Goal: Transaction & Acquisition: Purchase product/service

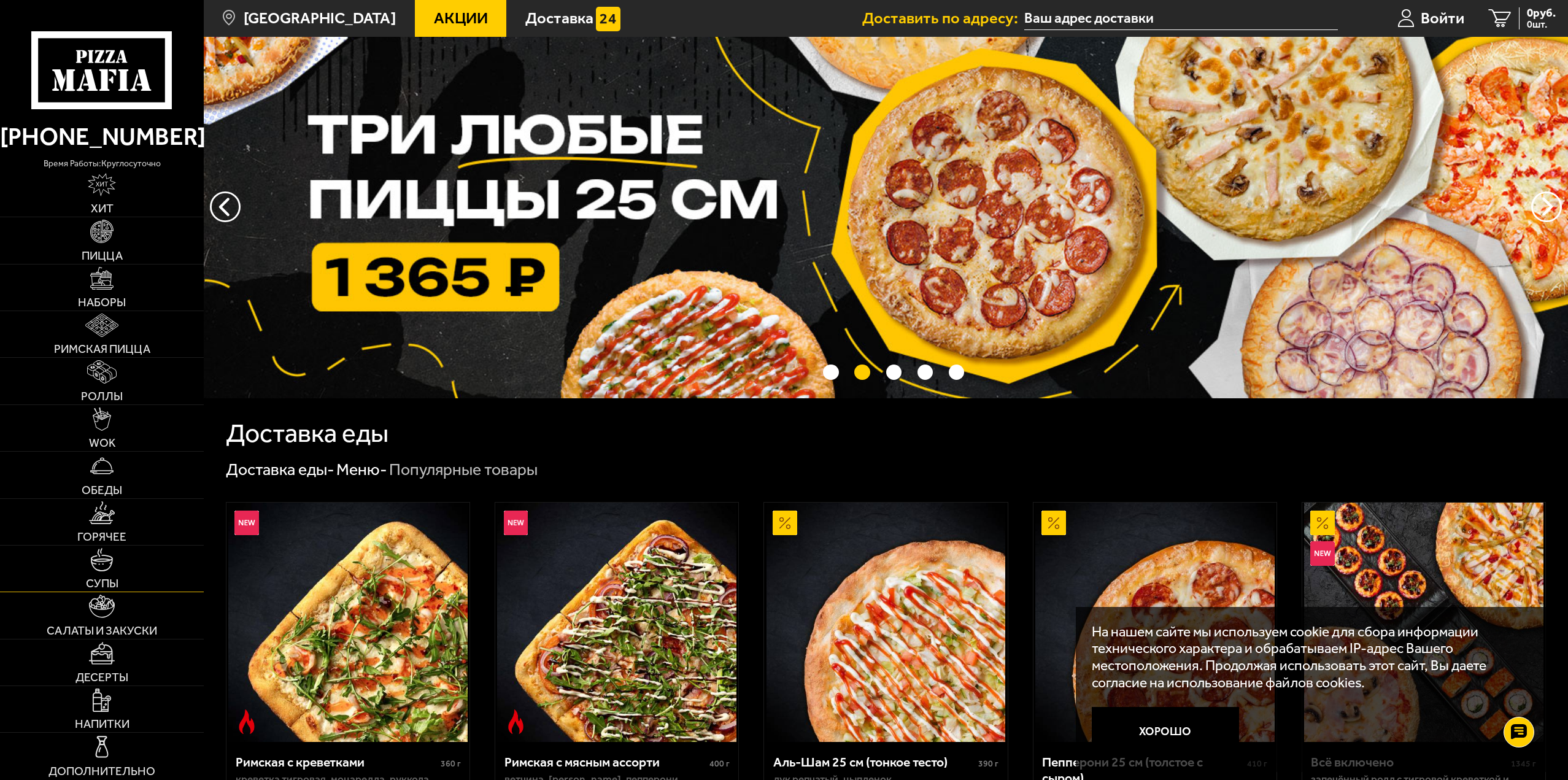
scroll to position [61, 0]
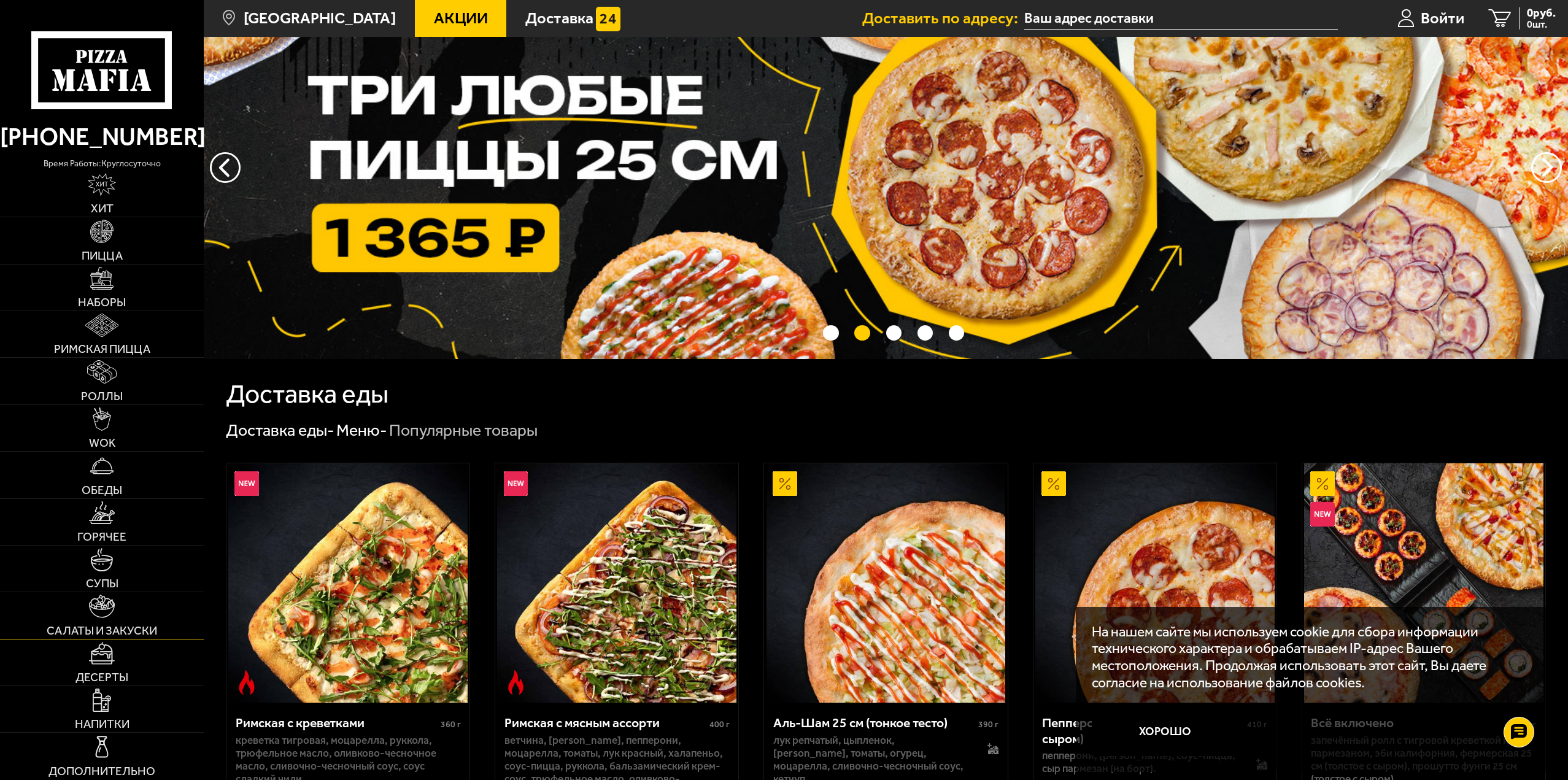
click at [126, 620] on link "Салаты и закуски" at bounding box center [102, 615] width 204 height 46
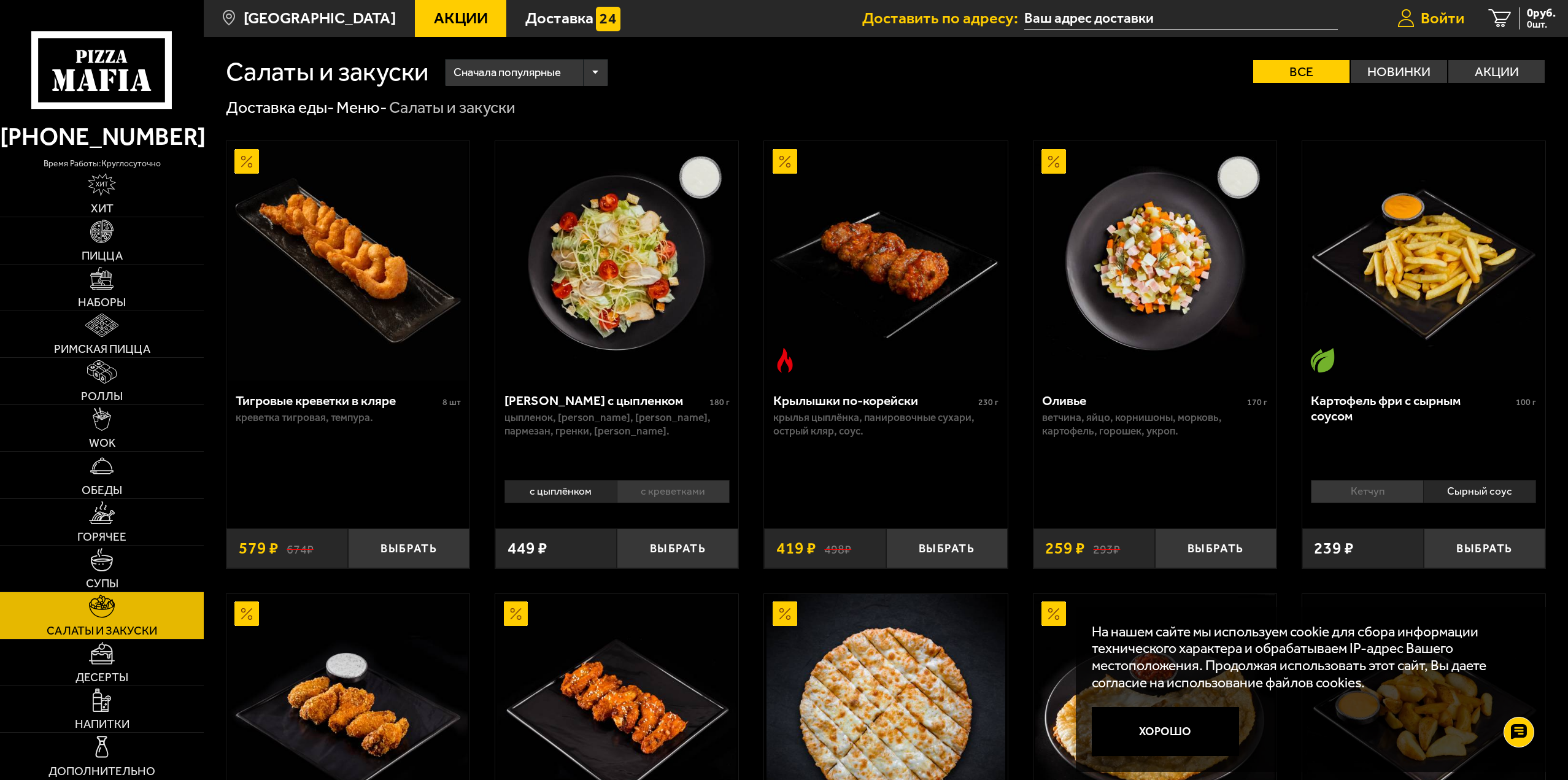
drag, startPoint x: 1445, startPoint y: 15, endPoint x: 1424, endPoint y: 36, distance: 29.7
click at [1445, 15] on span "Войти" at bounding box center [1443, 18] width 43 height 16
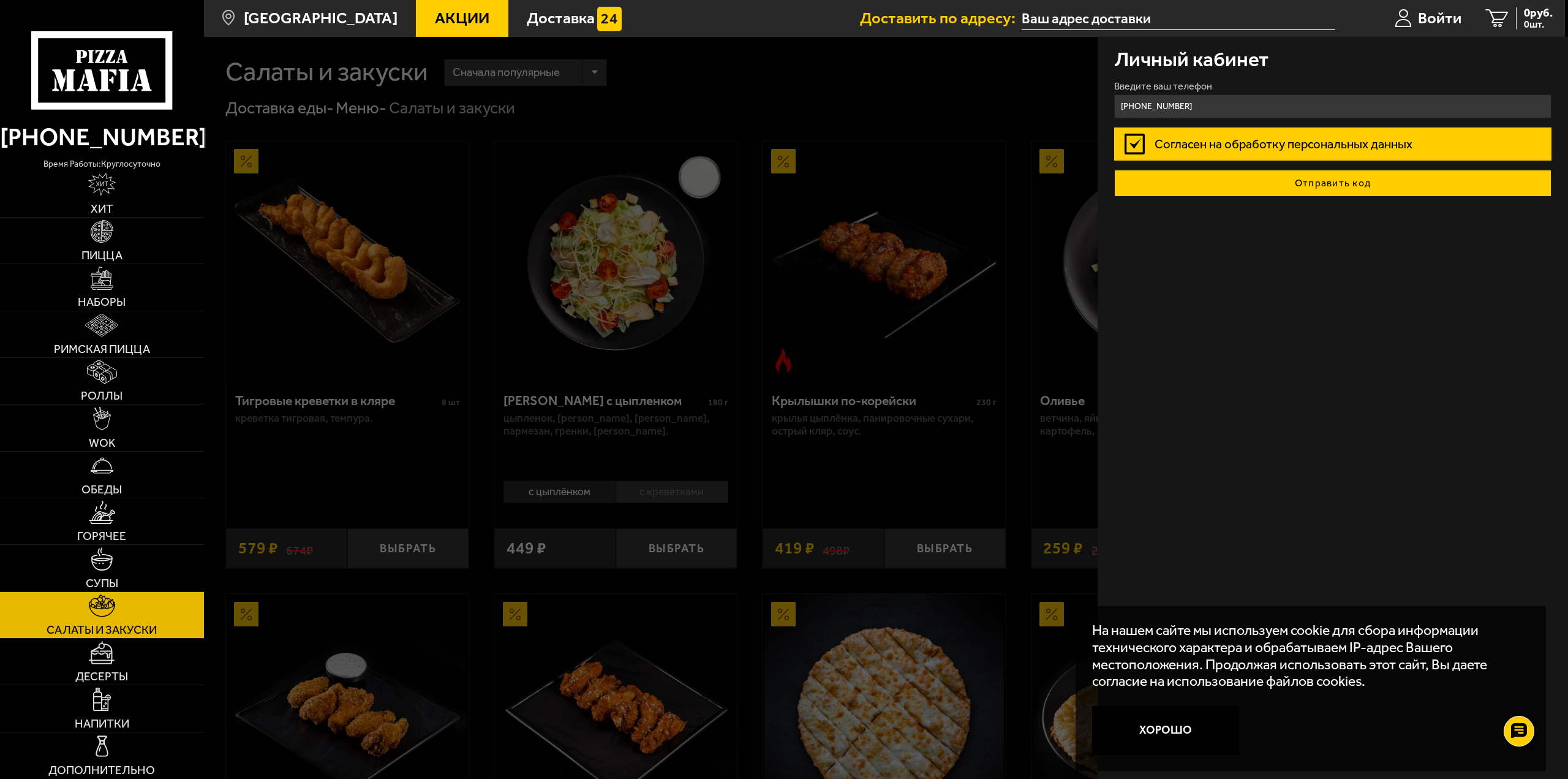
type input "+7 (931) 255-29-25"
click at [1315, 185] on button "Отправить код" at bounding box center [1333, 183] width 438 height 27
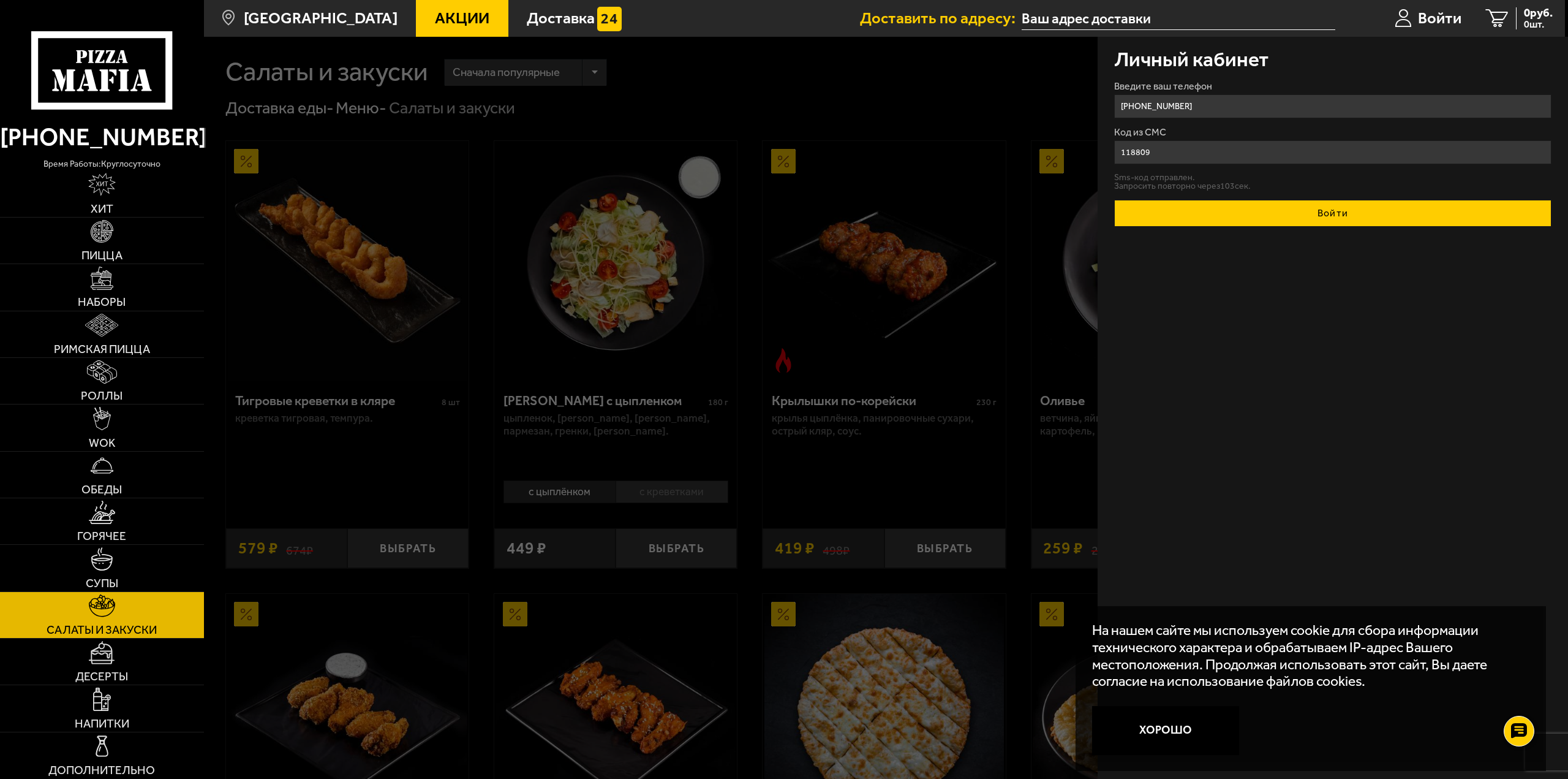
type input "118809"
click at [1273, 208] on button "Войти" at bounding box center [1333, 213] width 438 height 27
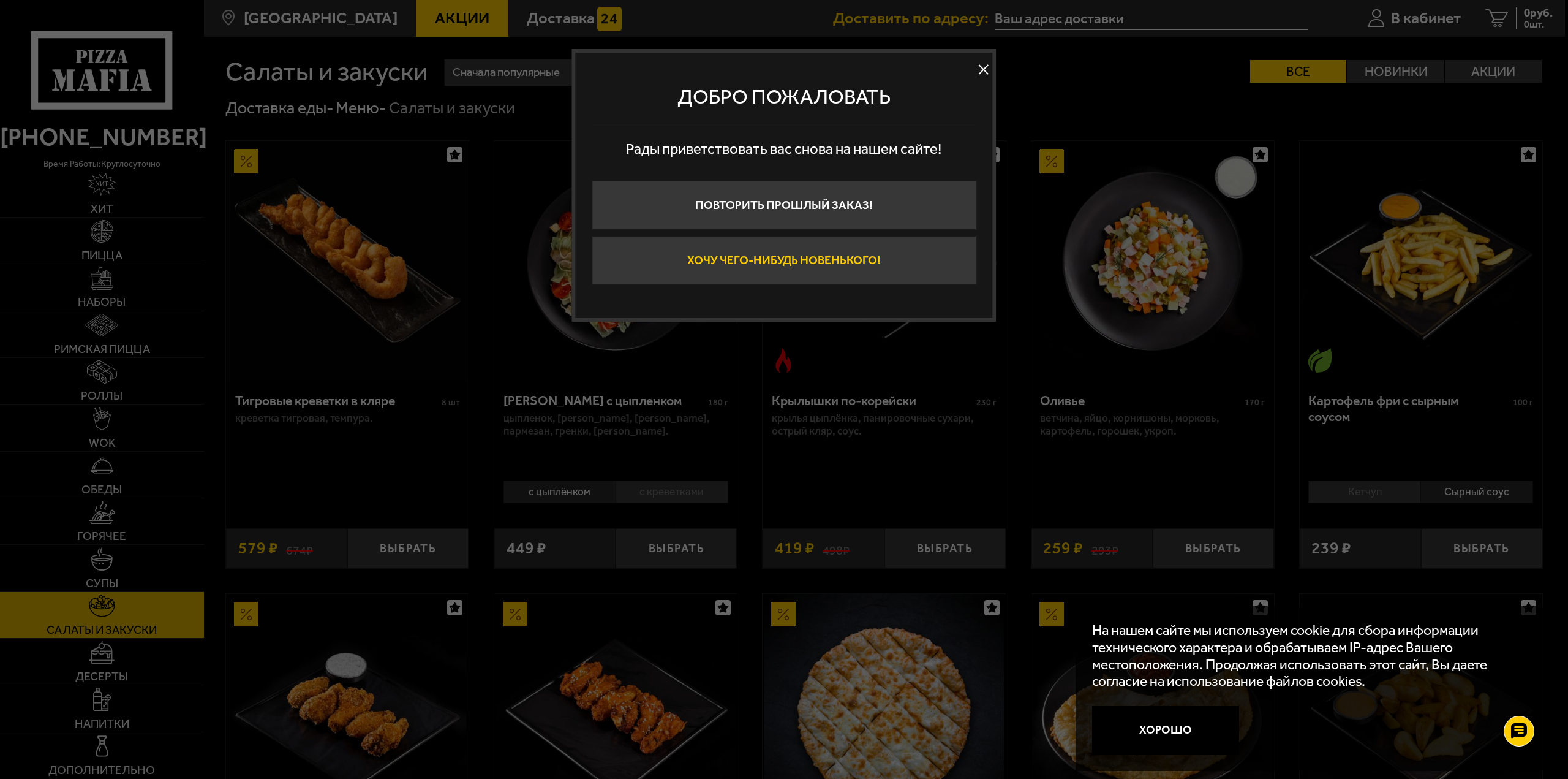
click at [756, 265] on button "Хочу чего-нибудь новенького!" at bounding box center [784, 260] width 385 height 49
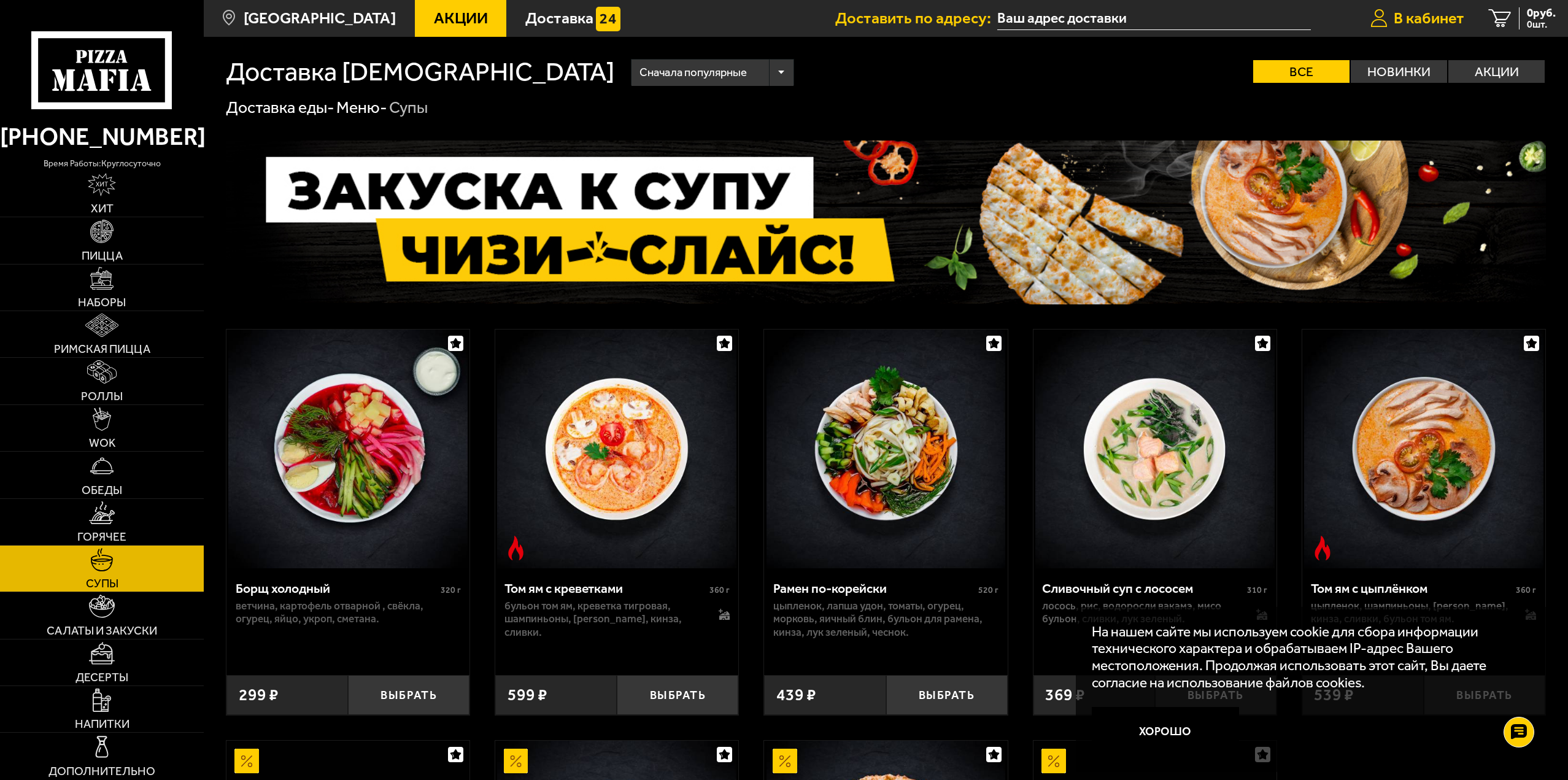
click at [1426, 29] on link "В кабинет" at bounding box center [1417, 19] width 118 height 37
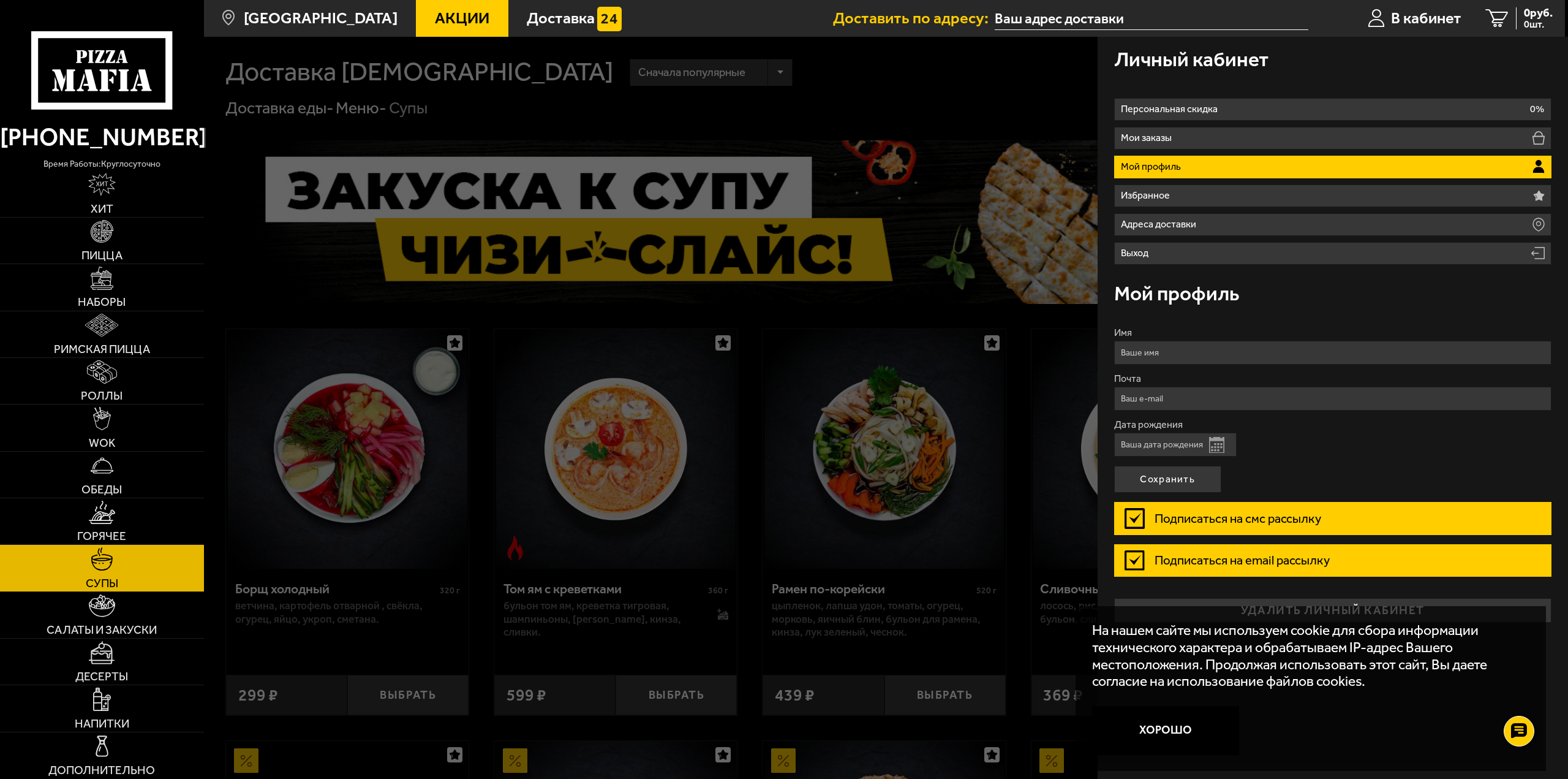
click at [865, 114] on div at bounding box center [988, 426] width 1568 height 779
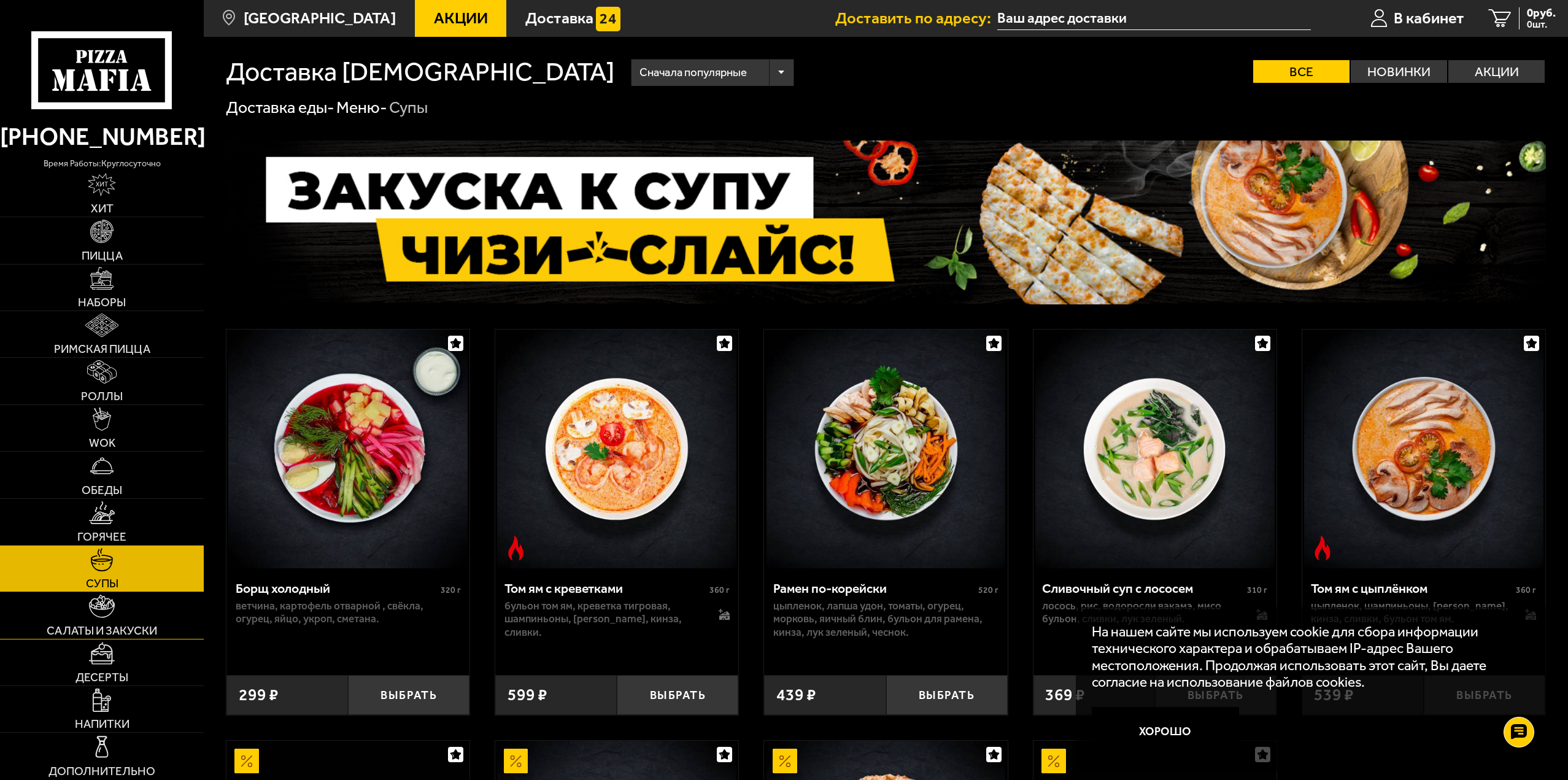
click at [128, 615] on link "Салаты и закуски" at bounding box center [102, 615] width 204 height 46
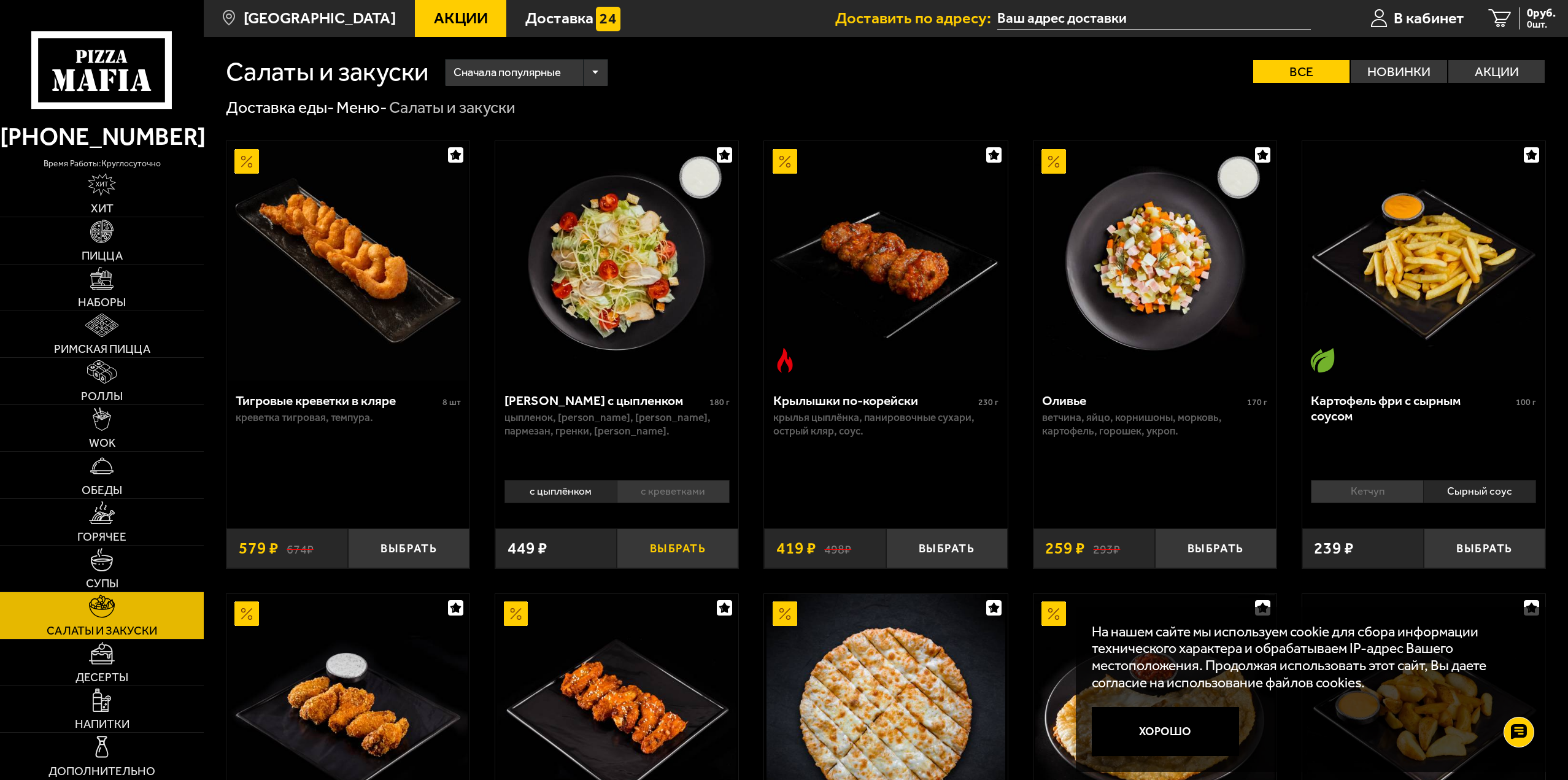
click at [712, 563] on button "Выбрать" at bounding box center [677, 548] width 121 height 40
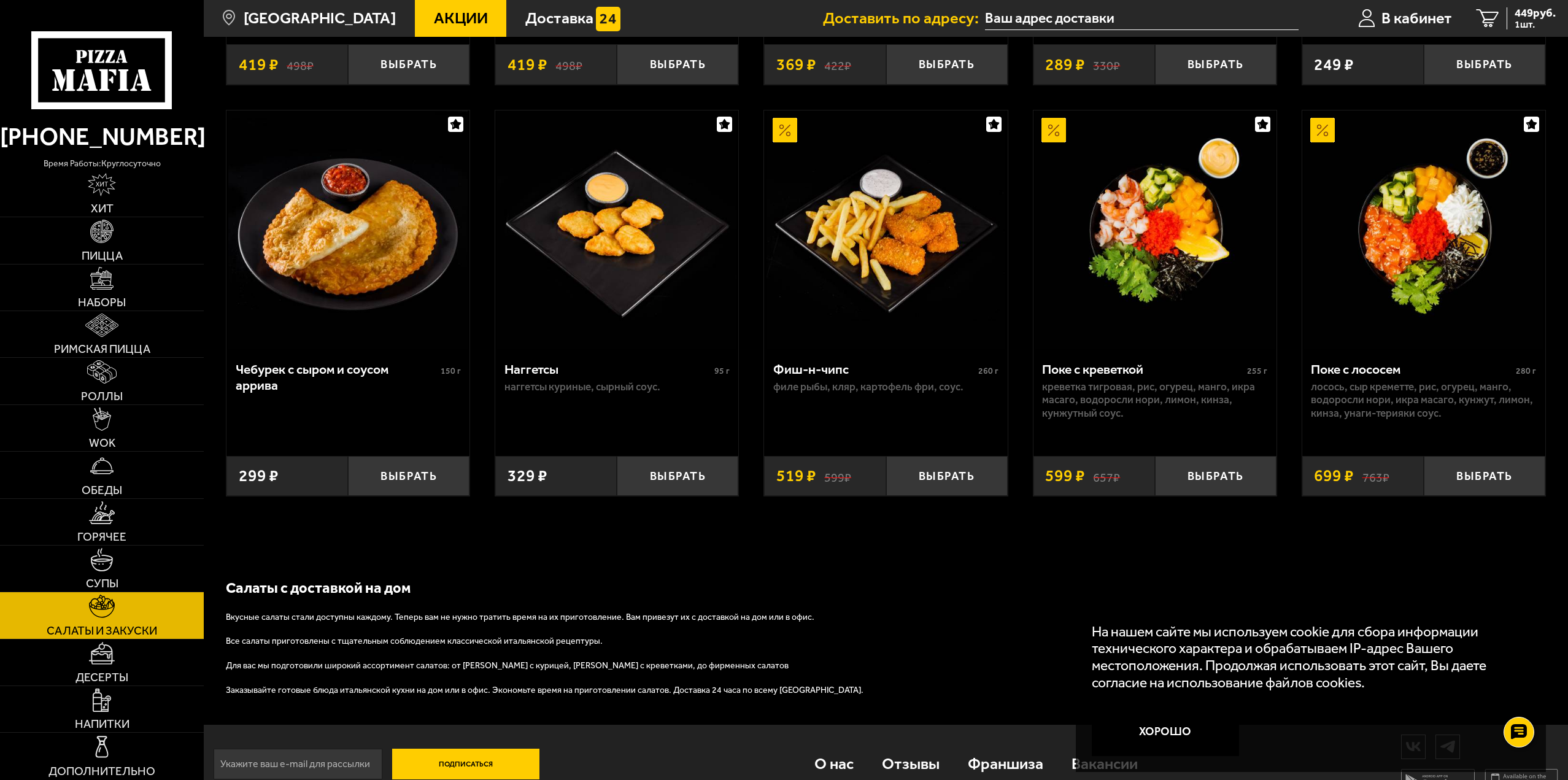
scroll to position [983, 0]
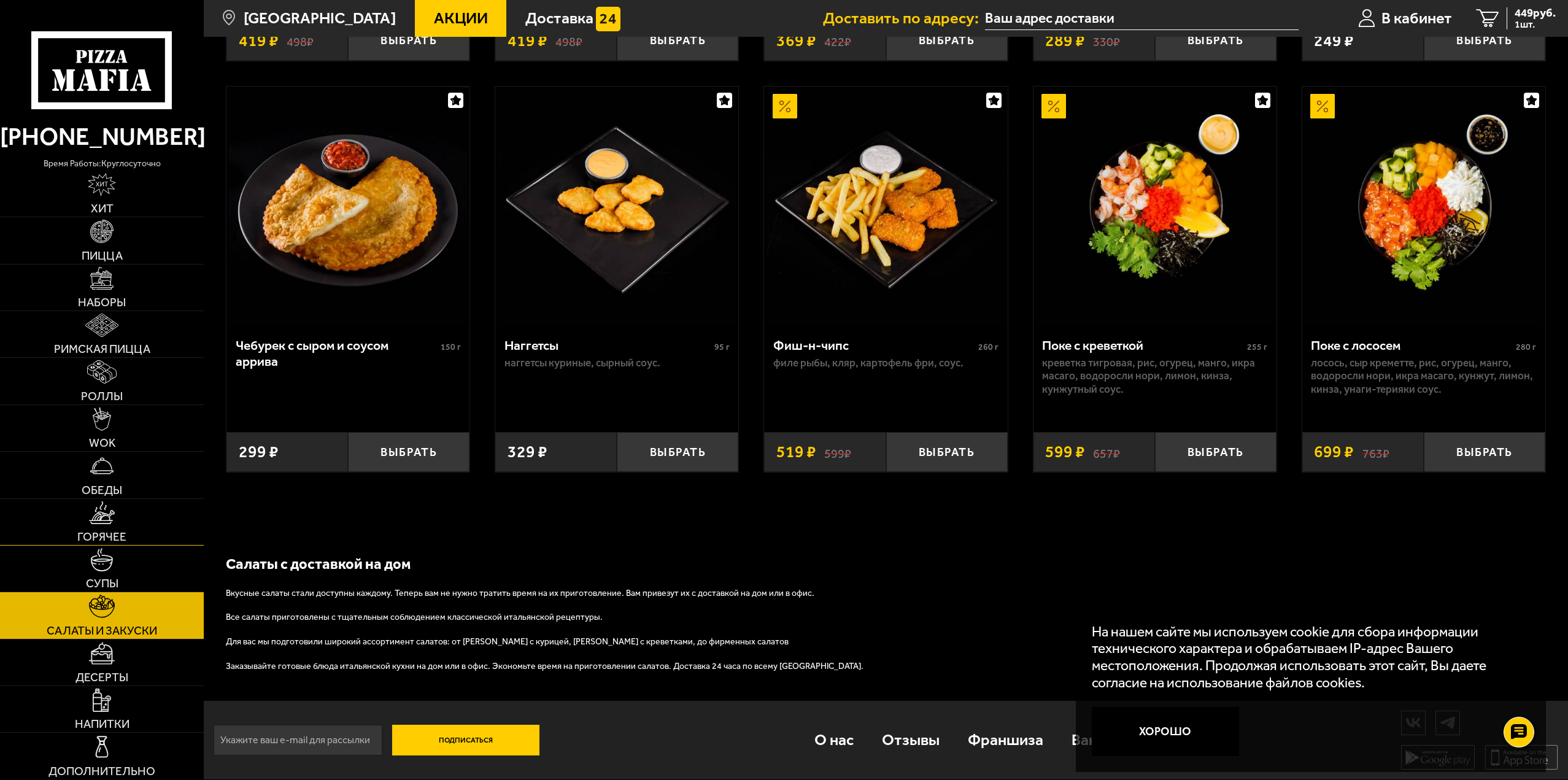
click at [141, 531] on link "Горячее" at bounding box center [102, 522] width 204 height 46
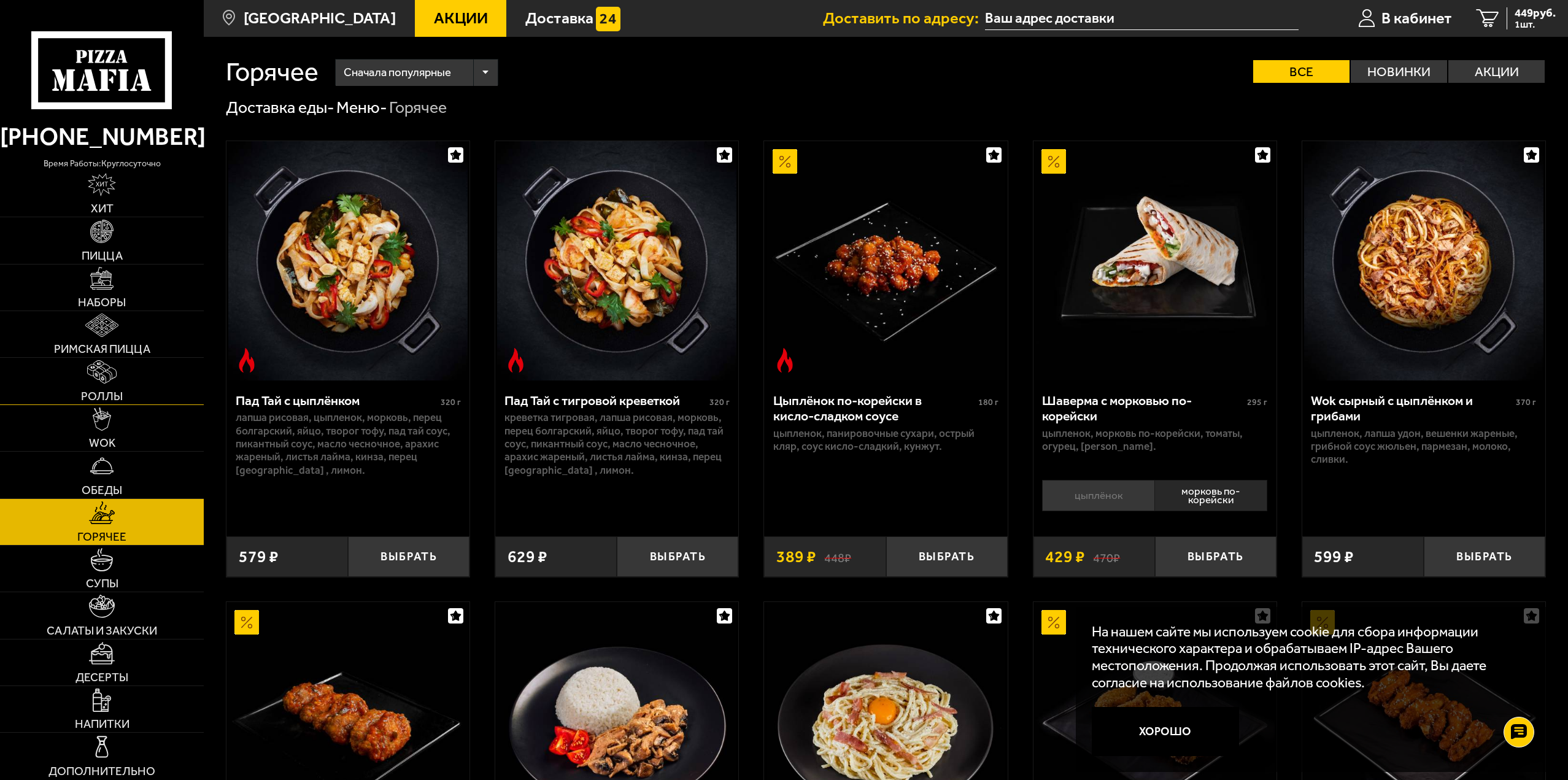
click at [148, 388] on link "Роллы" at bounding box center [102, 381] width 204 height 46
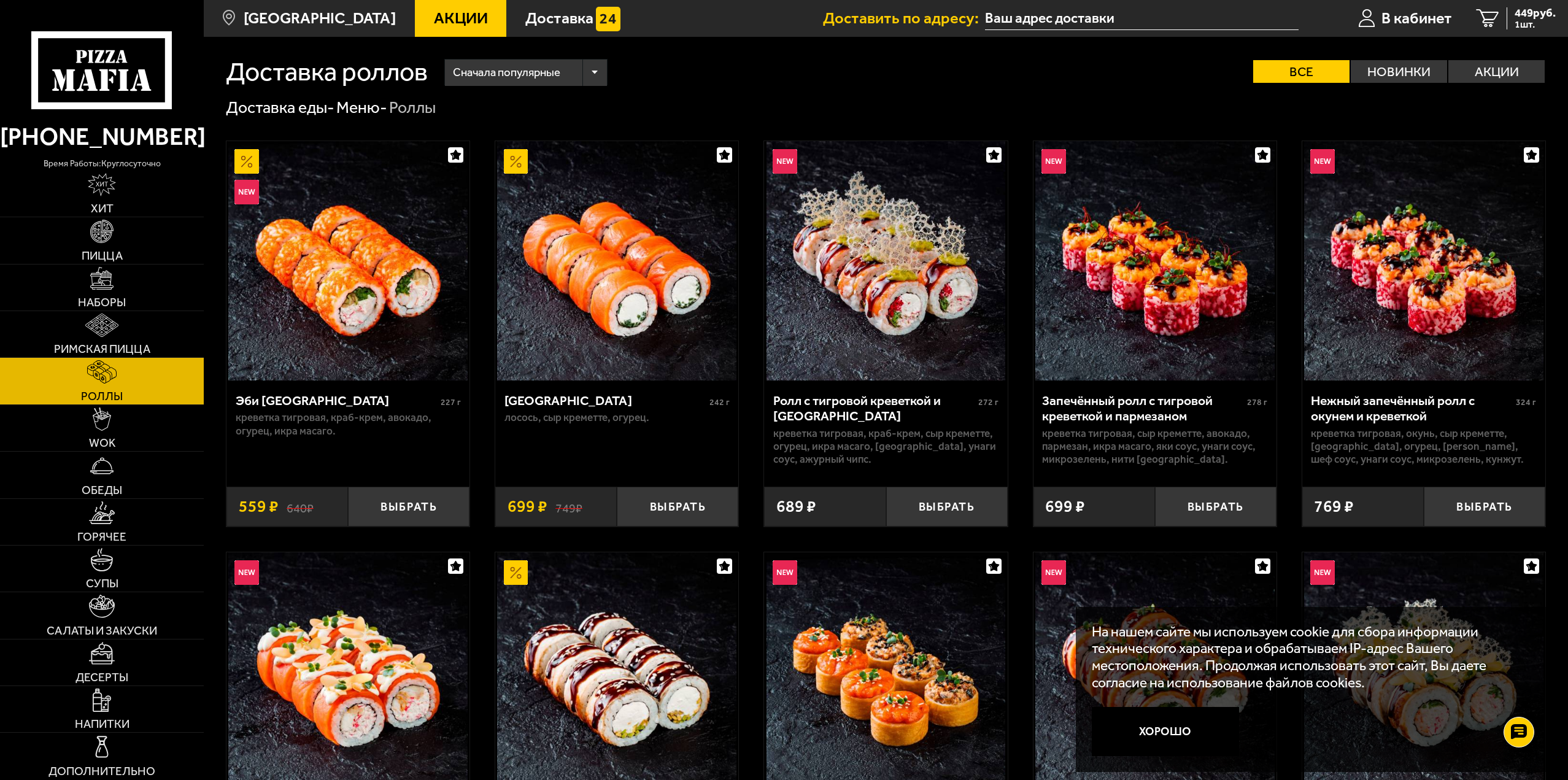
click at [1499, 73] on label "Акции" at bounding box center [1496, 72] width 96 height 23
click at [0, 0] on input "Акции" at bounding box center [0, 0] width 0 height 0
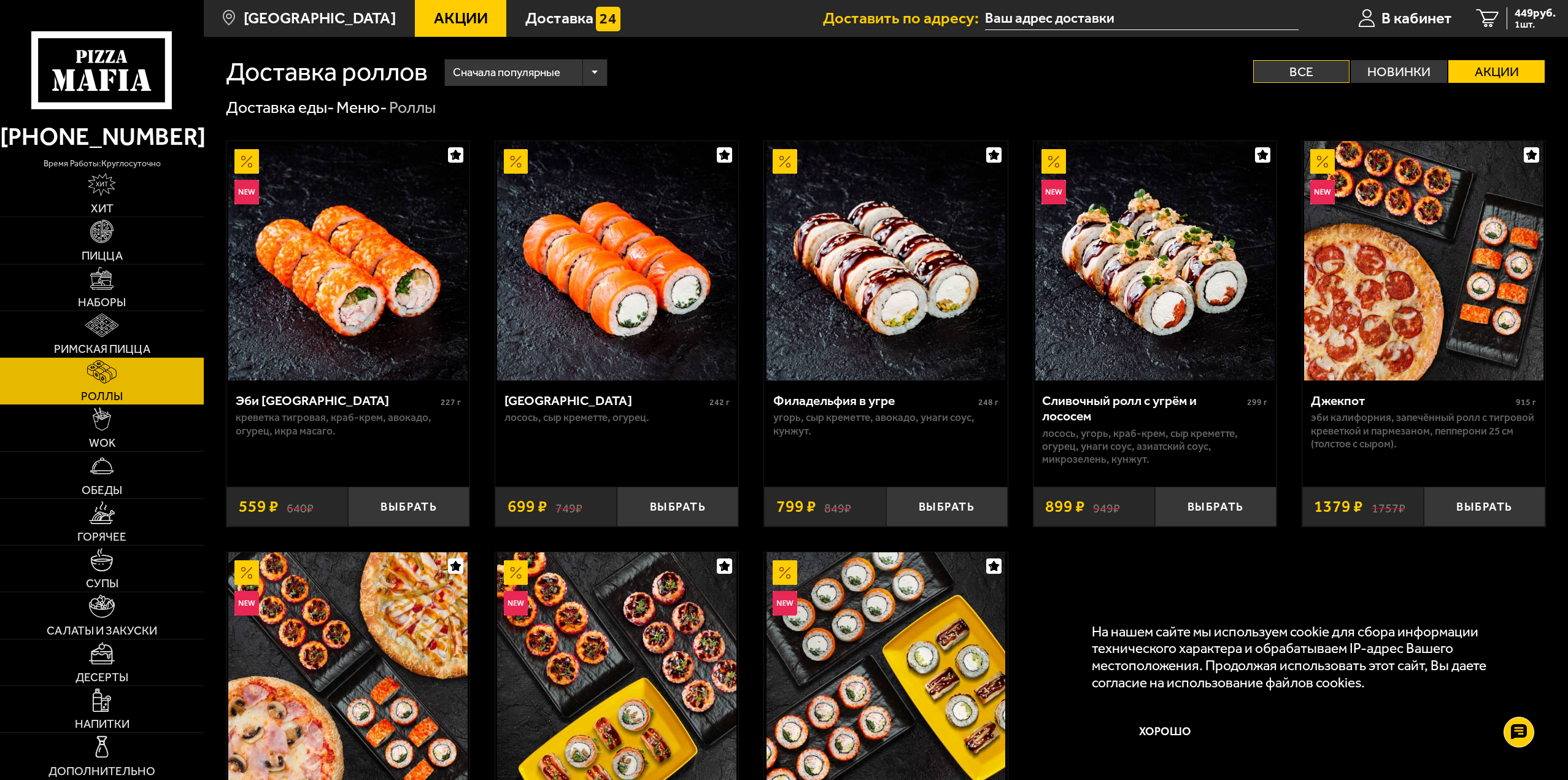
click at [1334, 66] on label "Все" at bounding box center [1301, 72] width 96 height 23
click at [0, 0] on input "Все" at bounding box center [0, 0] width 0 height 0
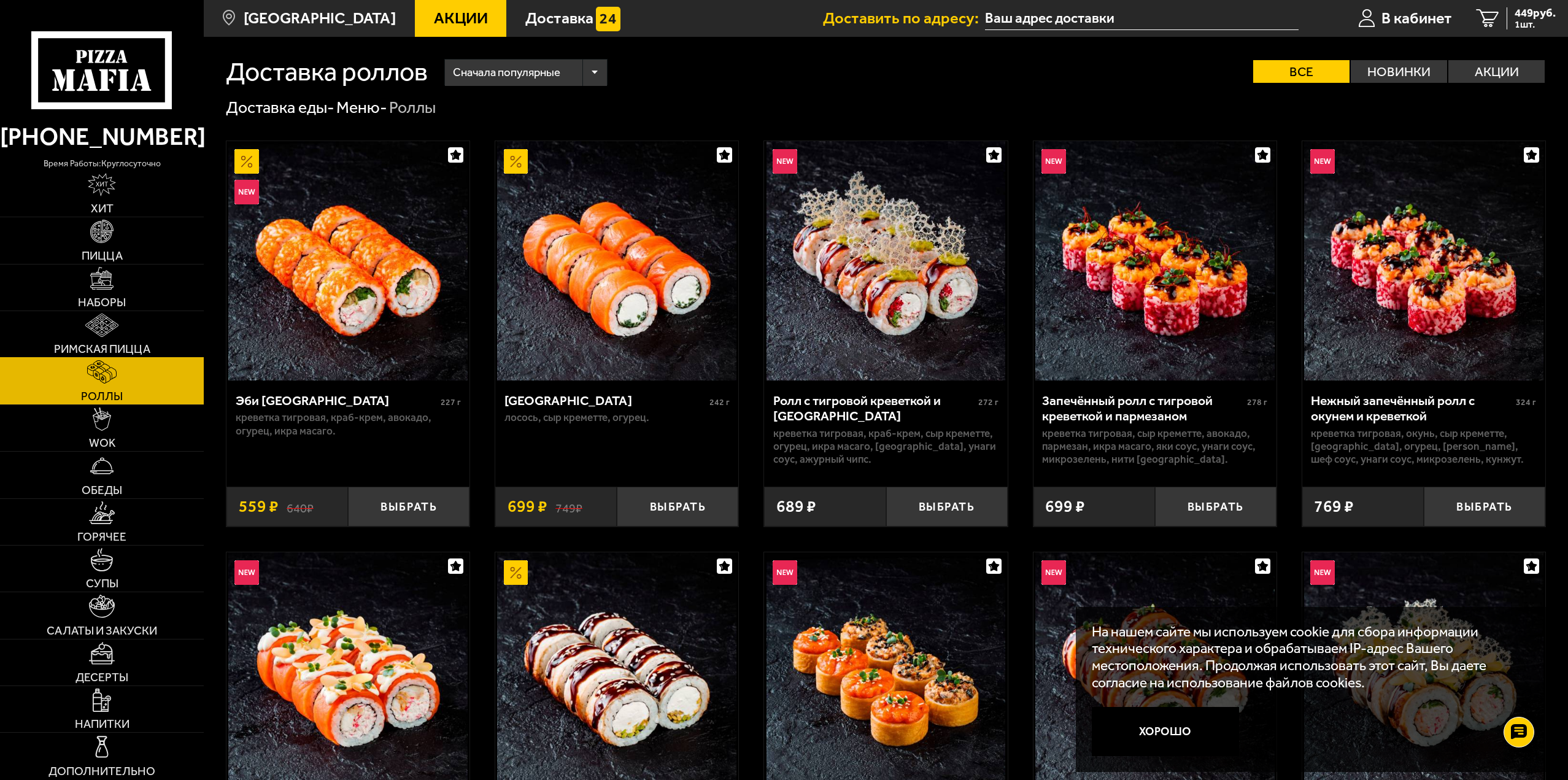
click at [113, 342] on link "Римская пицца" at bounding box center [102, 334] width 204 height 46
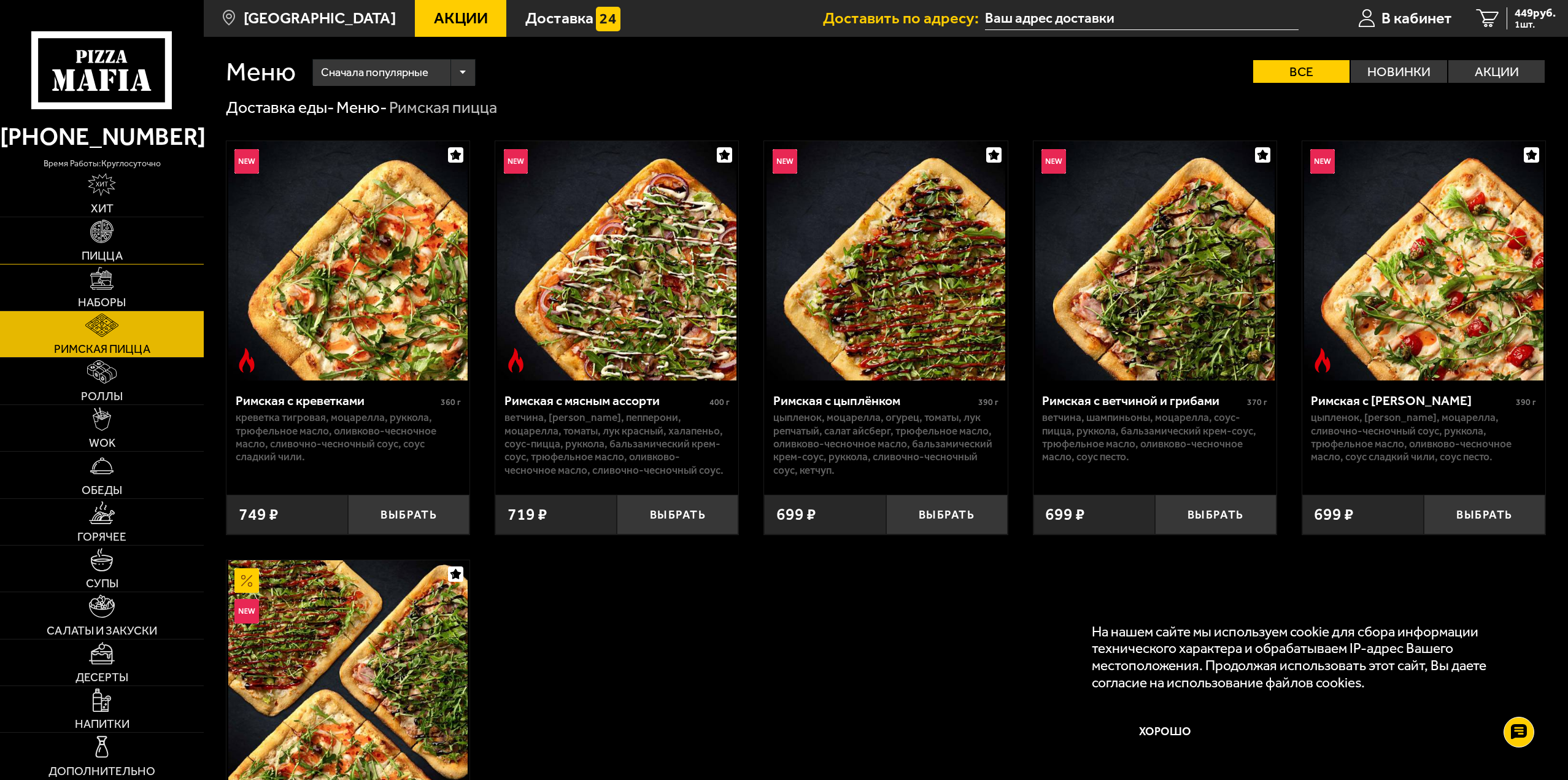
click at [145, 250] on link "Пицца" at bounding box center [102, 240] width 204 height 46
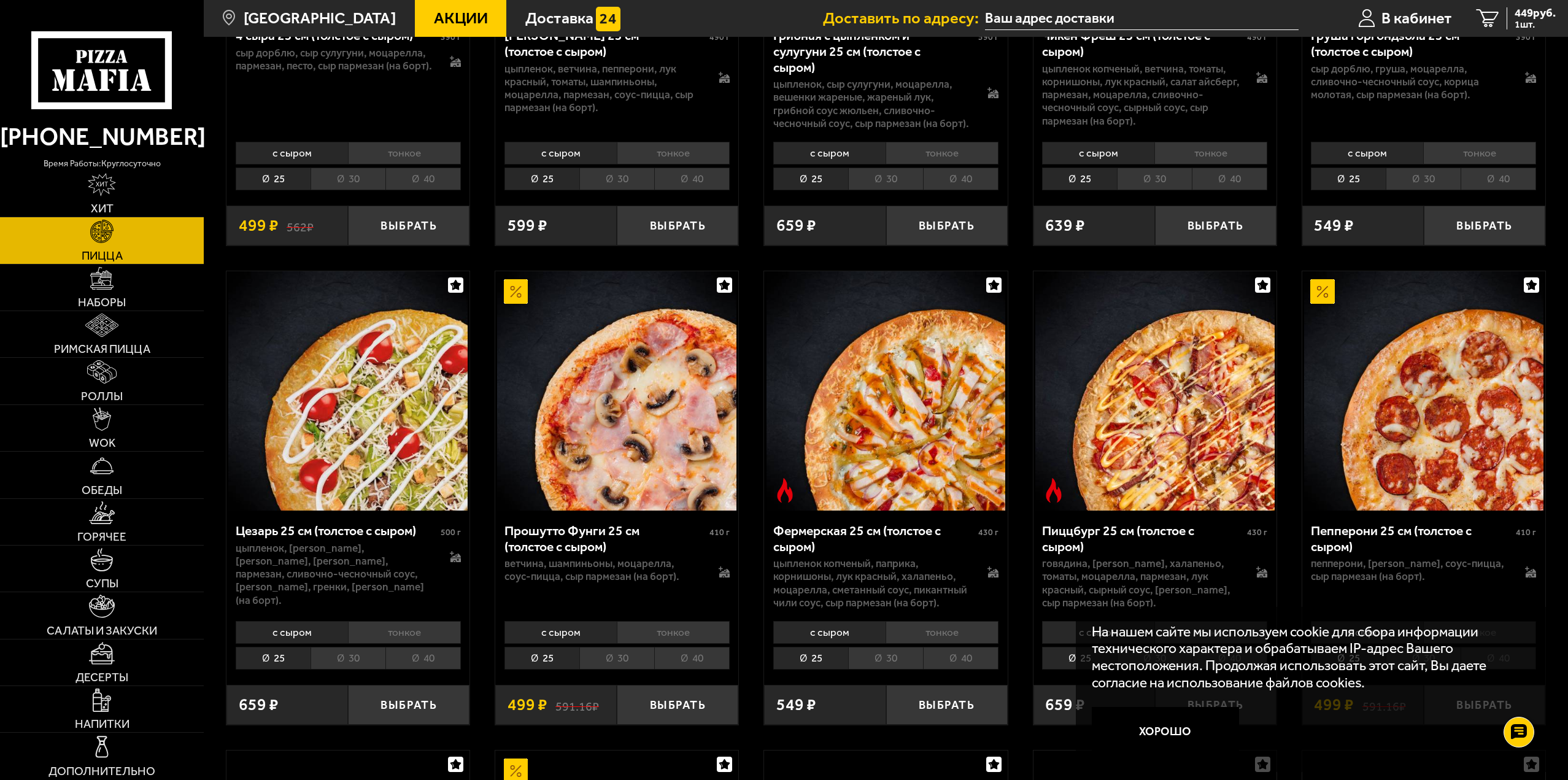
scroll to position [1472, 0]
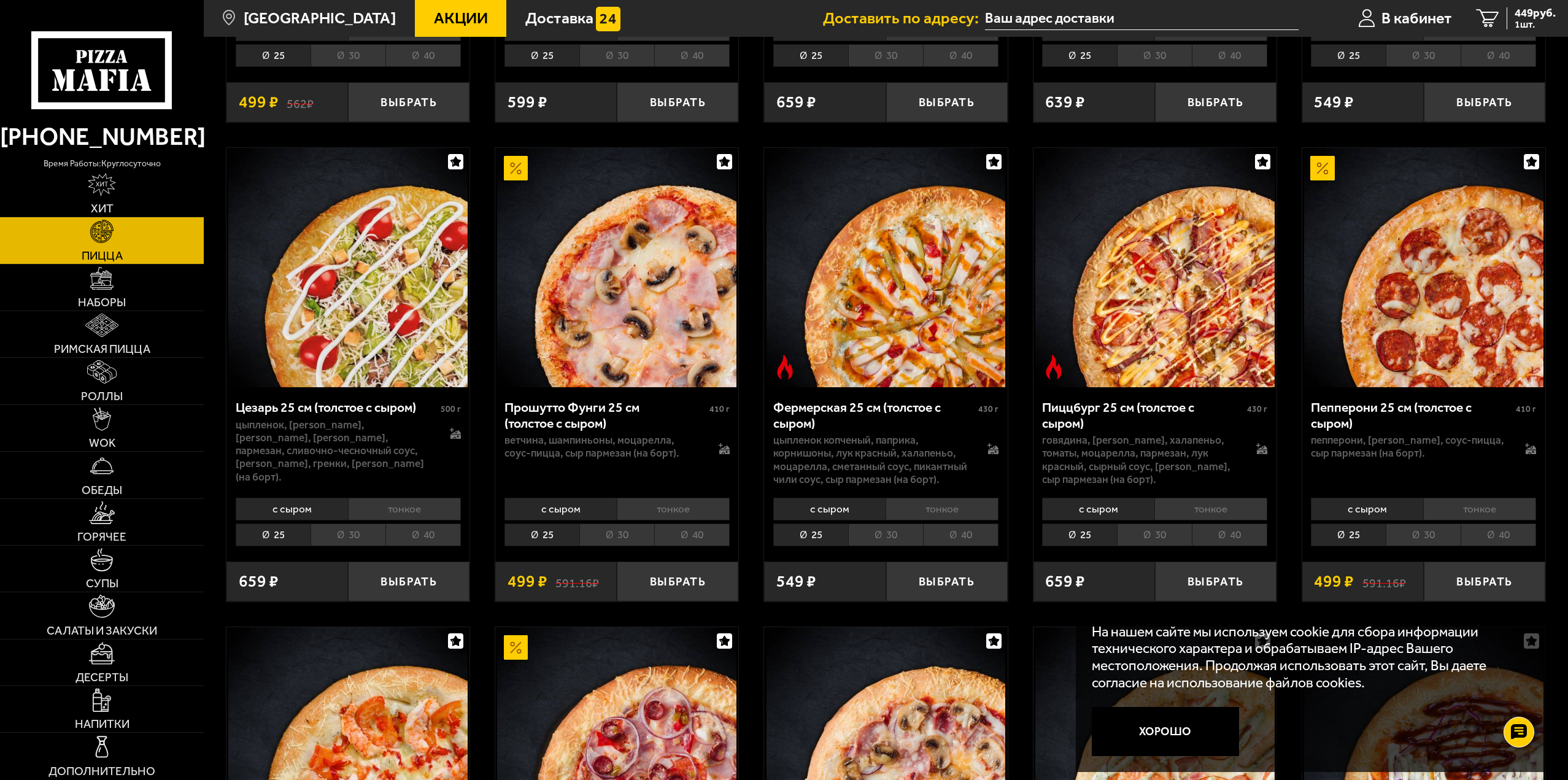
click at [1473, 498] on li "тонкое" at bounding box center [1479, 509] width 113 height 23
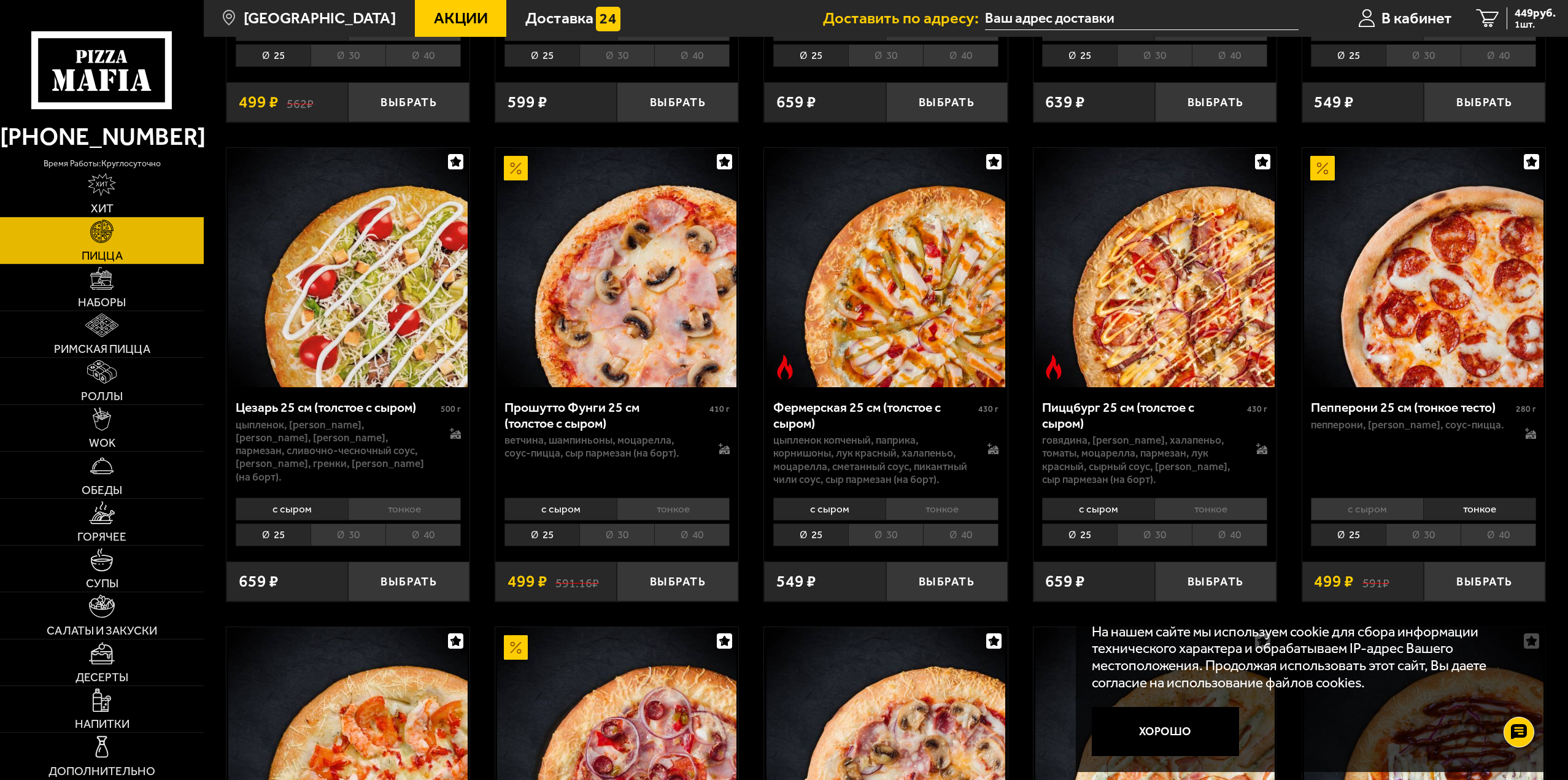
click at [1441, 531] on li "30" at bounding box center [1423, 535] width 75 height 23
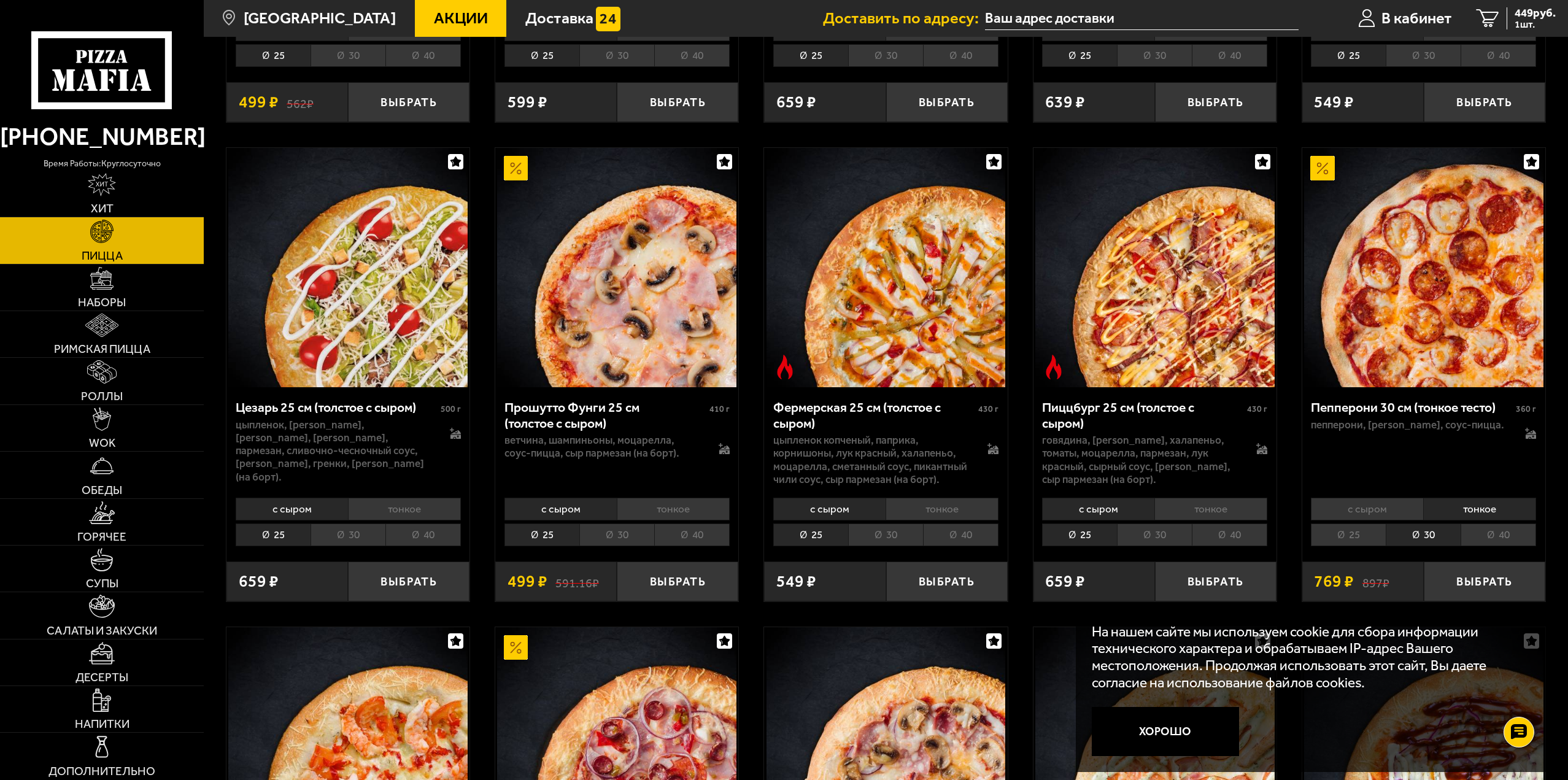
click at [1364, 531] on li "25" at bounding box center [1348, 535] width 75 height 23
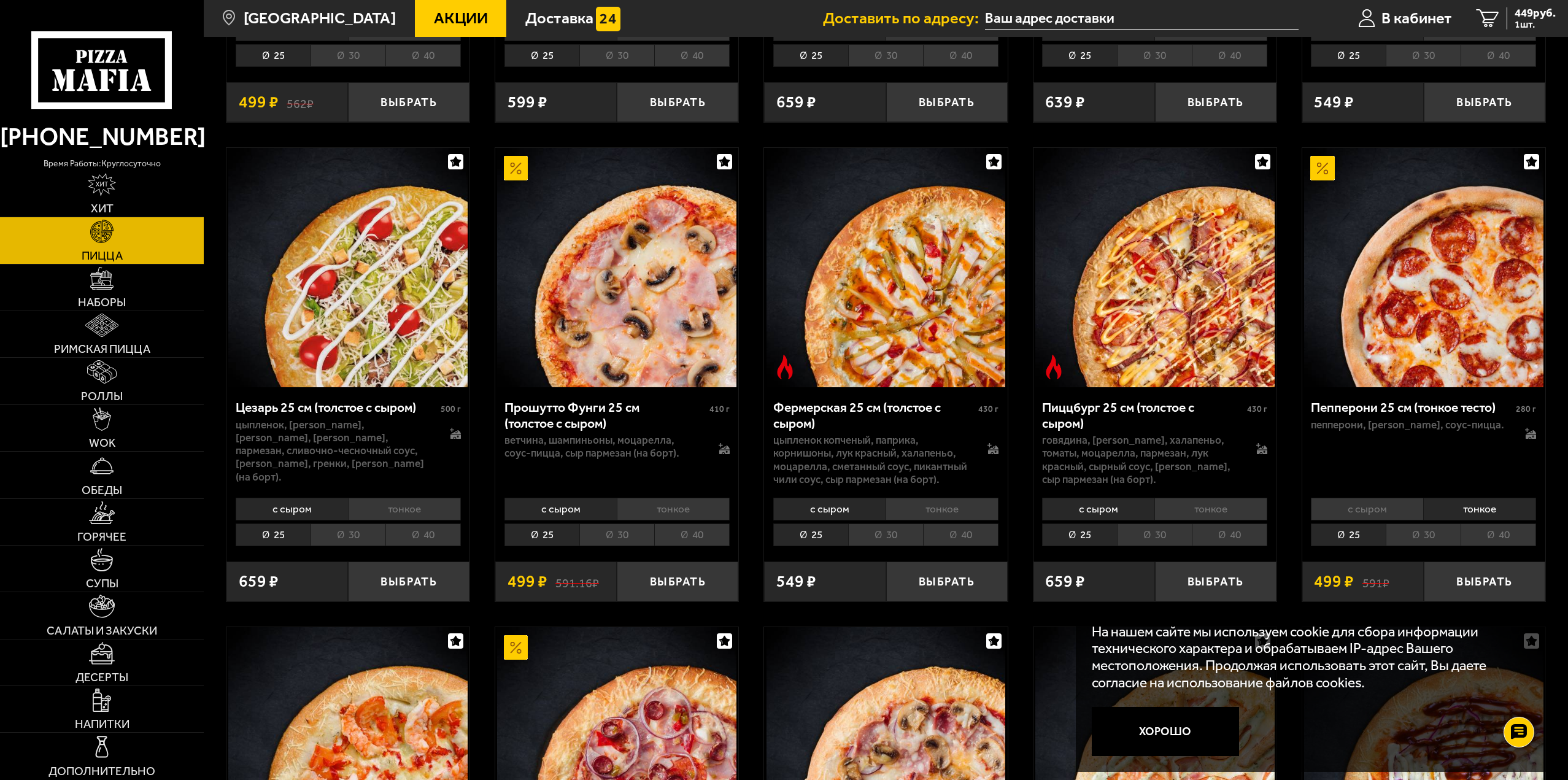
click at [1426, 526] on li "30" at bounding box center [1423, 535] width 75 height 23
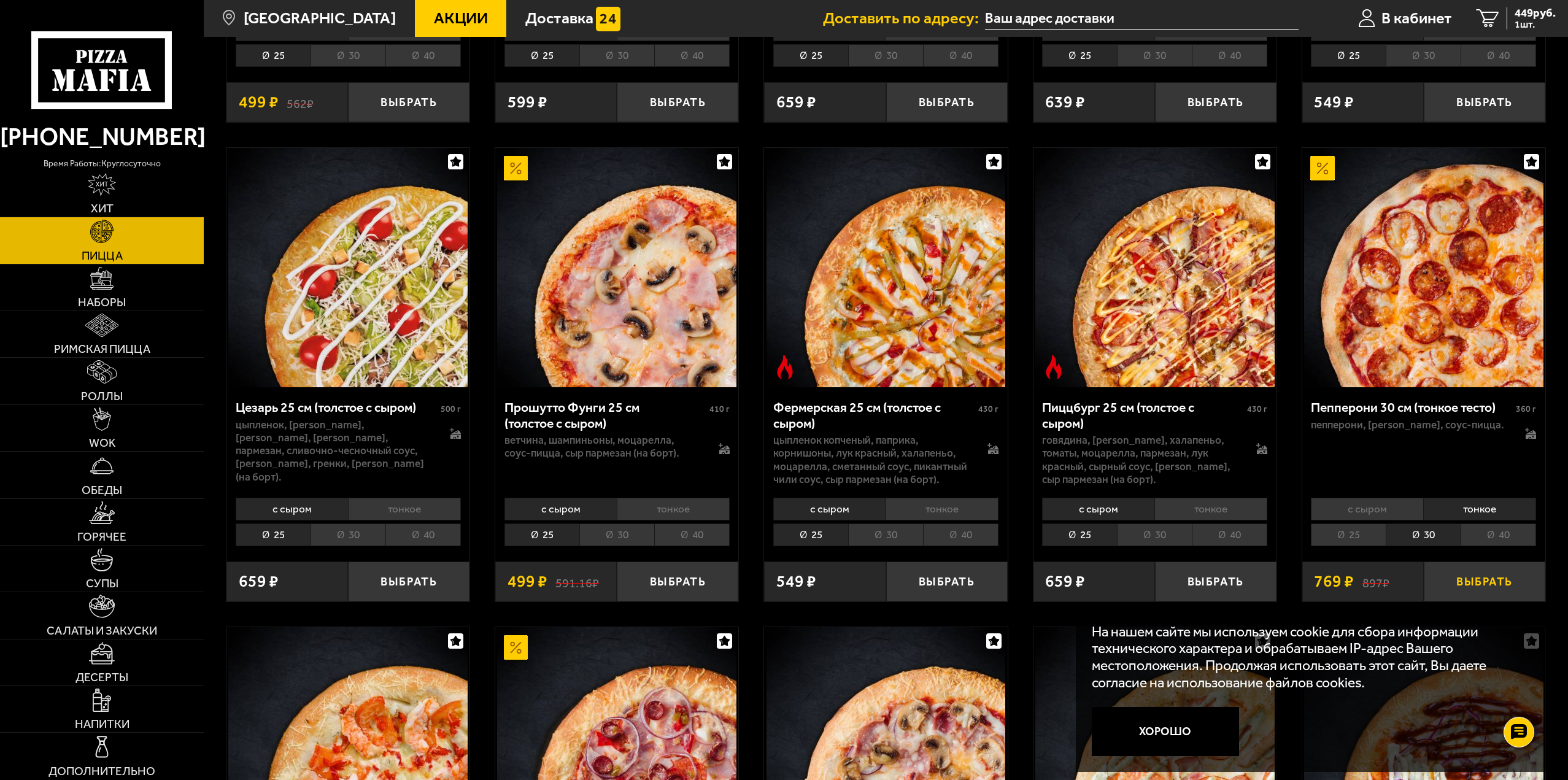
click at [1477, 574] on button "Выбрать" at bounding box center [1484, 581] width 121 height 40
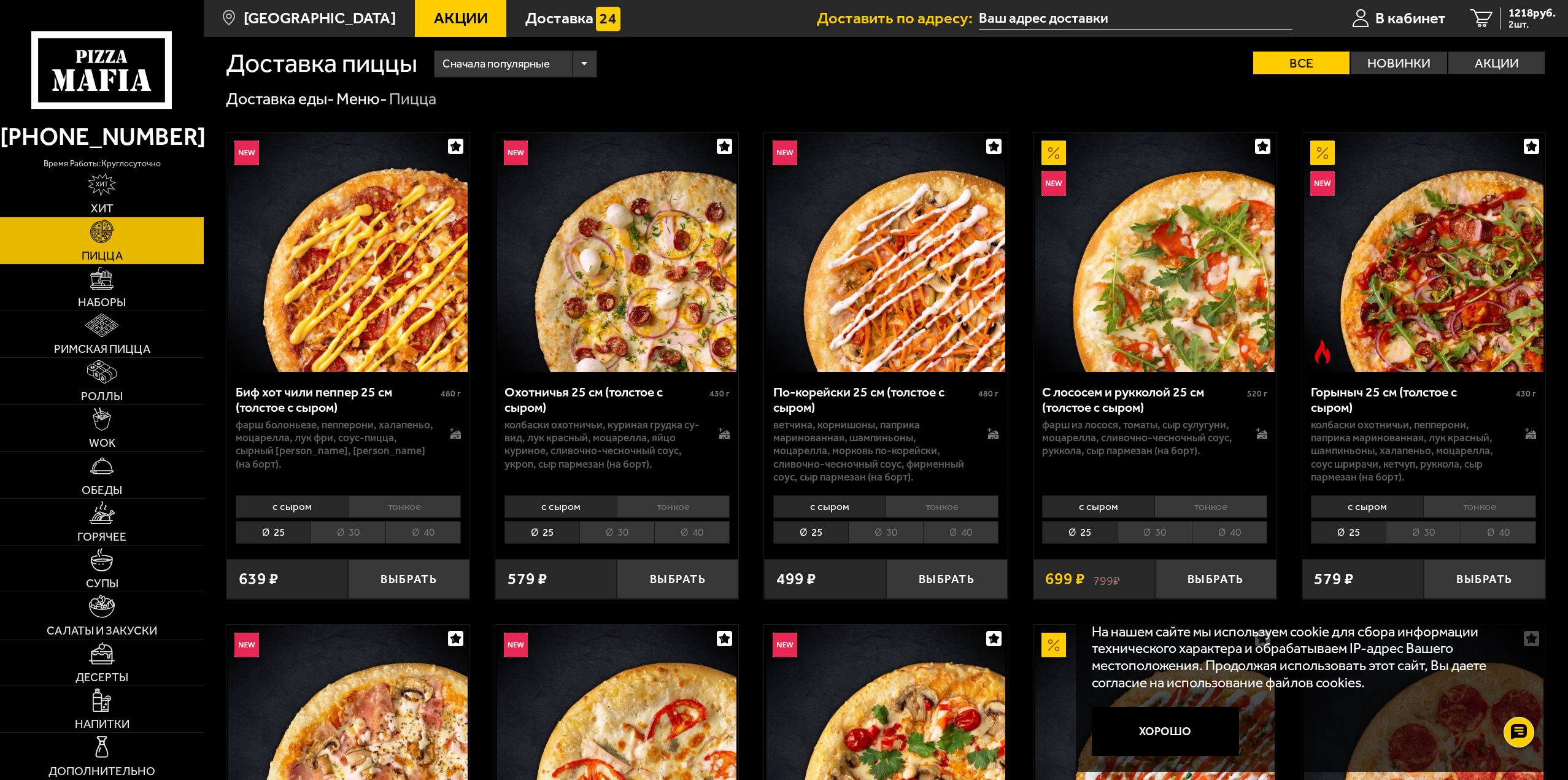
scroll to position [0, 0]
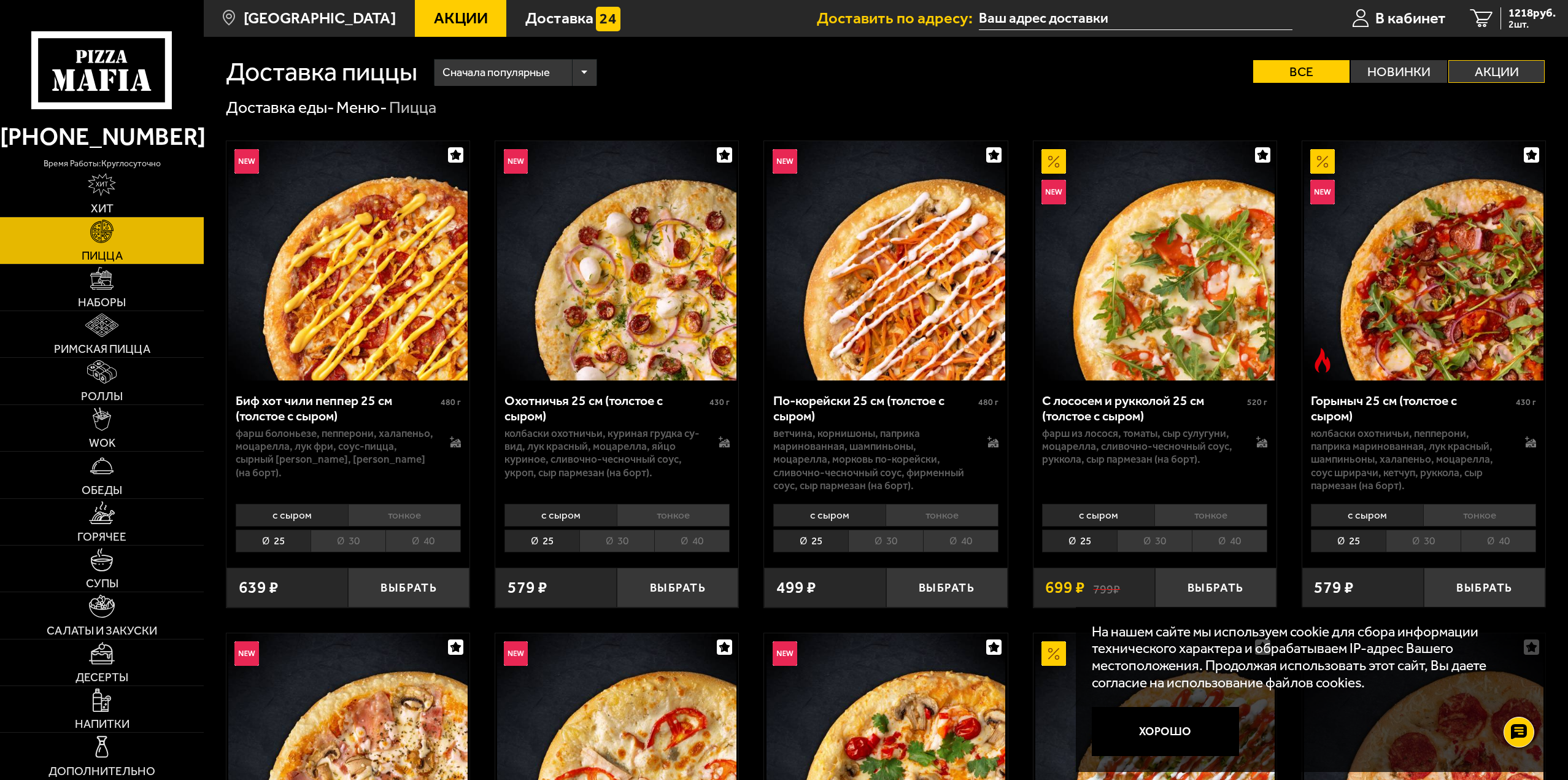
click at [1498, 68] on label "Акции" at bounding box center [1496, 72] width 96 height 23
click at [0, 0] on input "Акции" at bounding box center [0, 0] width 0 height 0
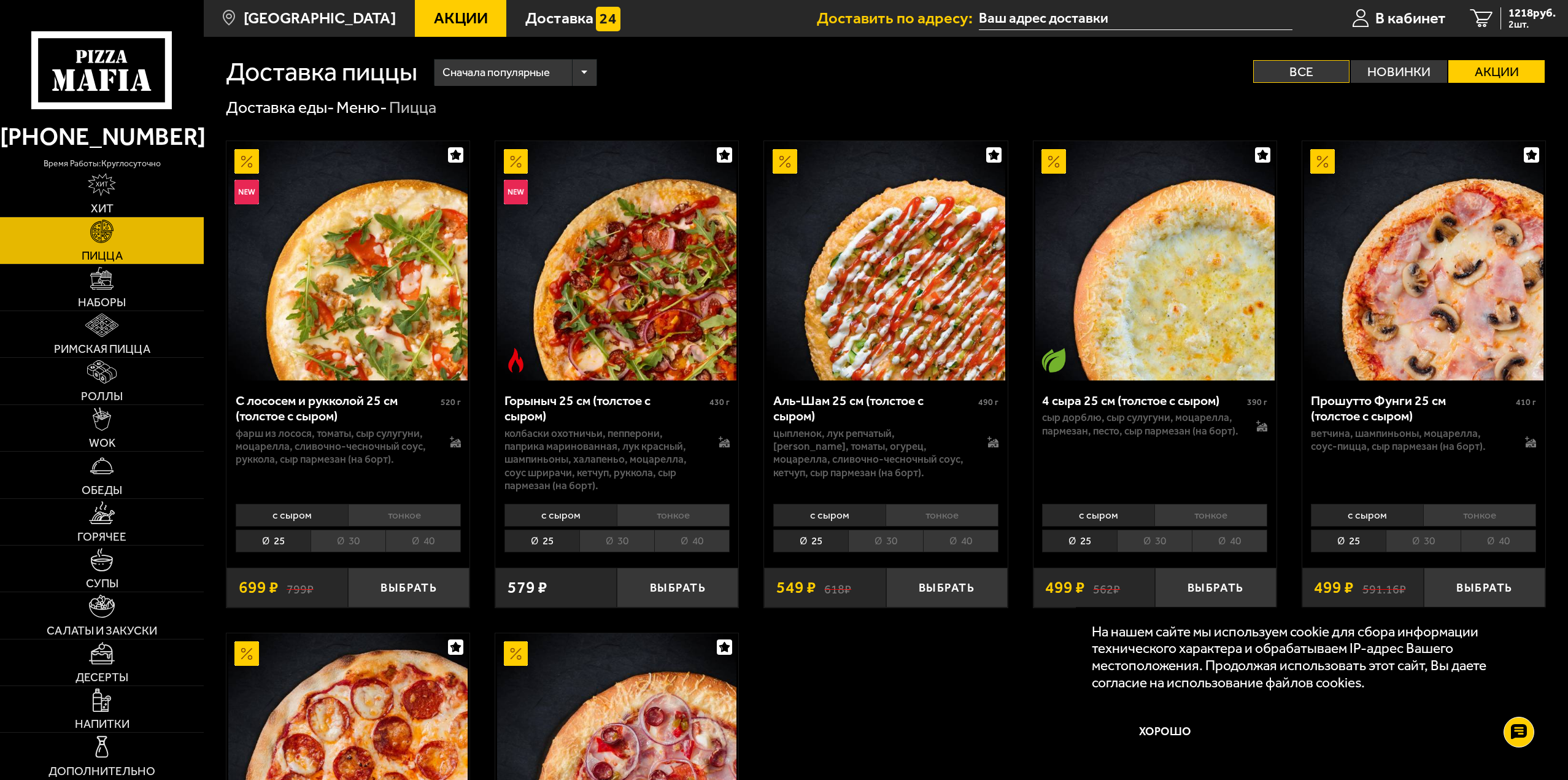
click at [1310, 62] on label "Все" at bounding box center [1301, 72] width 96 height 23
click at [0, 0] on input "Все" at bounding box center [0, 0] width 0 height 0
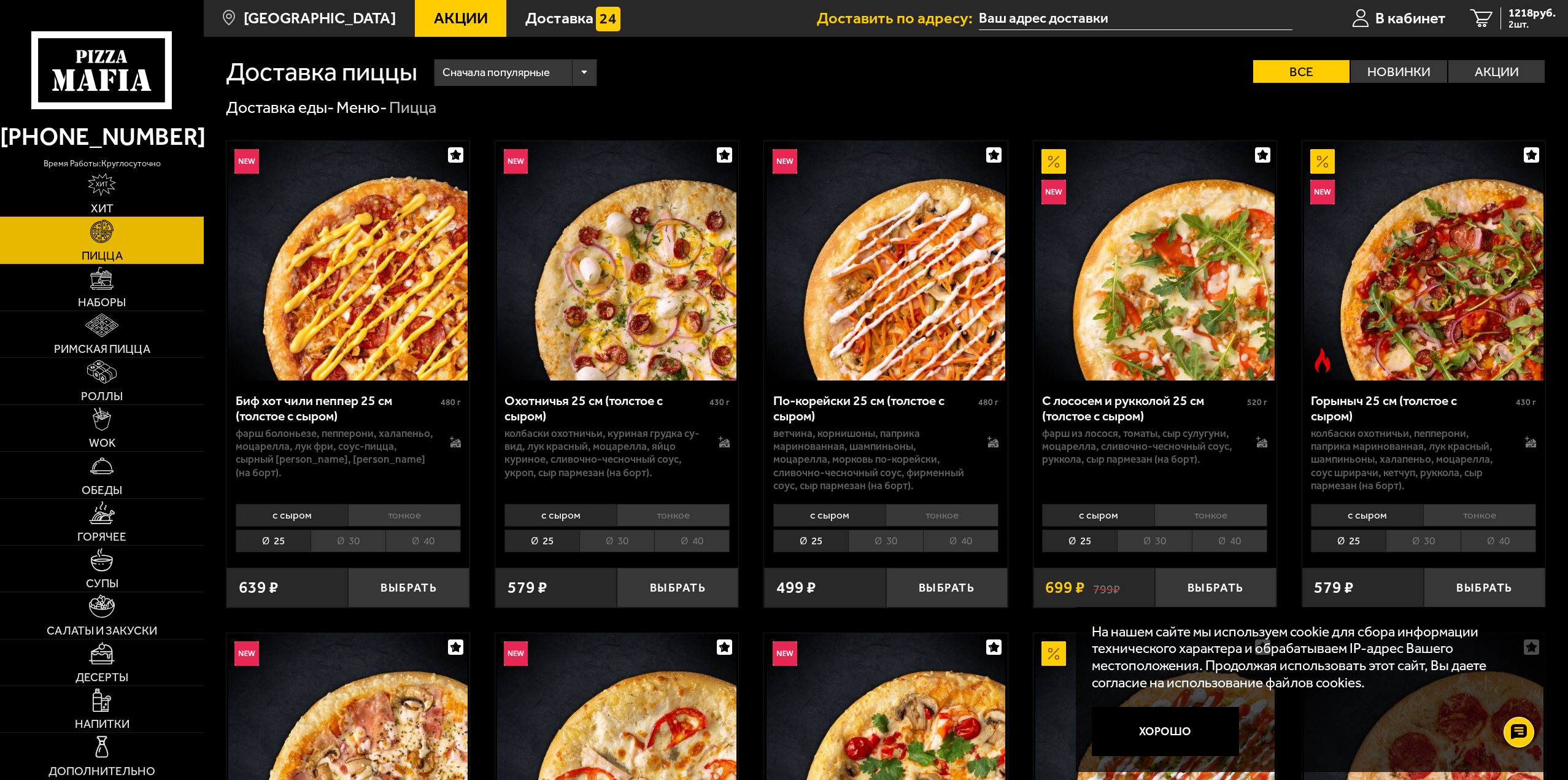
click at [123, 194] on link "Хит" at bounding box center [102, 194] width 204 height 46
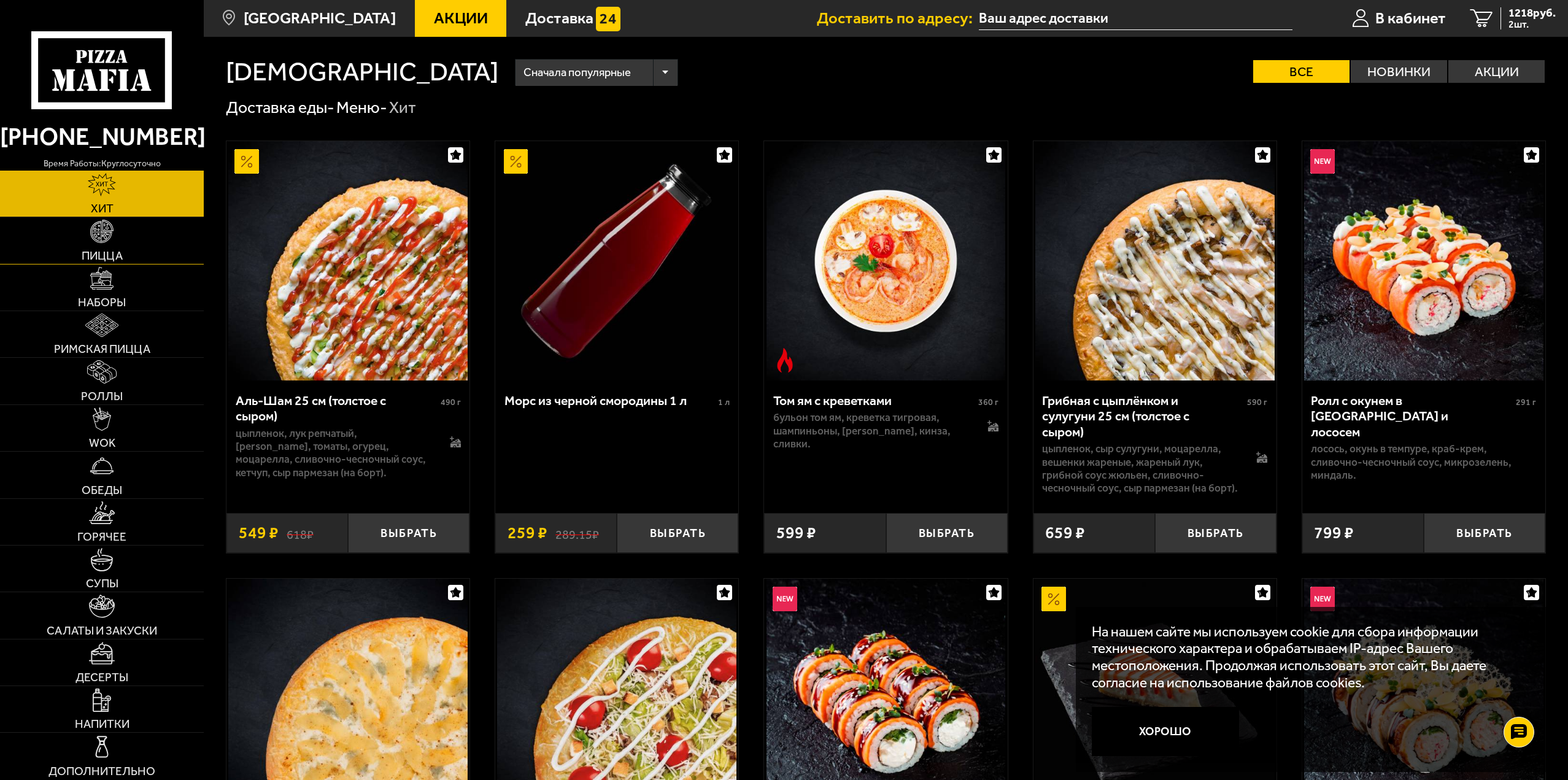
click at [118, 239] on link "Пицца" at bounding box center [102, 240] width 204 height 46
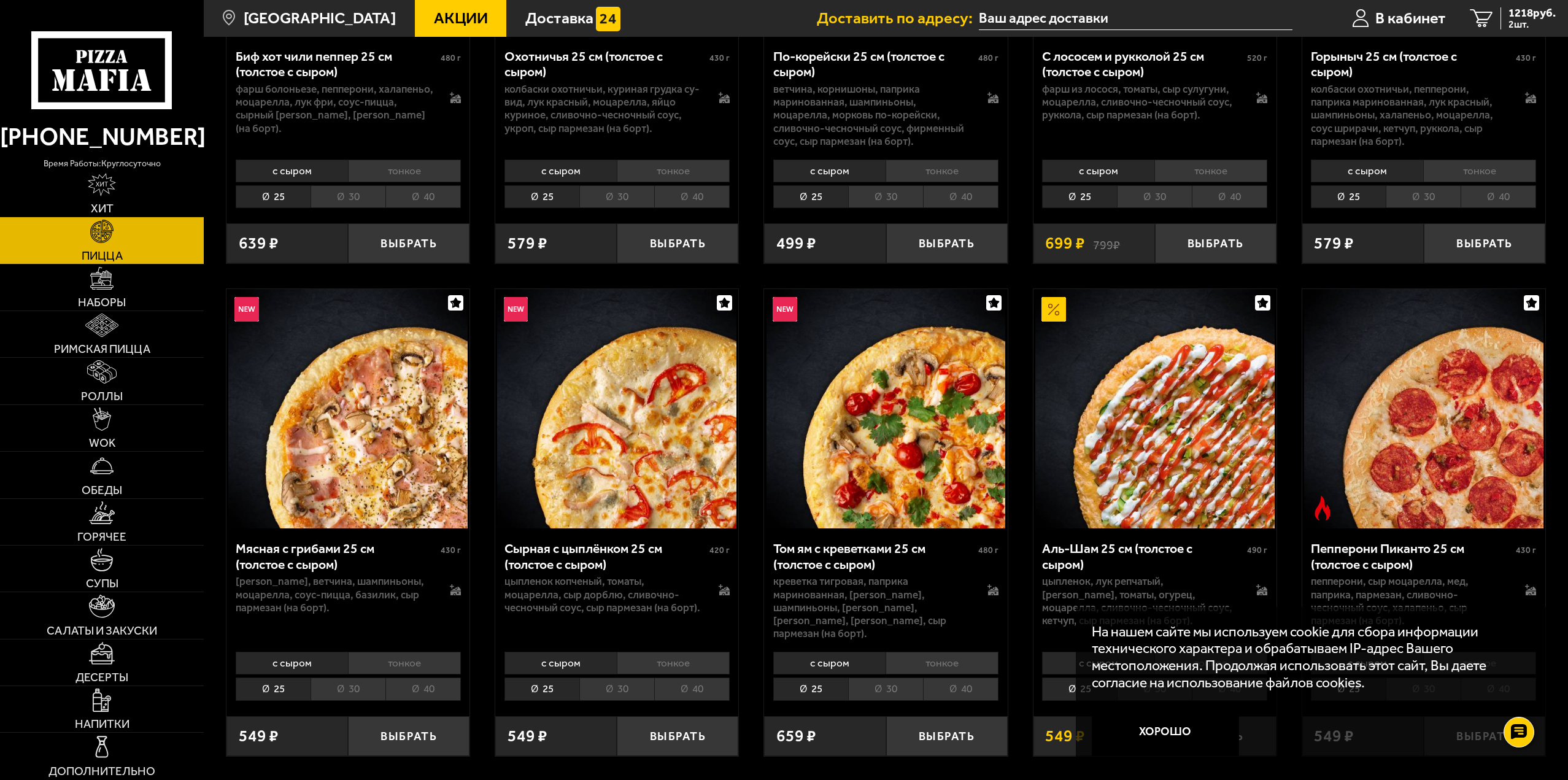
scroll to position [491, 0]
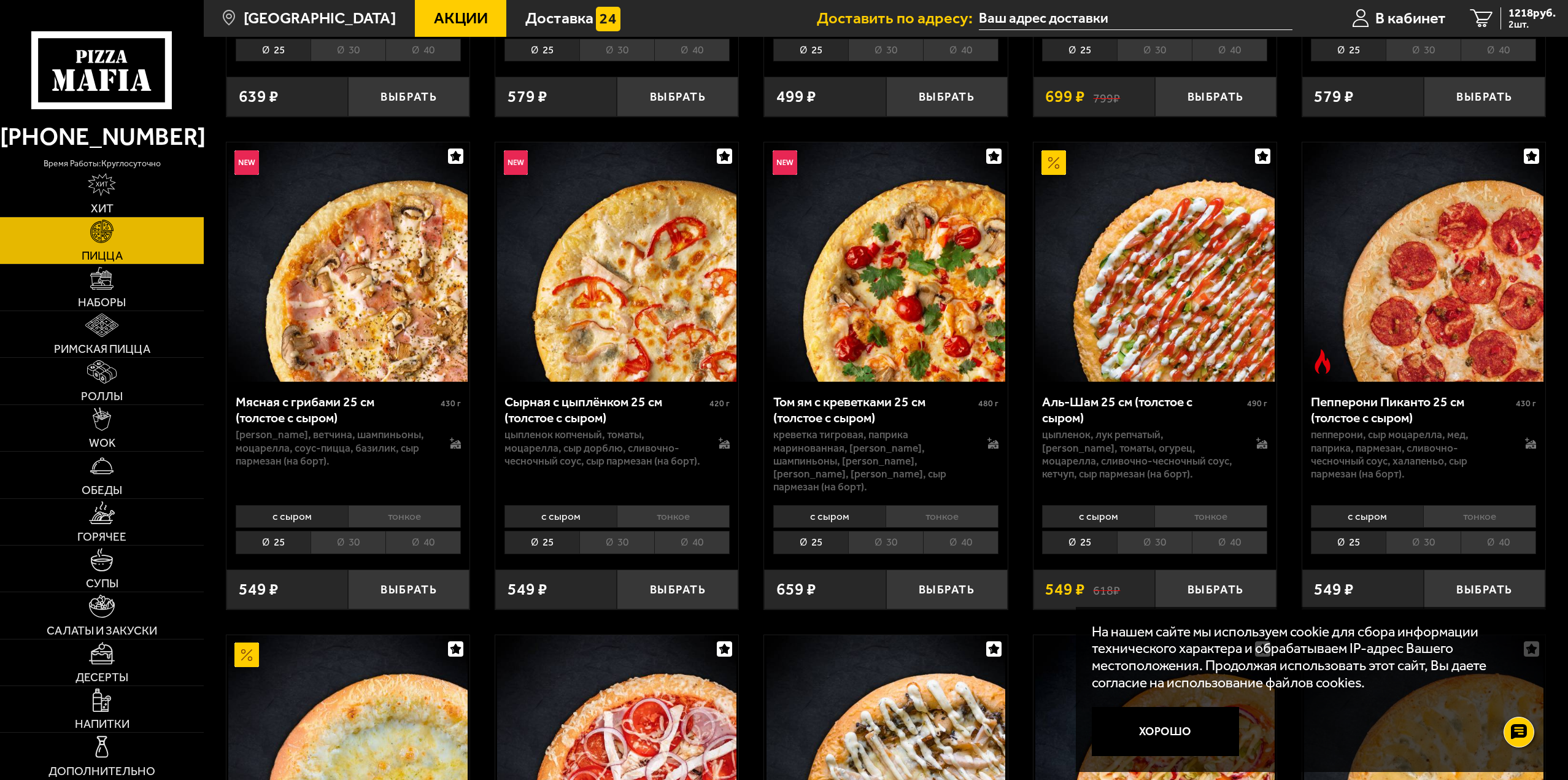
click at [1108, 363] on img at bounding box center [1155, 262] width 240 height 240
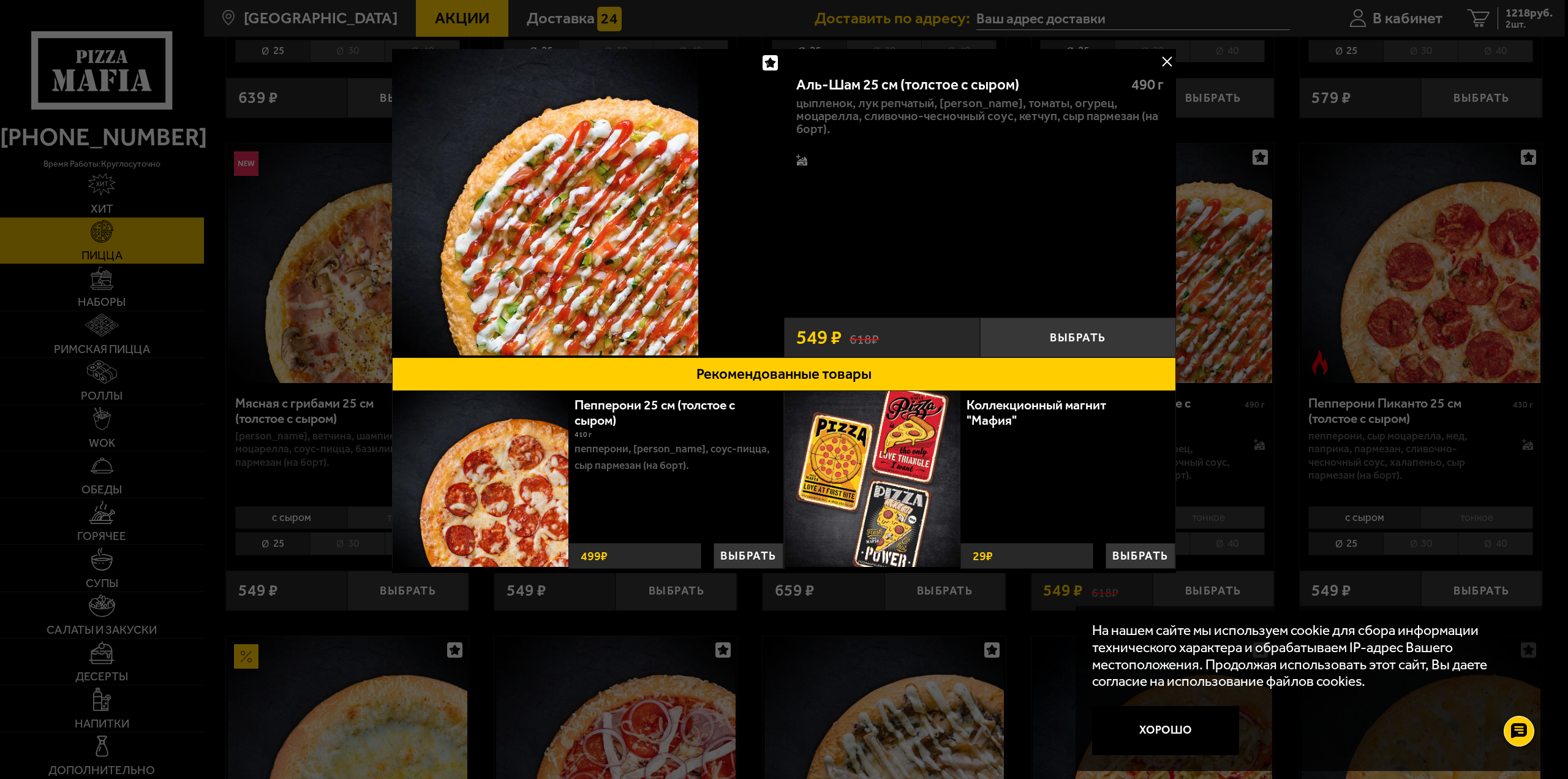
click at [1166, 61] on button at bounding box center [1166, 61] width 18 height 19
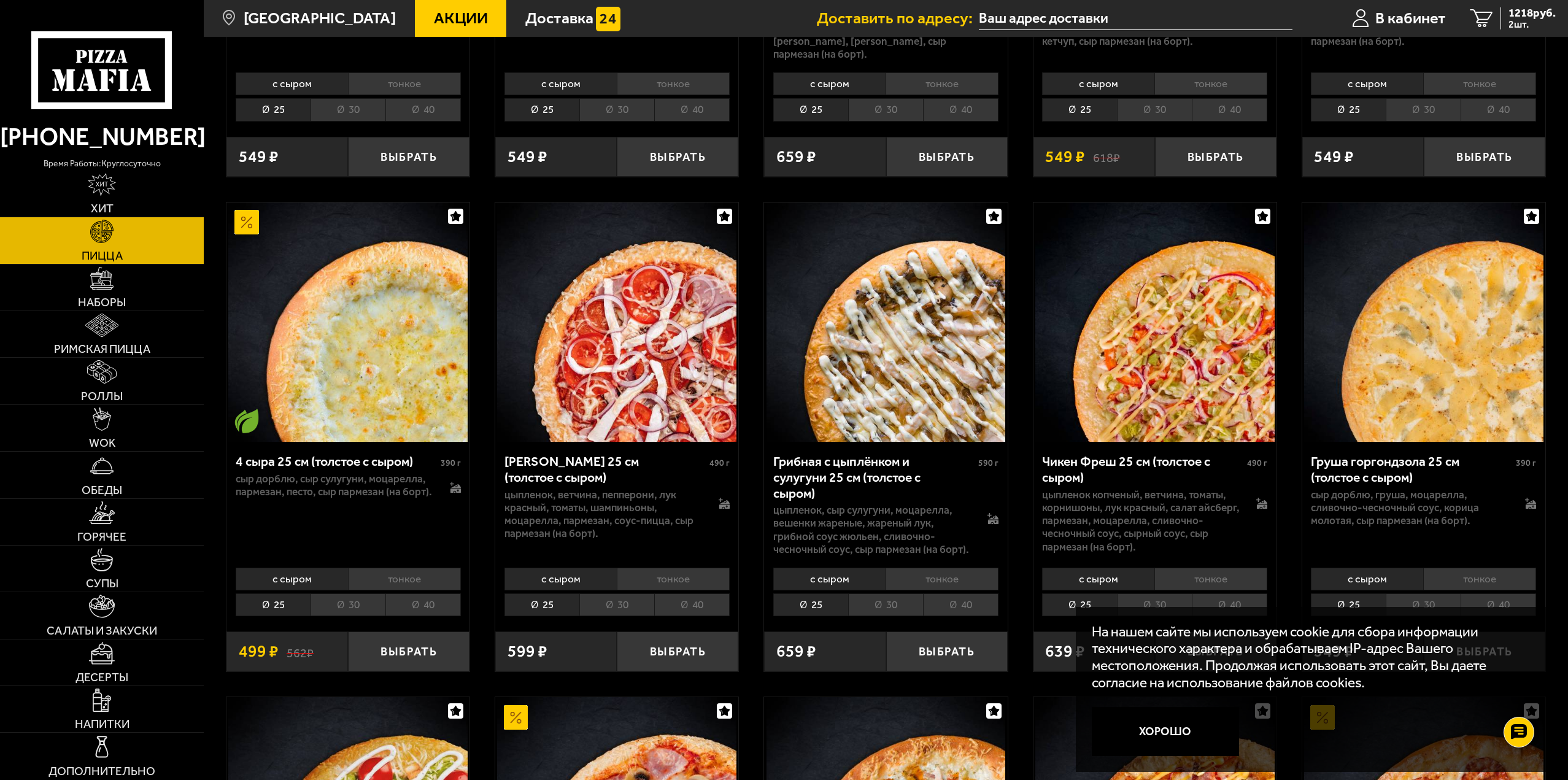
scroll to position [675, 0]
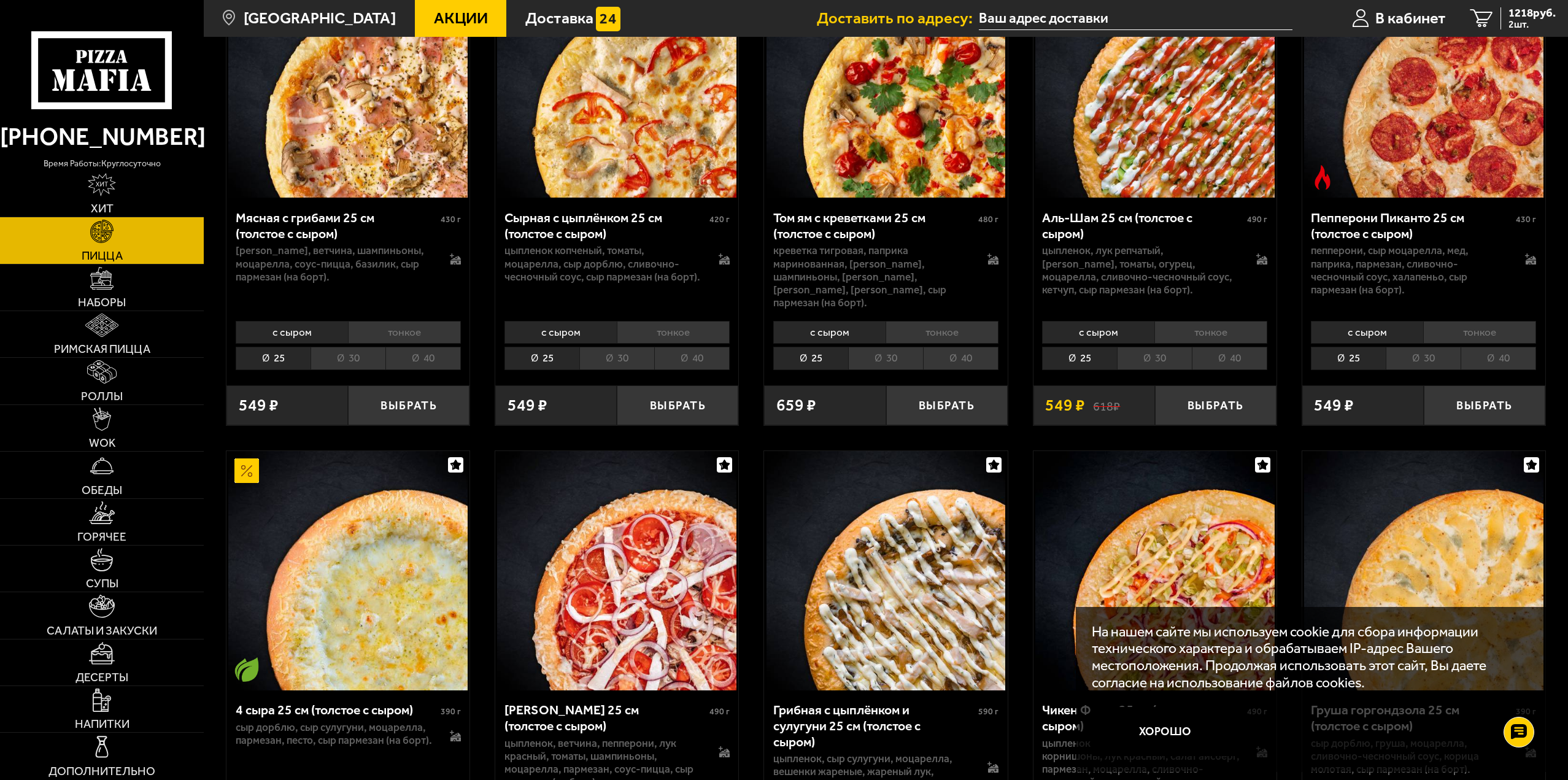
click at [1167, 347] on li "30" at bounding box center [1154, 358] width 75 height 23
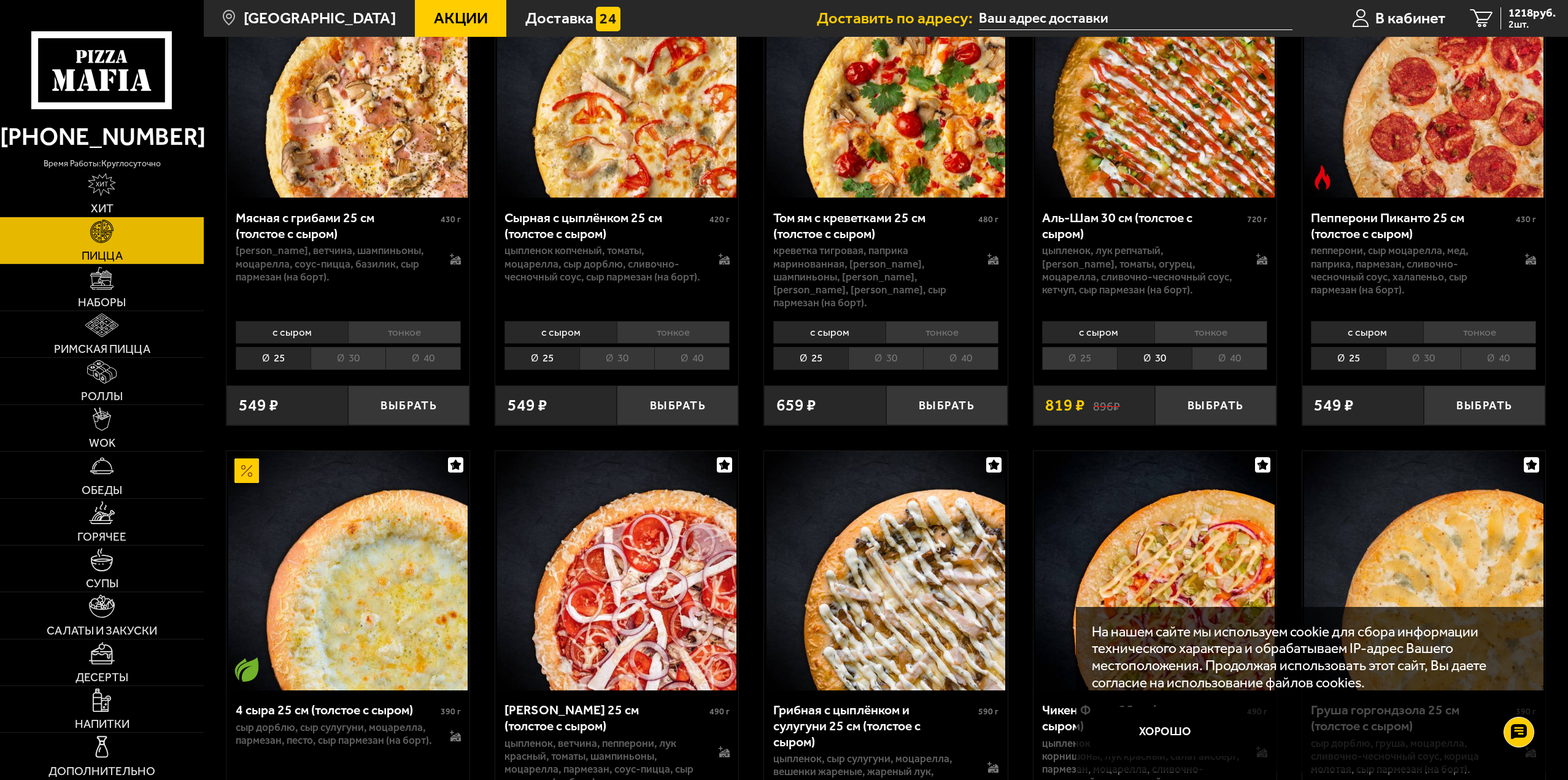
click at [1208, 347] on li "40" at bounding box center [1229, 358] width 75 height 23
click at [1208, 323] on li "тонкое" at bounding box center [1211, 332] width 113 height 23
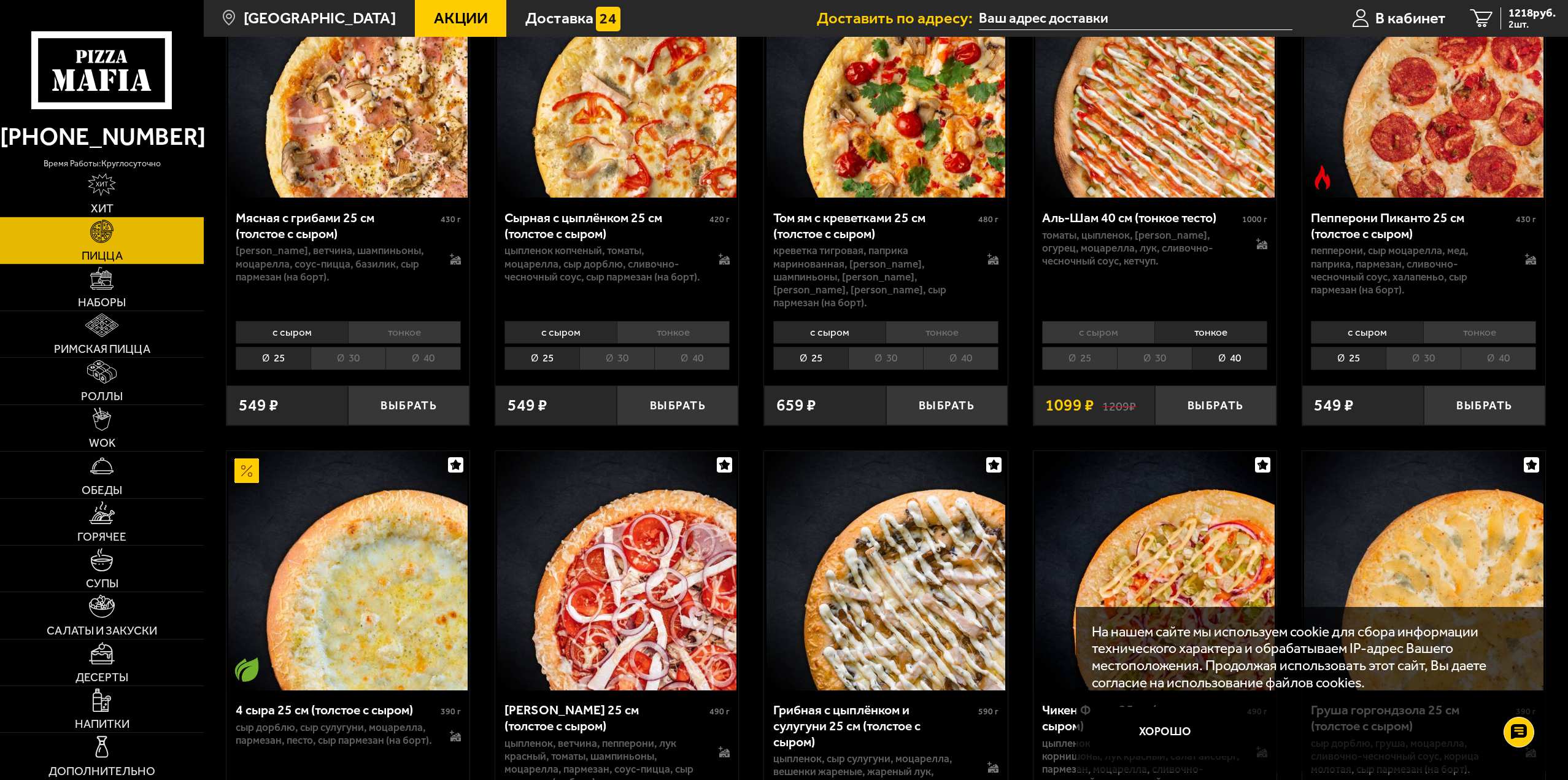
click at [1165, 354] on li "30" at bounding box center [1154, 358] width 75 height 23
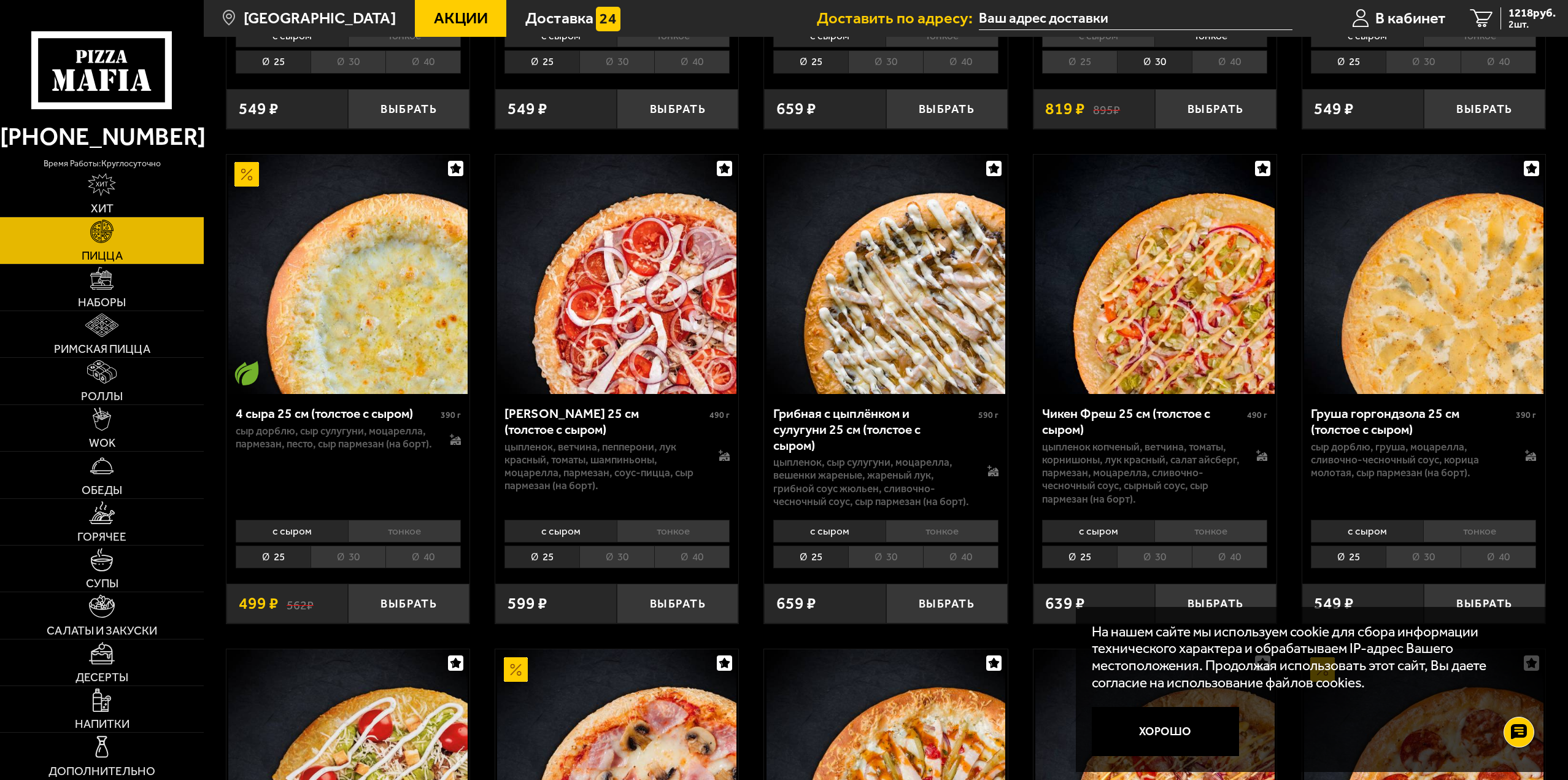
scroll to position [1043, 0]
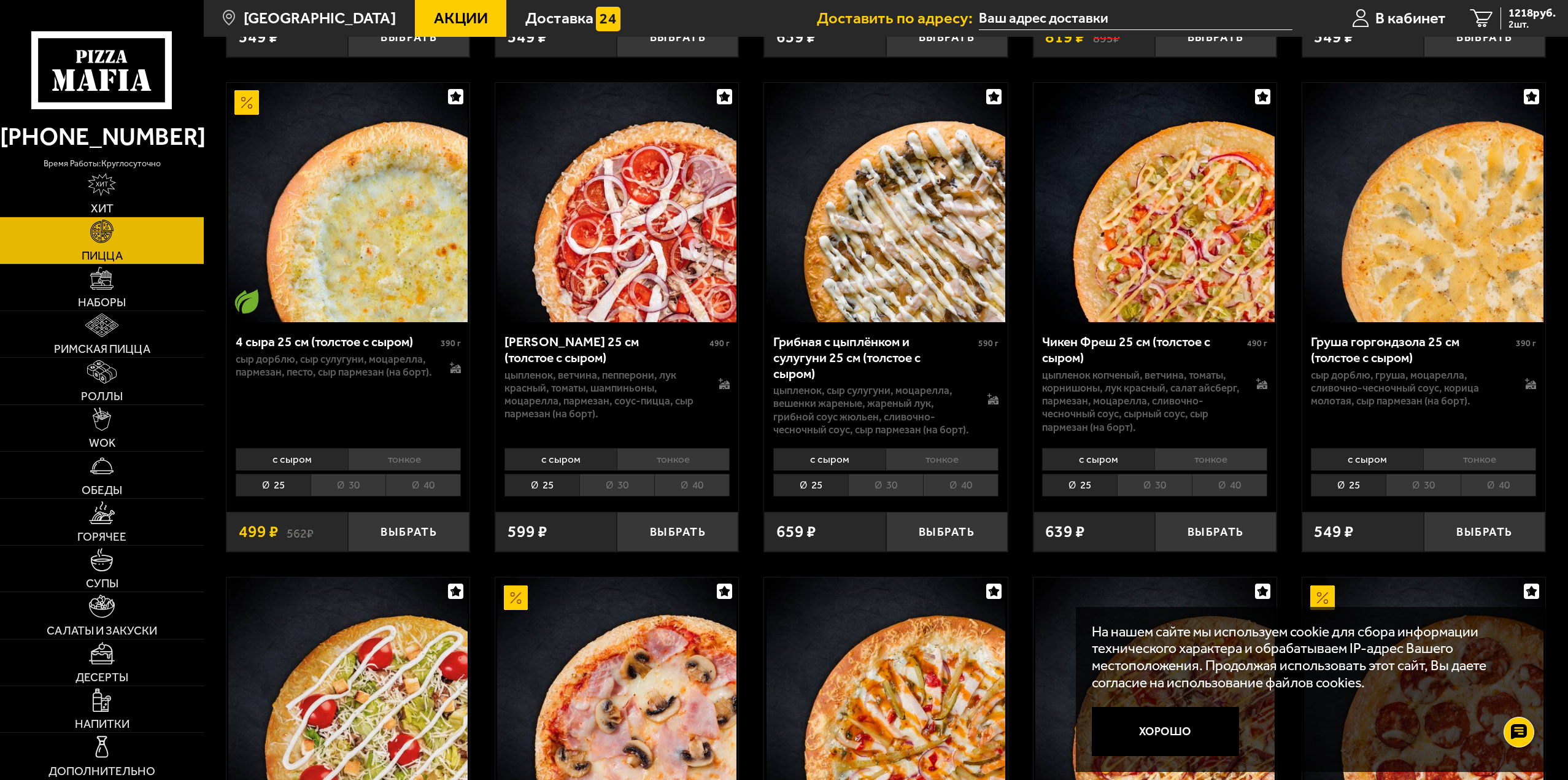
click at [1158, 482] on li "30" at bounding box center [1154, 486] width 75 height 23
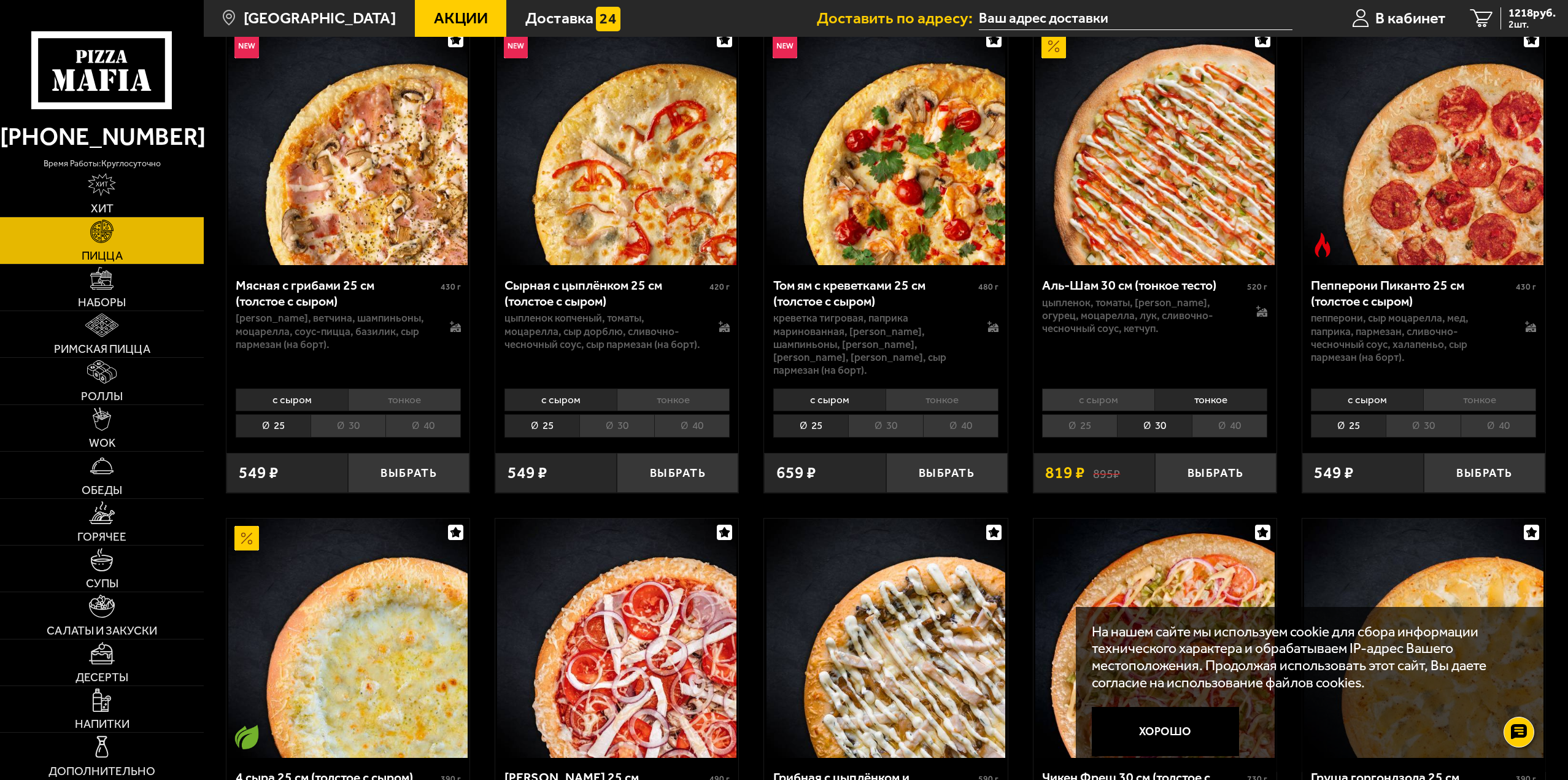
scroll to position [552, 0]
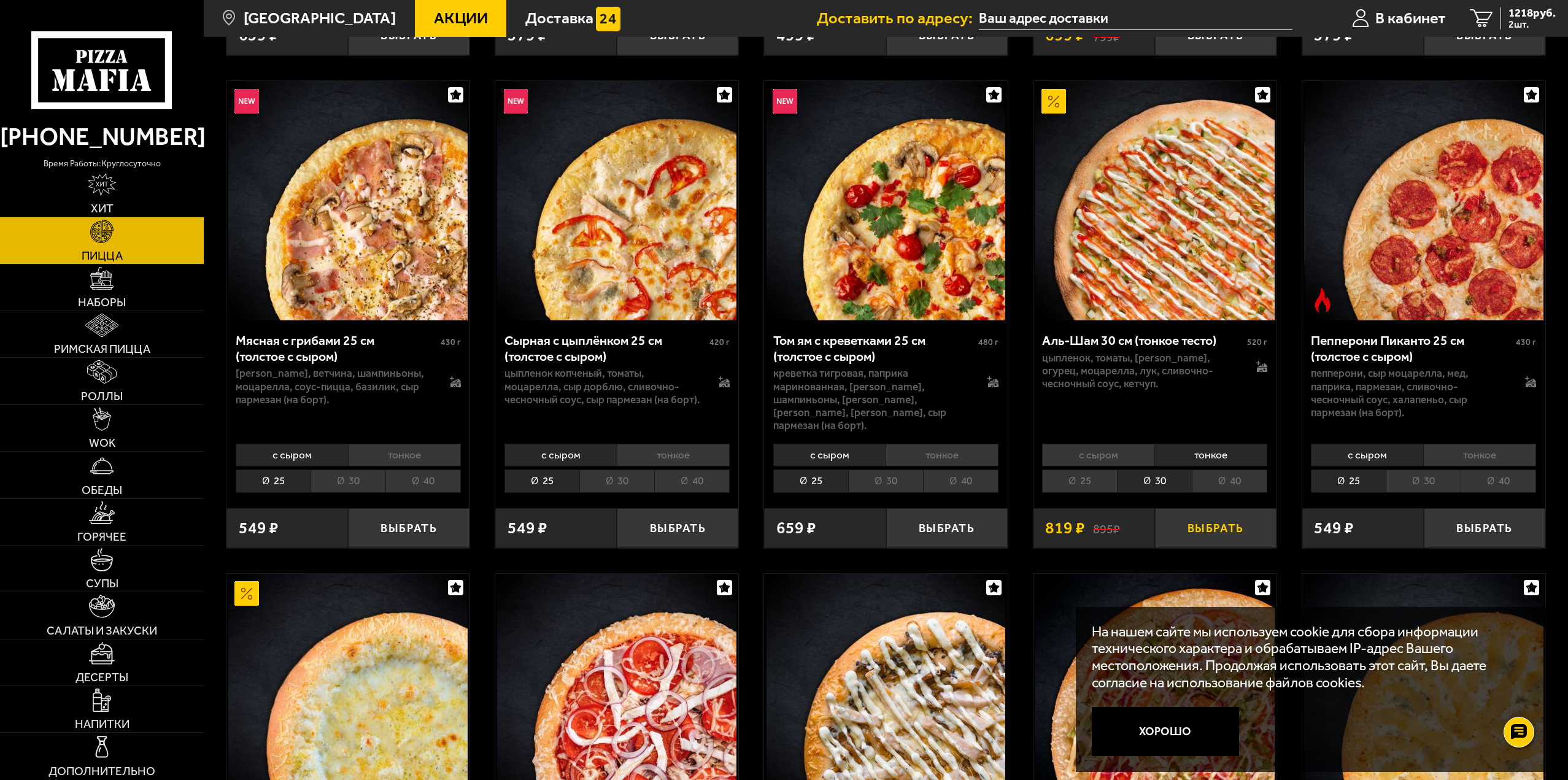
click at [1203, 515] on button "Выбрать" at bounding box center [1216, 528] width 121 height 40
click at [1550, 15] on span "2037 руб." at bounding box center [1532, 13] width 47 height 11
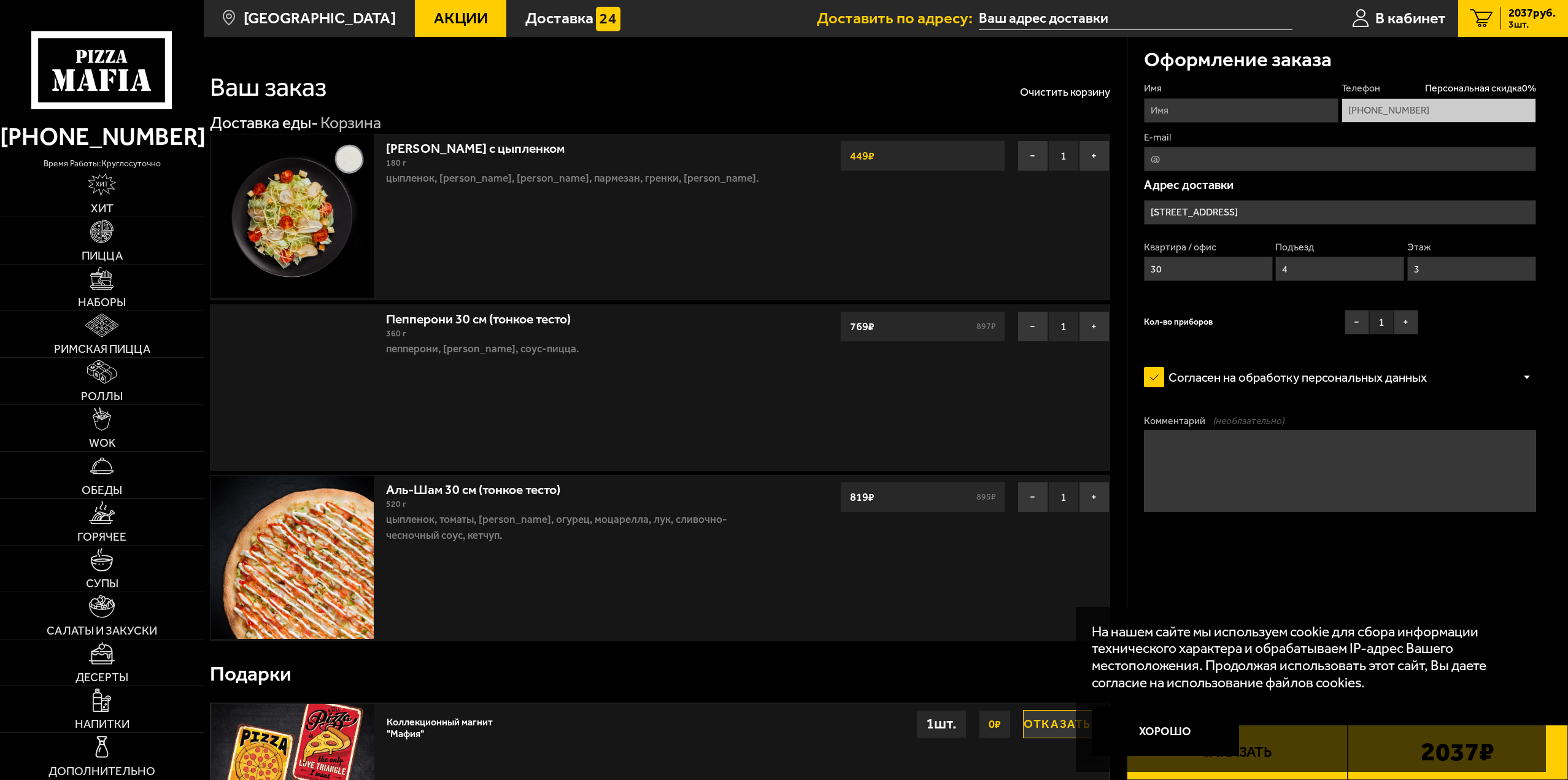
type input "Сапёрный переулок, 8"
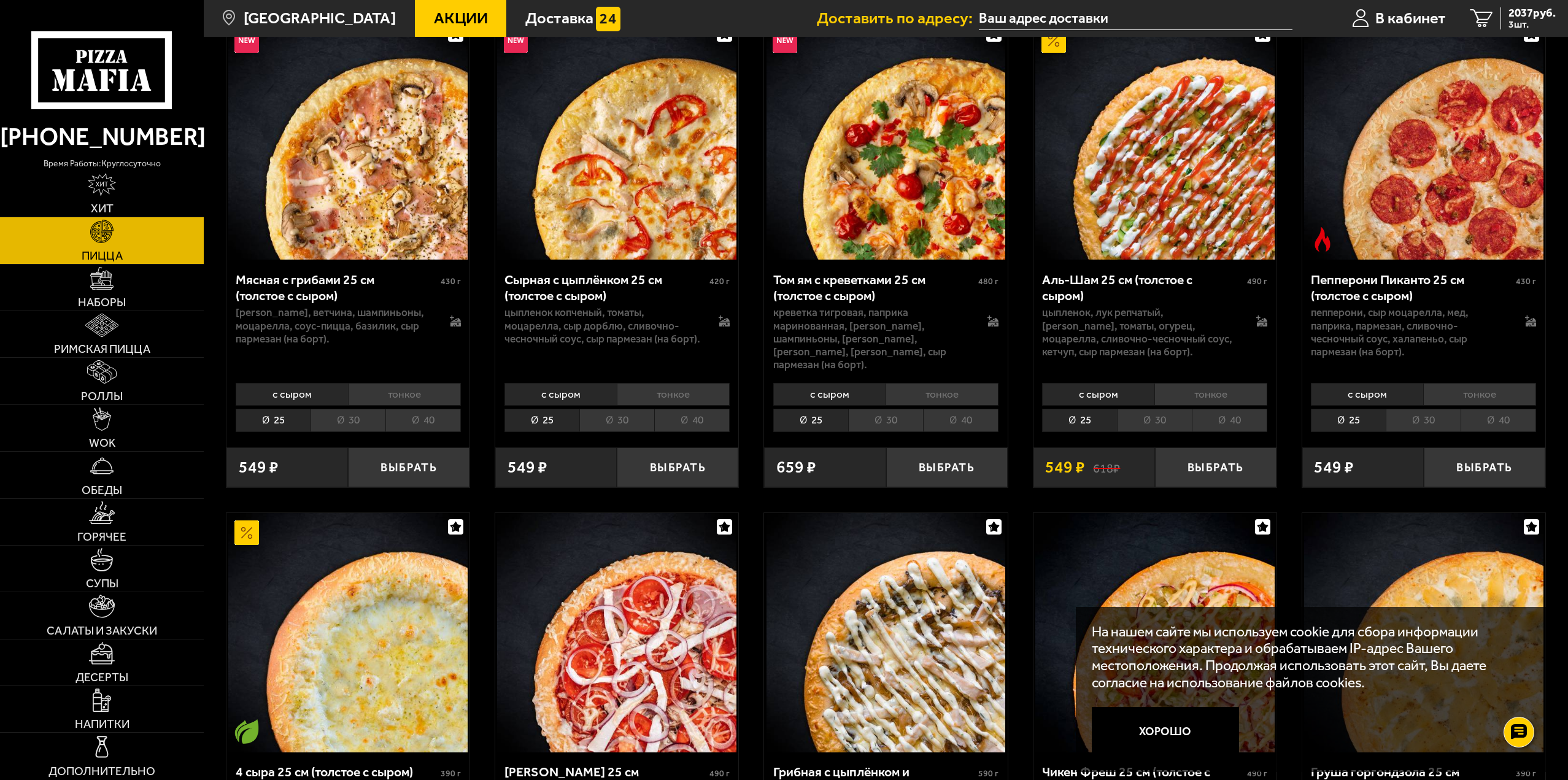
scroll to position [552, 0]
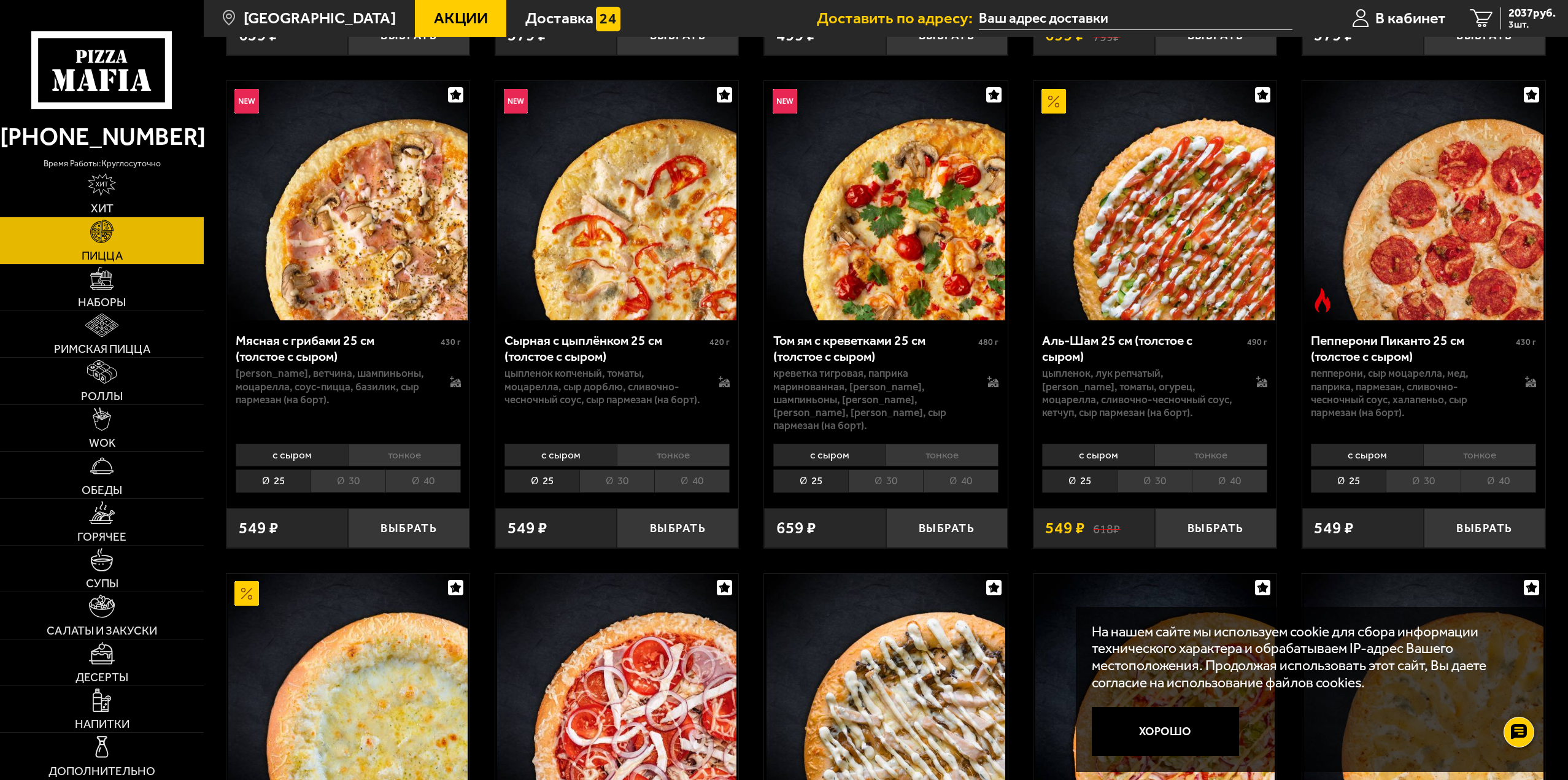
click at [1148, 470] on li "30" at bounding box center [1154, 481] width 75 height 23
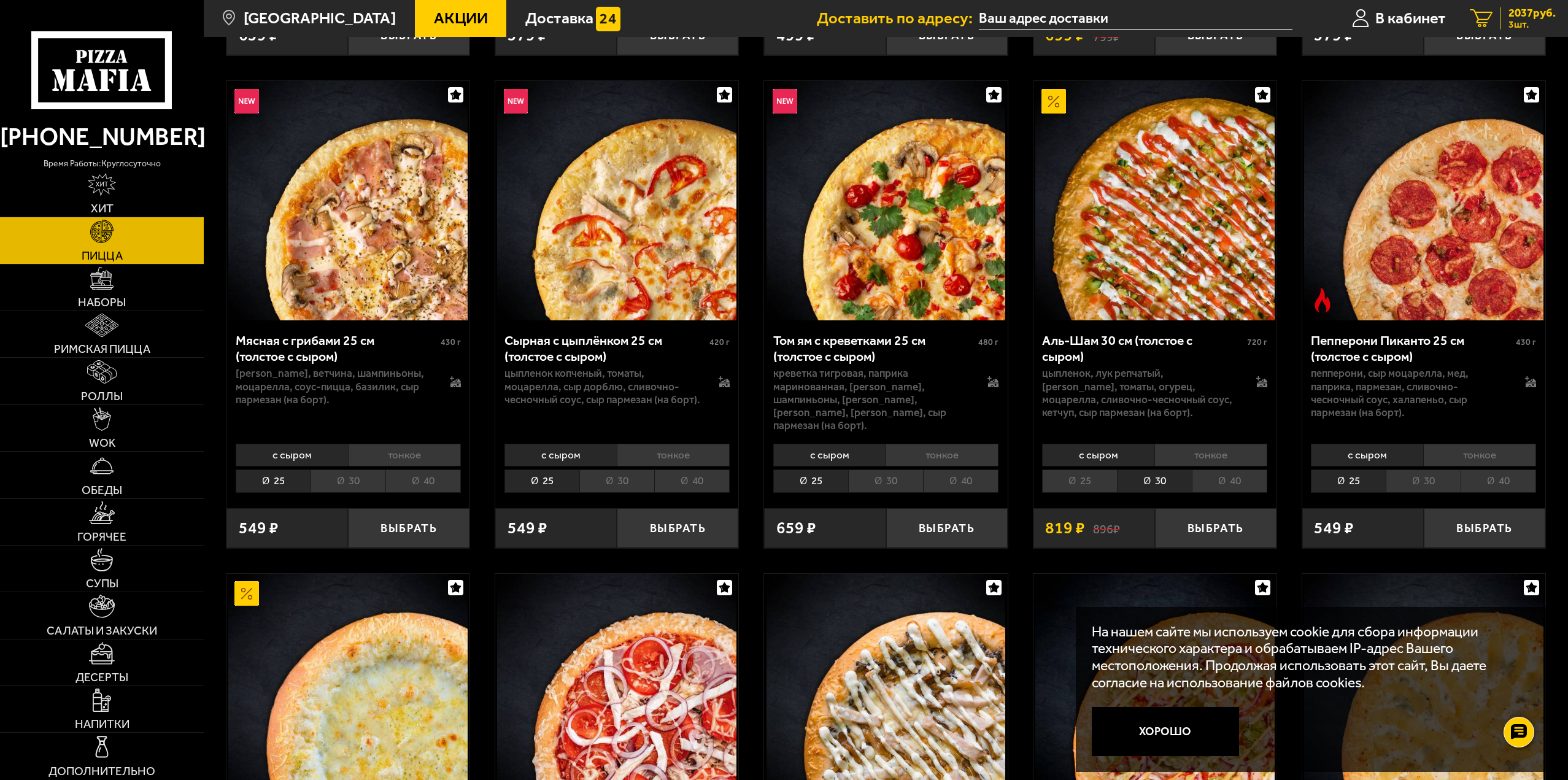
click at [1516, 13] on span "2037 руб." at bounding box center [1532, 13] width 47 height 11
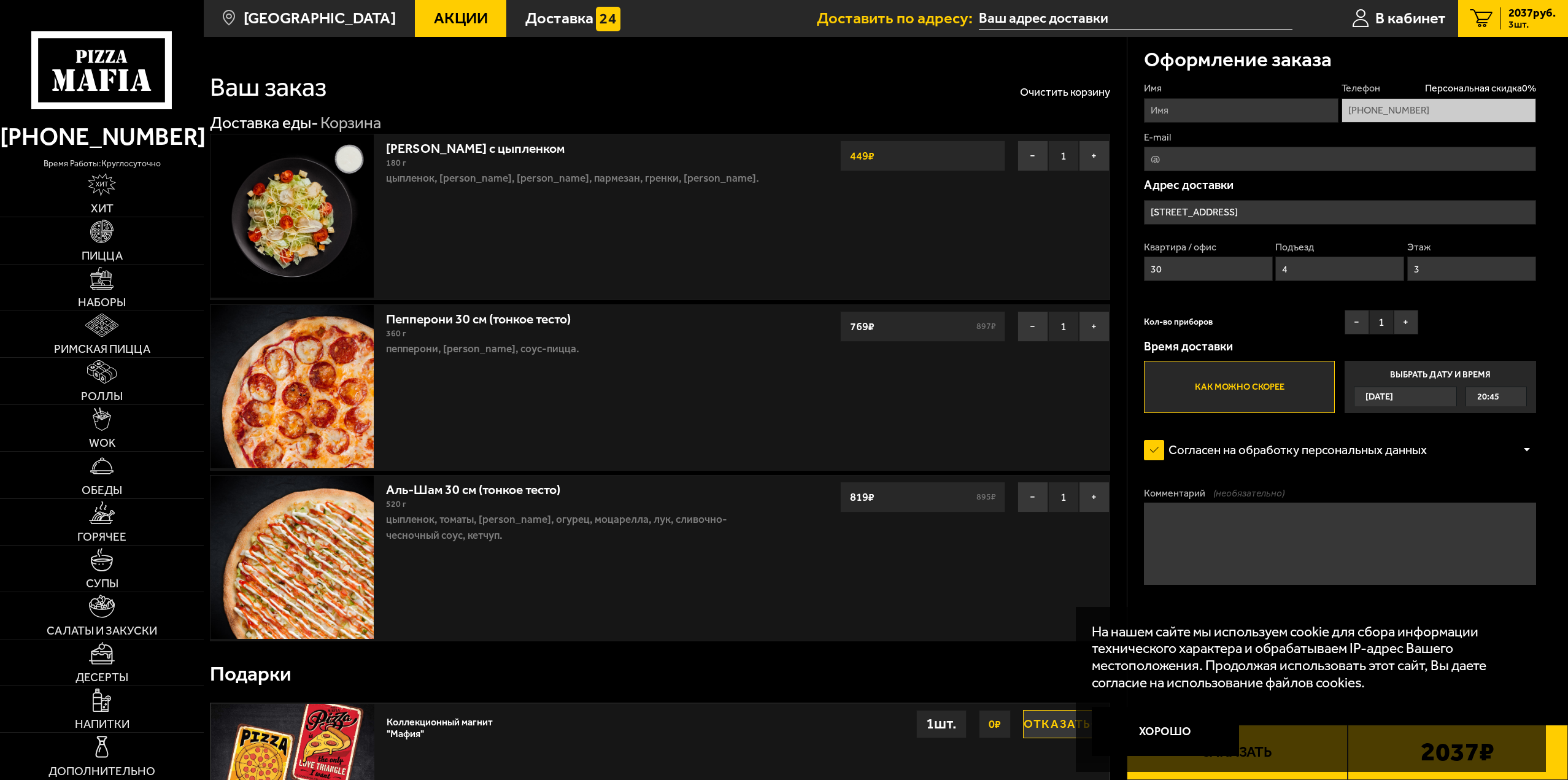
type input "Сапёрный переулок, 8"
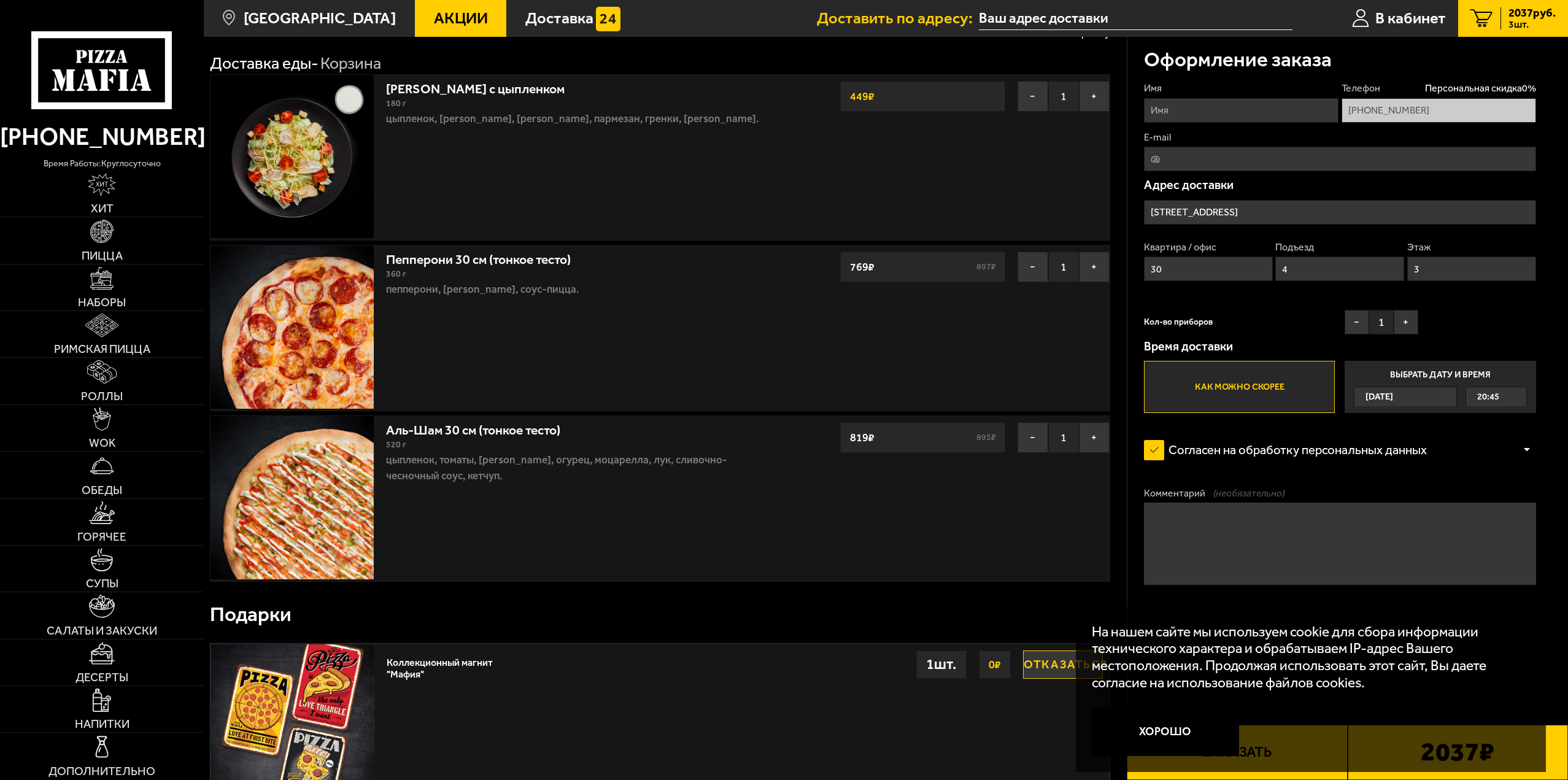
scroll to position [61, 0]
click at [1165, 728] on button "Хорошо" at bounding box center [1165, 731] width 148 height 49
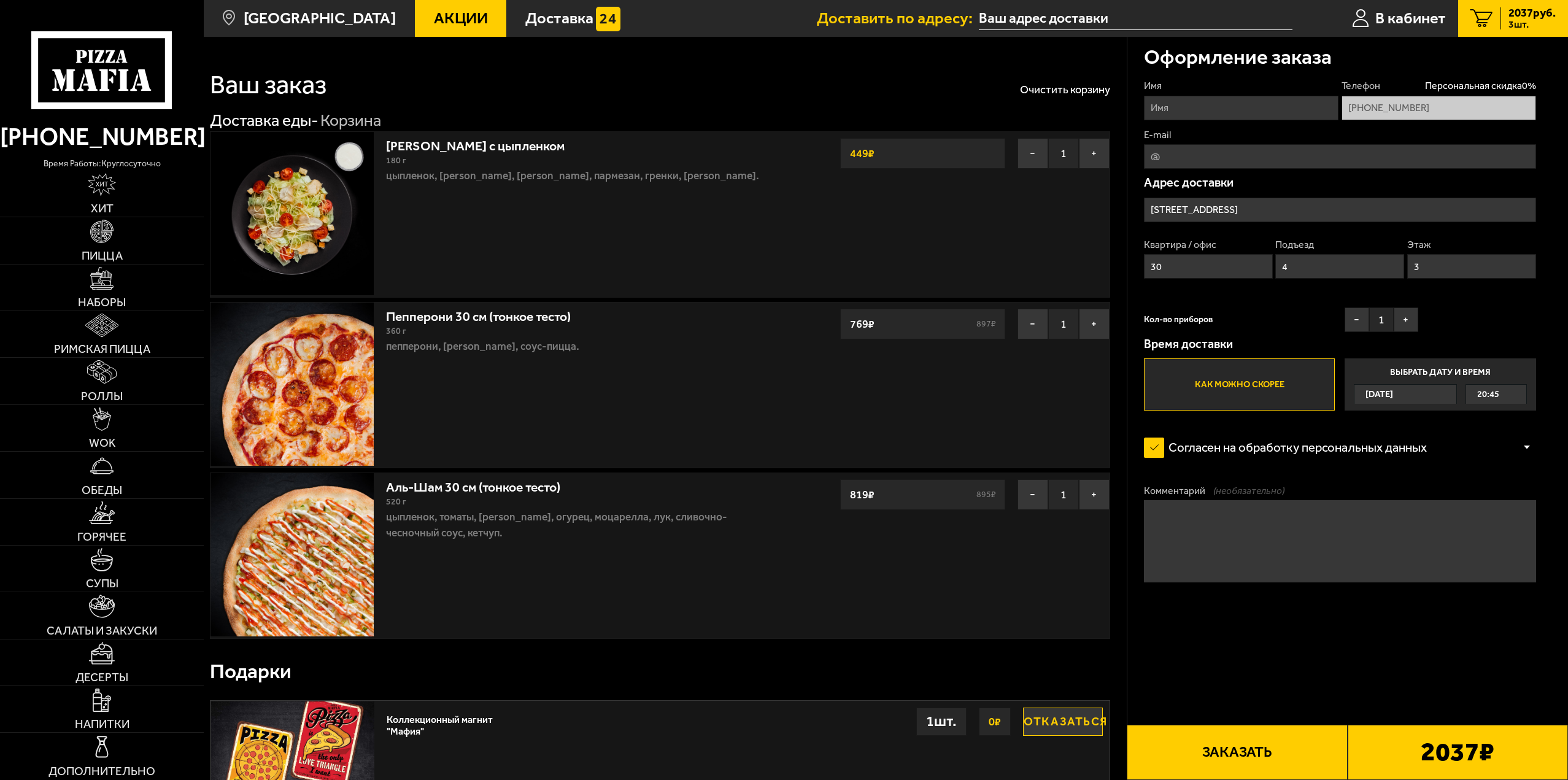
scroll to position [0, 0]
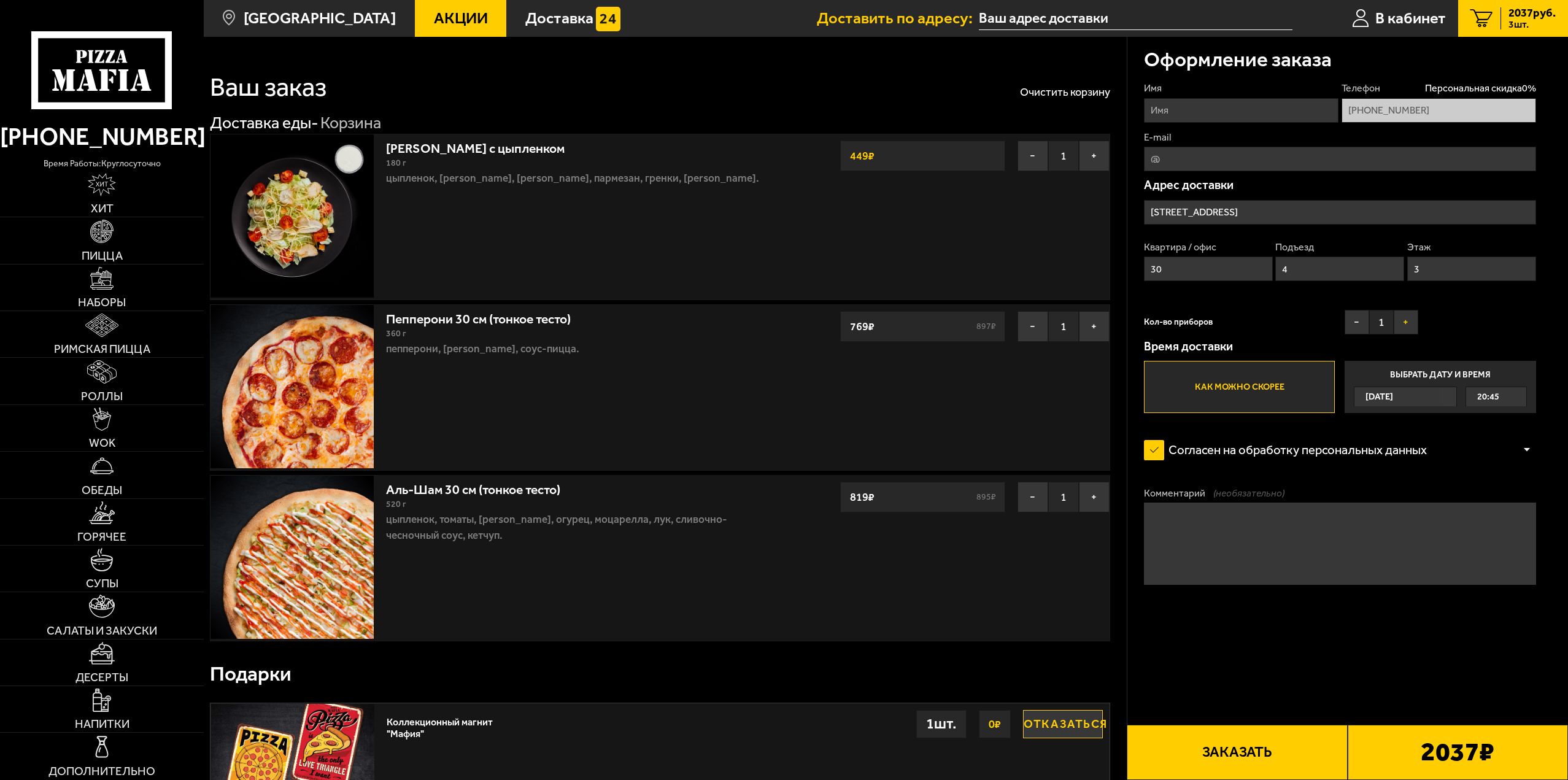
click at [1411, 334] on button "+" at bounding box center [1406, 322] width 24 height 24
click at [1413, 323] on button "+" at bounding box center [1406, 322] width 24 height 24
click at [1195, 108] on input "Имя" at bounding box center [1241, 111] width 194 height 24
drag, startPoint x: 1108, startPoint y: 102, endPoint x: 1063, endPoint y: 102, distance: 45.0
click at [1063, 102] on section "Ваш заказ Очистить корзину Доставка еды - Корзина Салат Цезарь с цыпленком 180 …" at bounding box center [886, 527] width 1364 height 981
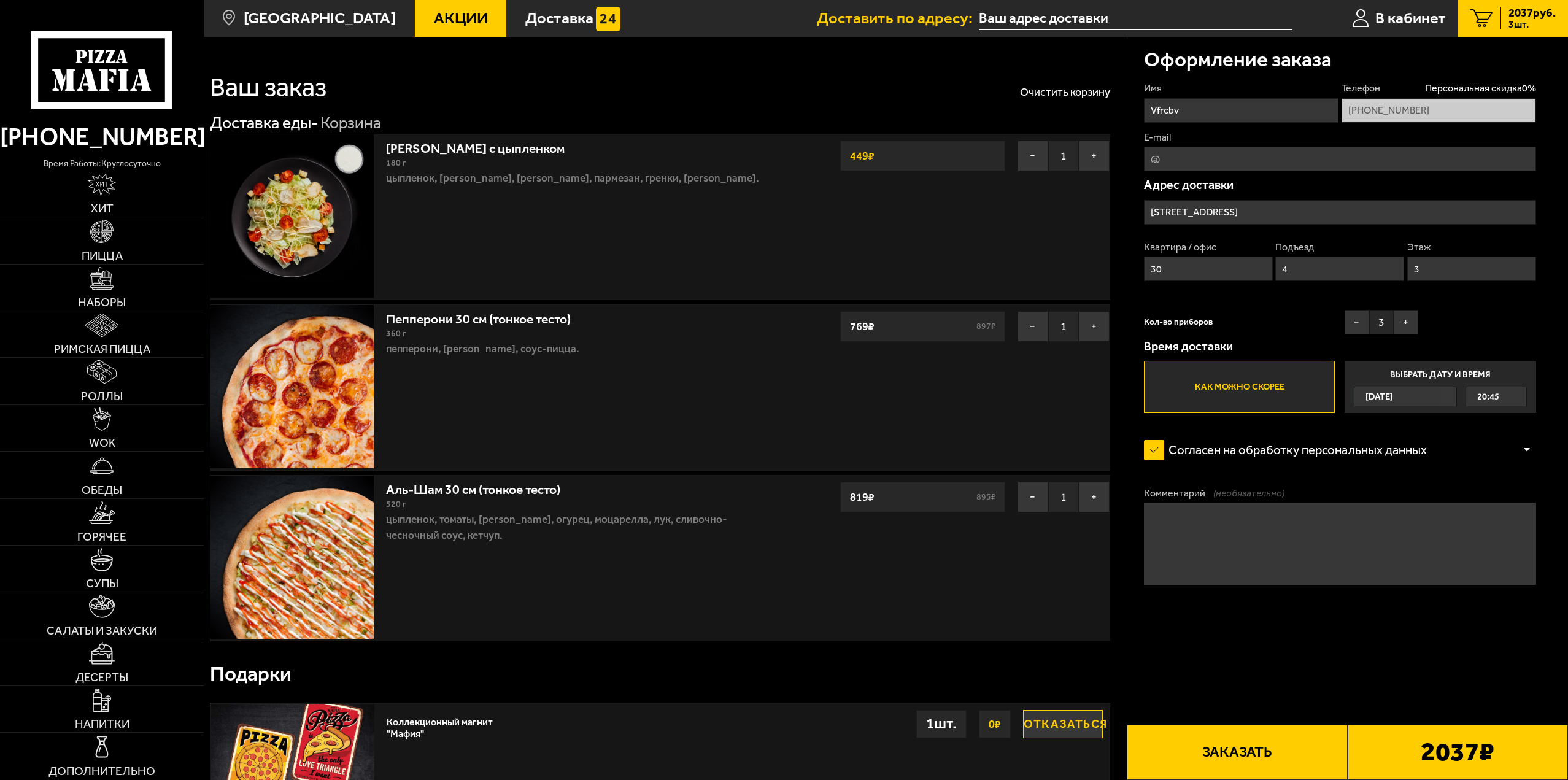
drag, startPoint x: 1197, startPoint y: 119, endPoint x: 988, endPoint y: 118, distance: 209.0
click at [988, 119] on section "Ваш заказ Очистить корзину Доставка еды - Корзина Салат Цезарь с цыпленком 180 …" at bounding box center [886, 527] width 1364 height 981
type input "Макс"
click at [1169, 158] on input "E-mail" at bounding box center [1340, 159] width 392 height 24
type input "max33spb@gmail.com"
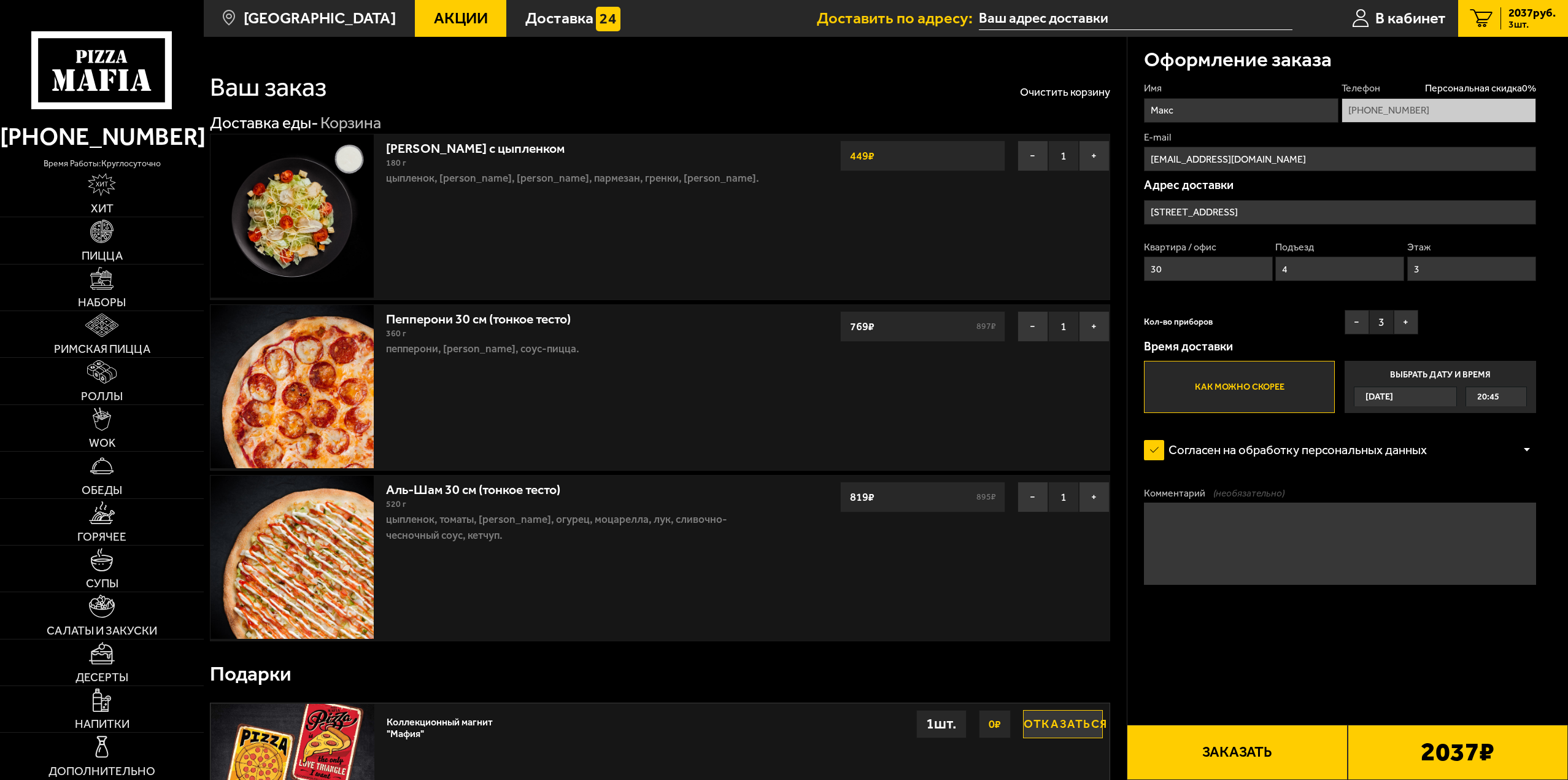
click at [1279, 301] on div "Имя Макс Телефон Персональная скидка 0 % +7 (931) 255-29-25 E-mail max33spb@gma…" at bounding box center [1340, 247] width 392 height 332
click at [1371, 657] on form "Имя Макс Телефон Персональная скидка 0 % +7 (931) 255-29-25 E-mail max33spb@gma…" at bounding box center [1340, 381] width 392 height 599
drag, startPoint x: 1473, startPoint y: 86, endPoint x: 1487, endPoint y: 88, distance: 14.1
click at [1484, 88] on span "Персональная скидка 0 %" at bounding box center [1480, 88] width 111 height 13
click at [1260, 538] on textarea "Комментарий (необязательно)" at bounding box center [1340, 544] width 392 height 82
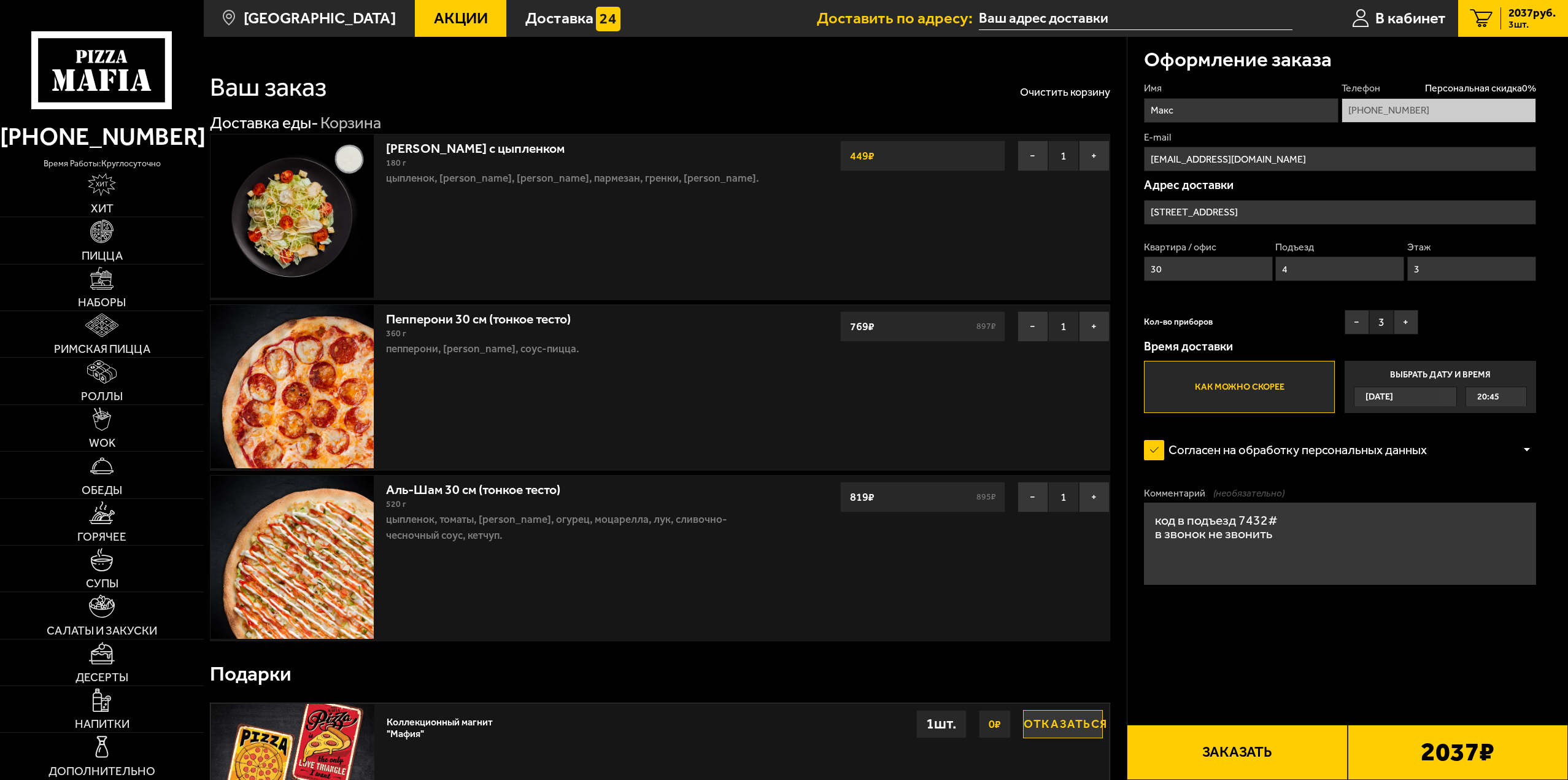
type textarea "код в подъезд 7432# в звонок не звонить"
click at [1530, 452] on div at bounding box center [1526, 450] width 19 height 9
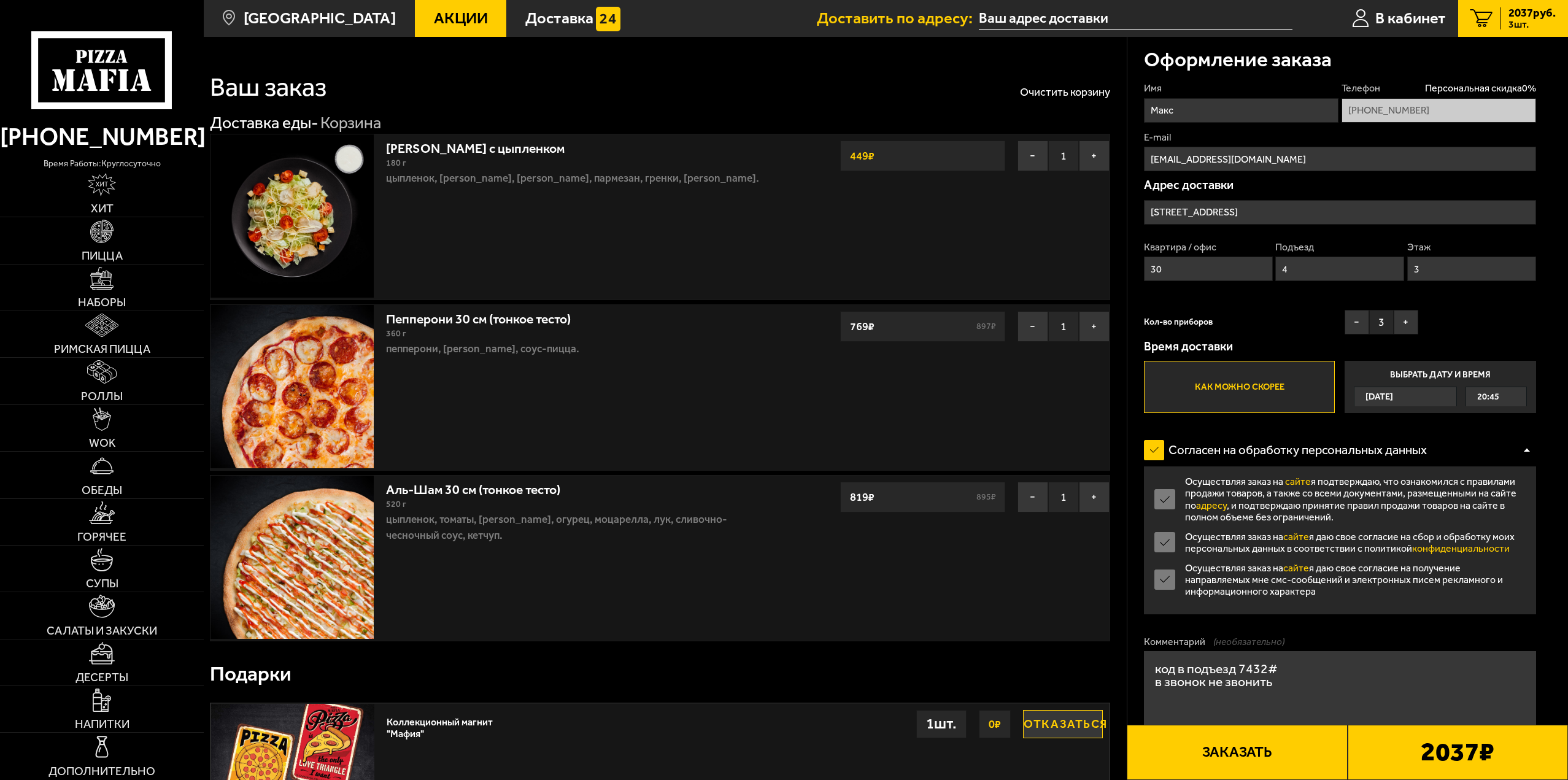
click at [1530, 451] on div at bounding box center [1526, 450] width 19 height 9
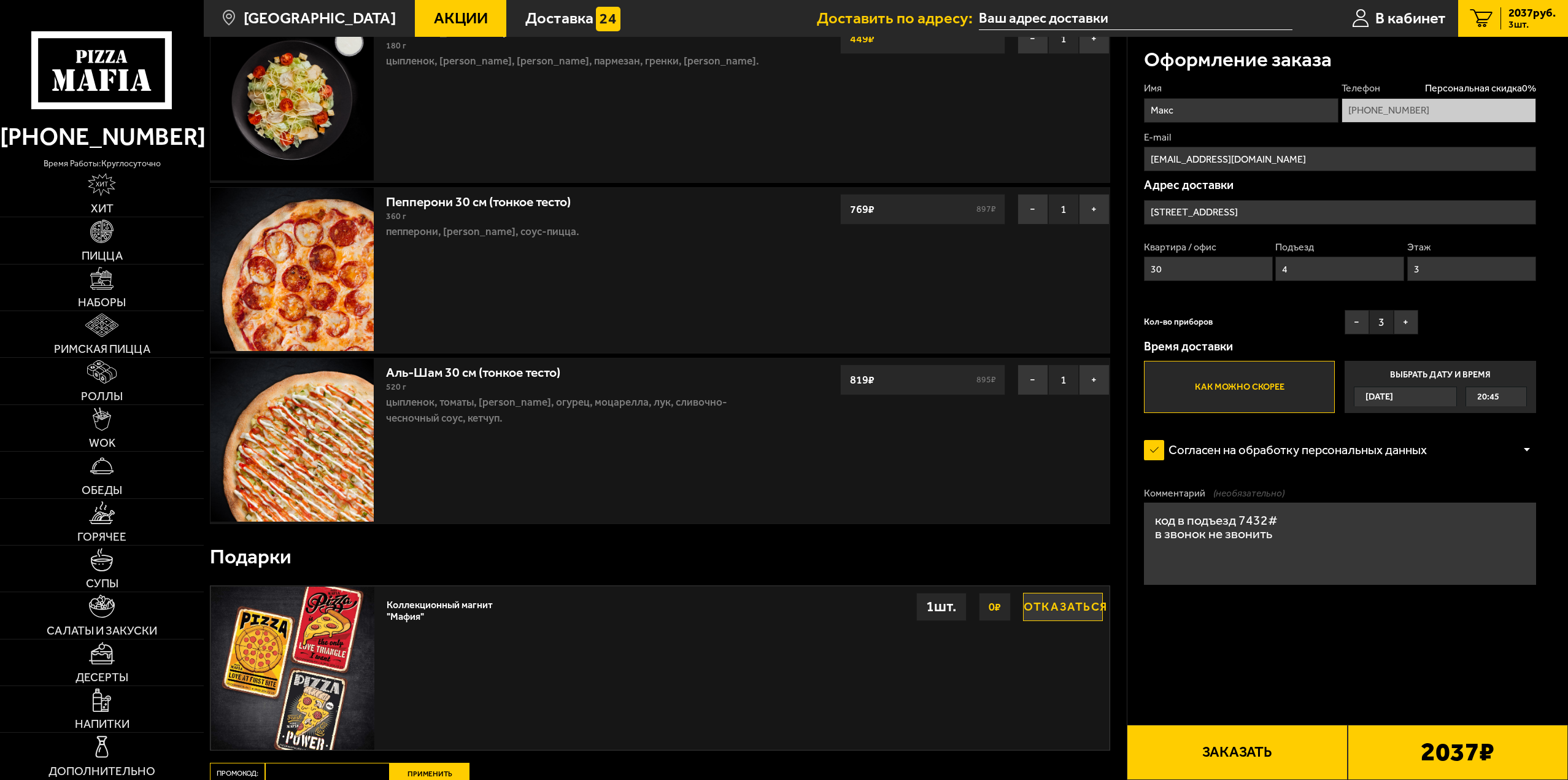
scroll to position [184, 0]
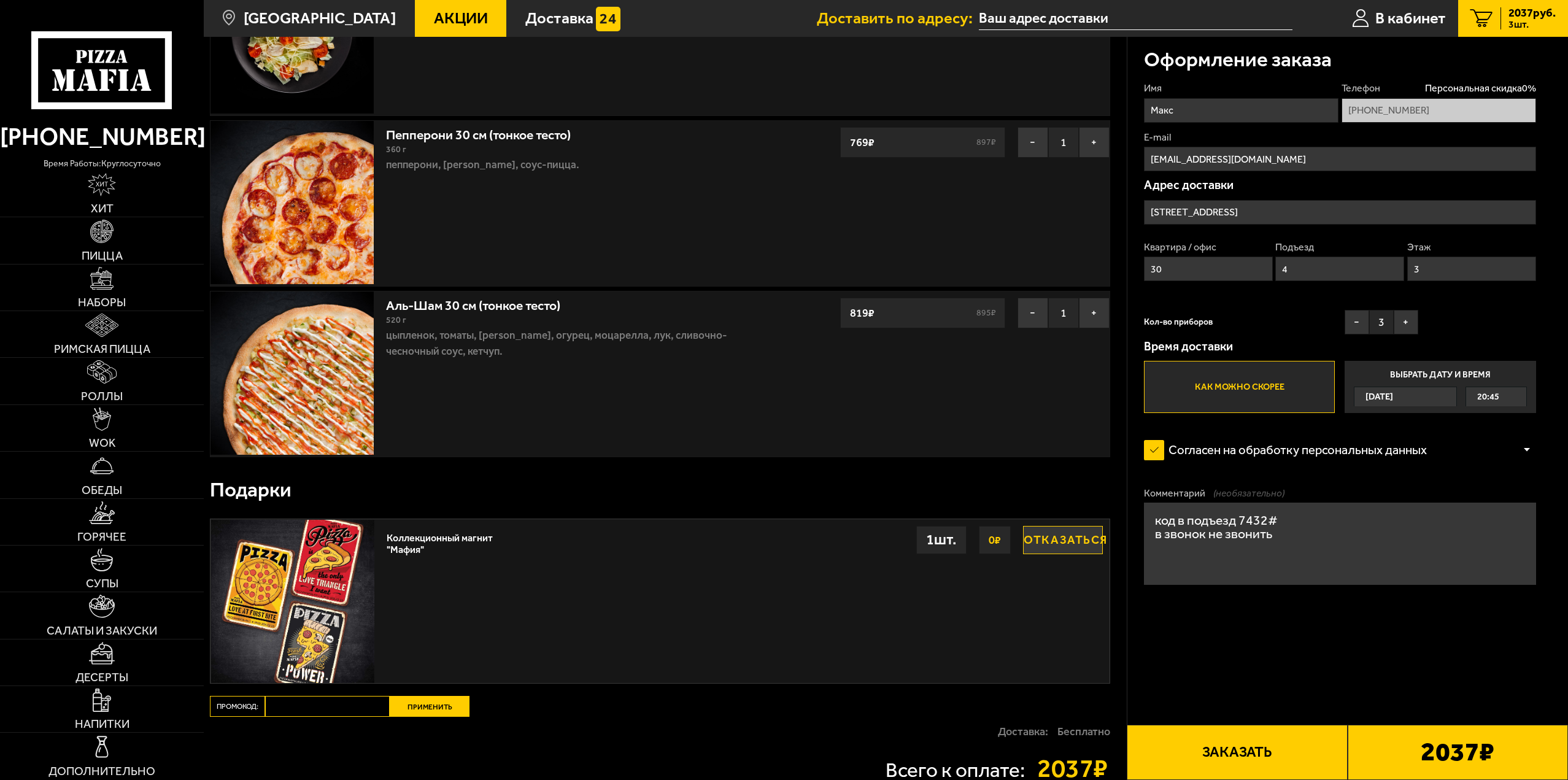
click at [316, 707] on input "Промокод:" at bounding box center [327, 706] width 125 height 21
click at [309, 711] on input "Промокод:" at bounding box center [327, 706] width 125 height 21
paste input "Apple"
type input "Apple"
click at [426, 700] on button "Применить" at bounding box center [429, 706] width 80 height 21
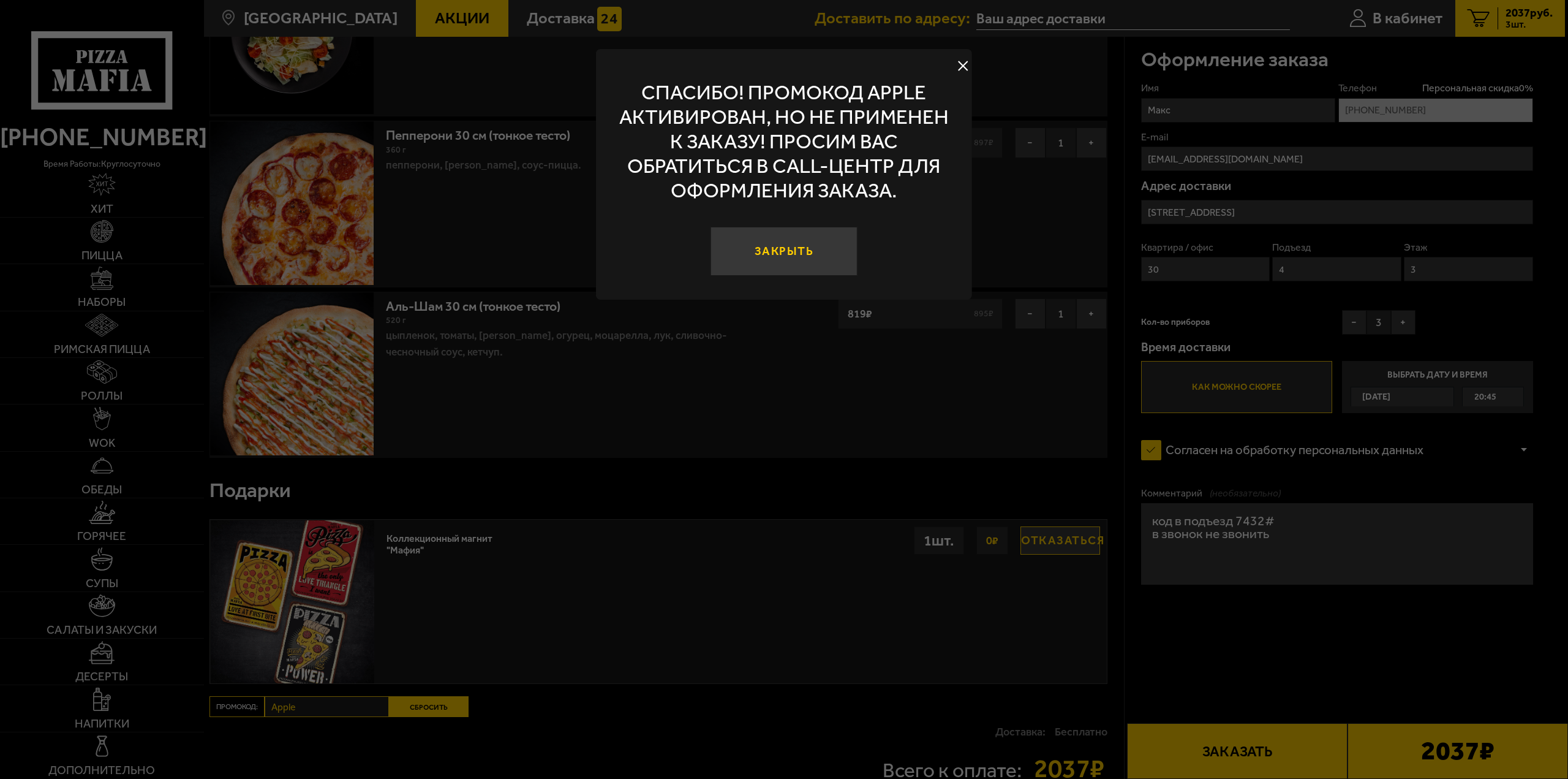
click at [798, 255] on button "Закрыть" at bounding box center [784, 251] width 147 height 49
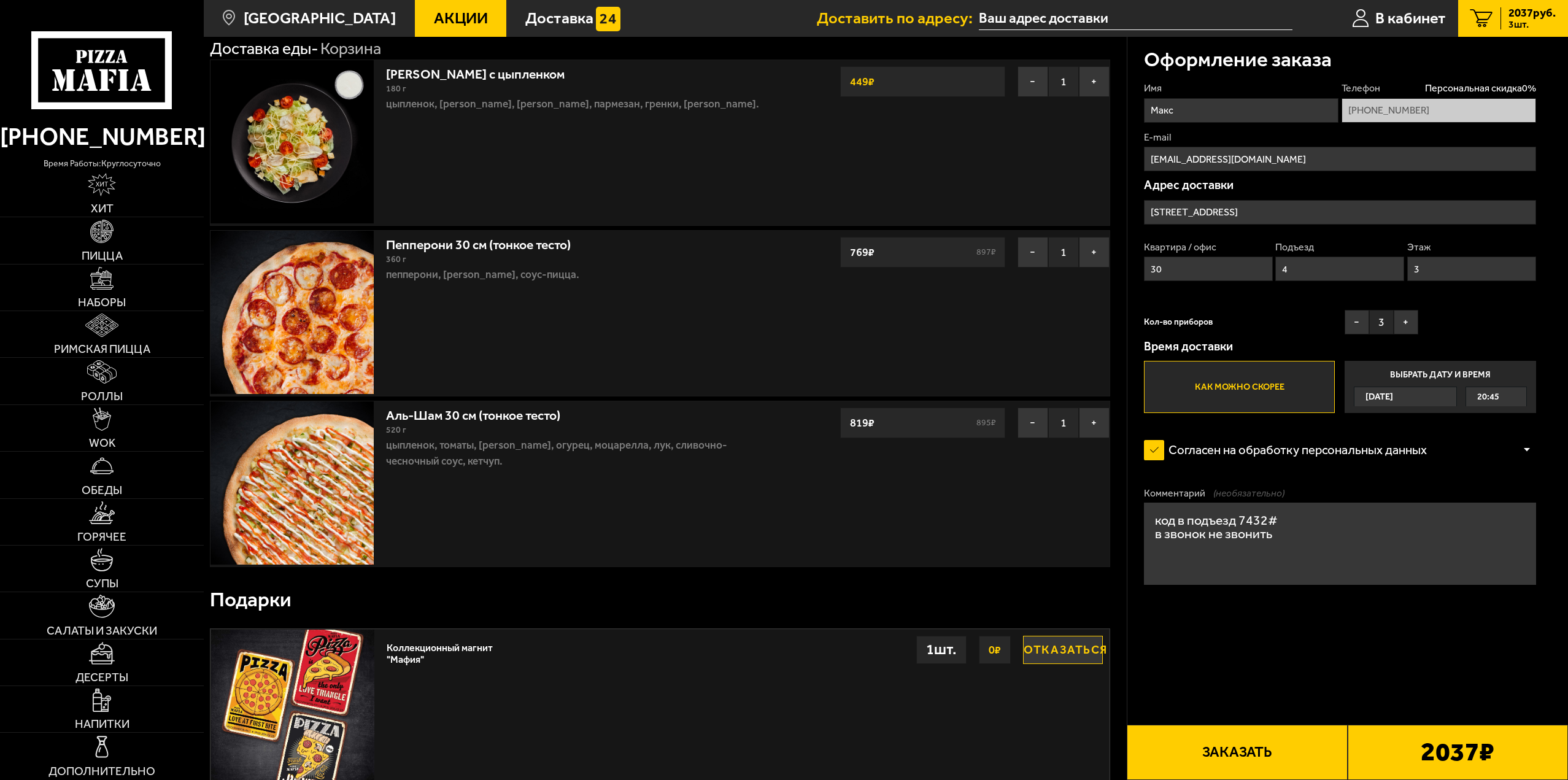
scroll to position [0, 0]
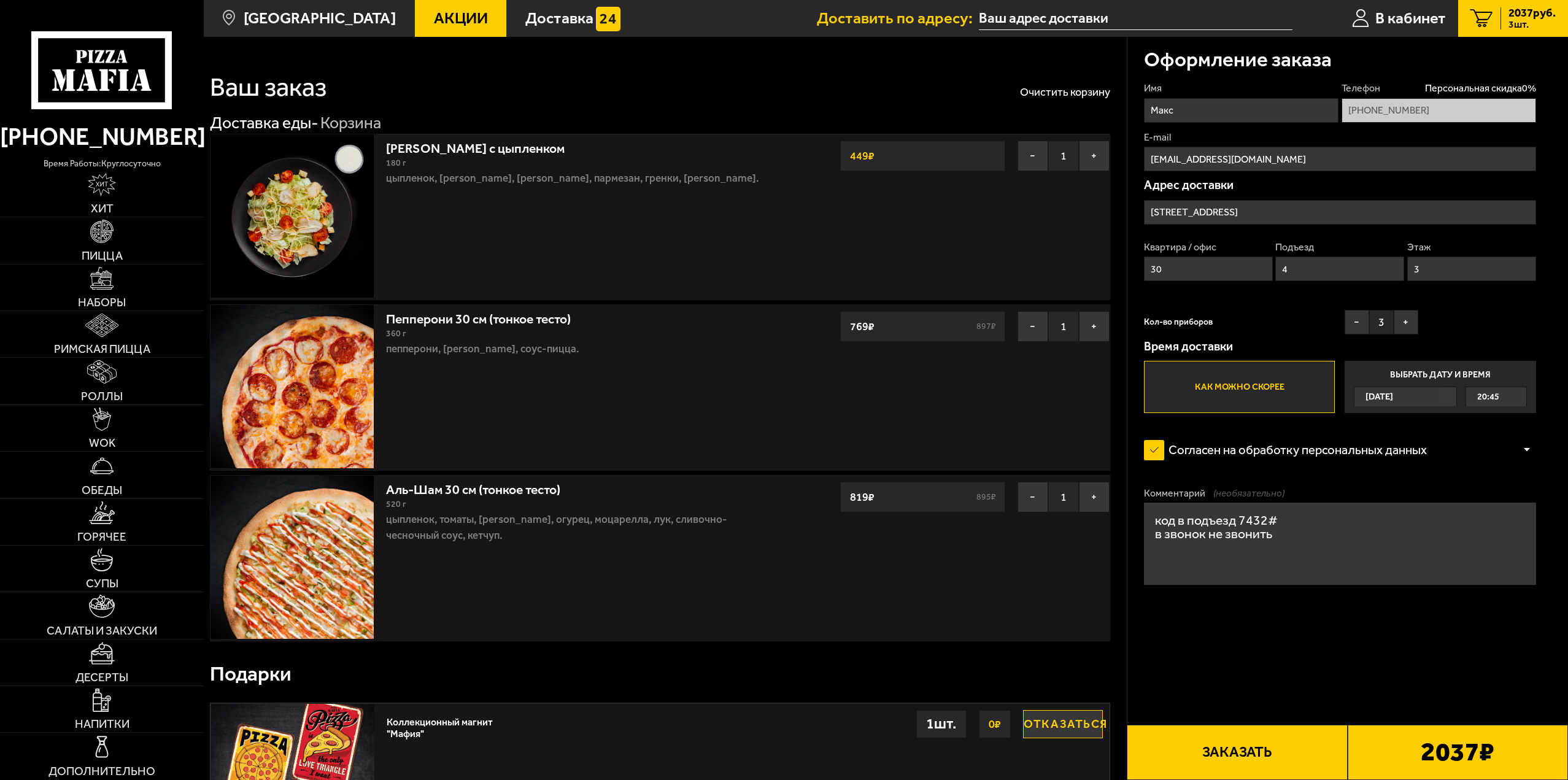
click at [1247, 746] on button "Заказать" at bounding box center [1237, 752] width 220 height 55
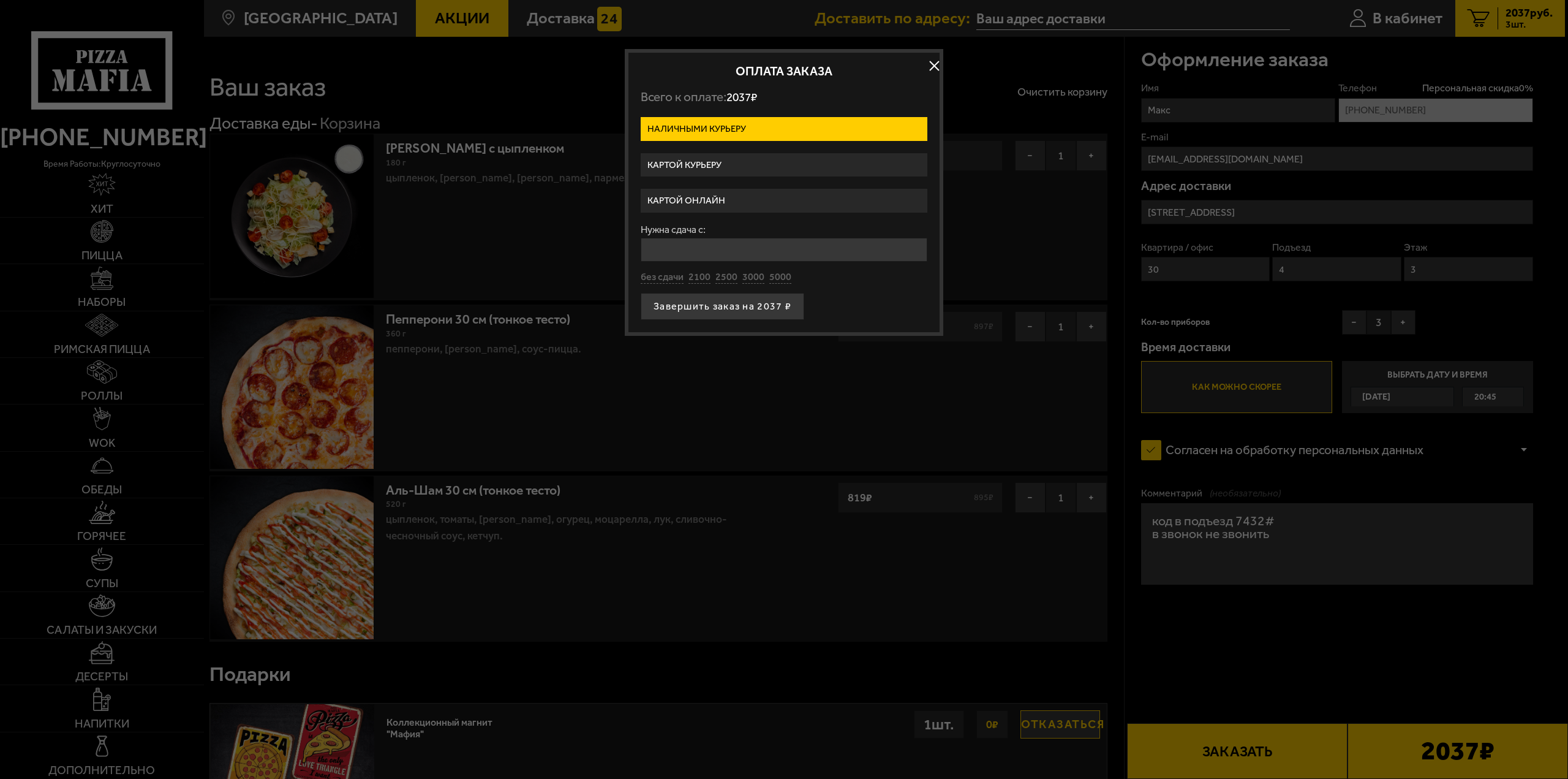
click at [741, 161] on label "Картой курьеру" at bounding box center [784, 165] width 287 height 24
click at [0, 0] on input "Картой курьеру" at bounding box center [0, 0] width 0 height 0
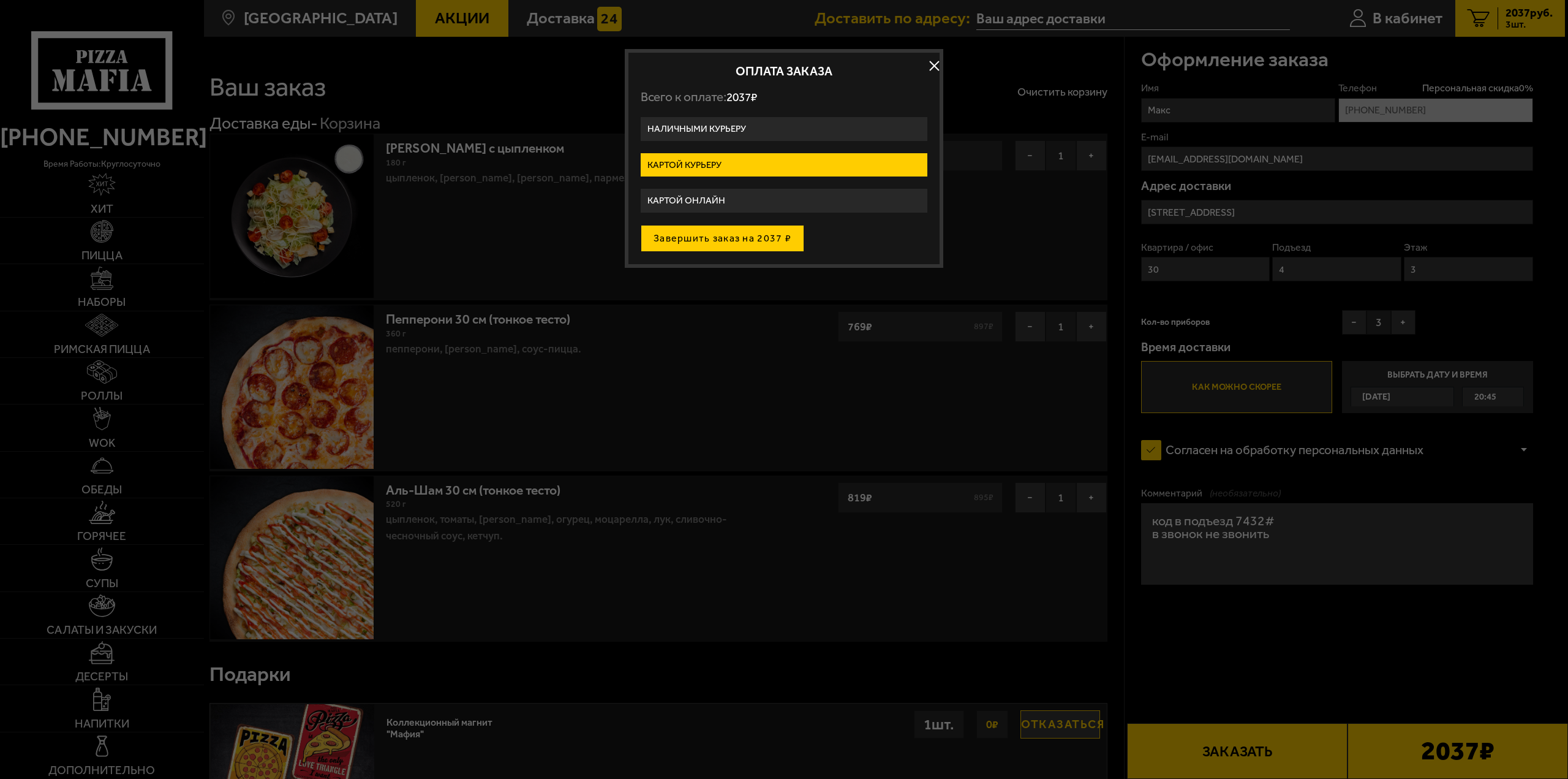
click at [716, 241] on button "Завершить заказ на 2037 ₽" at bounding box center [722, 239] width 163 height 27
